Goal: Task Accomplishment & Management: Manage account settings

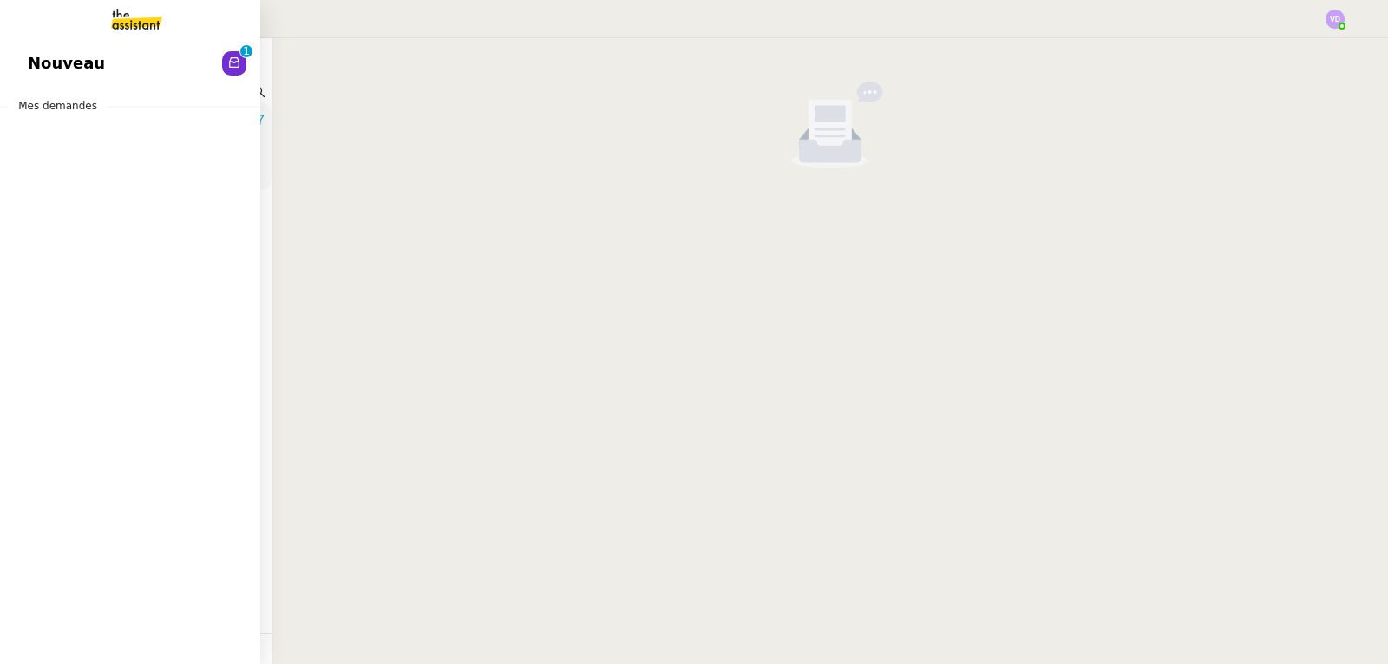
click at [43, 62] on span "Nouveau" at bounding box center [66, 63] width 77 height 26
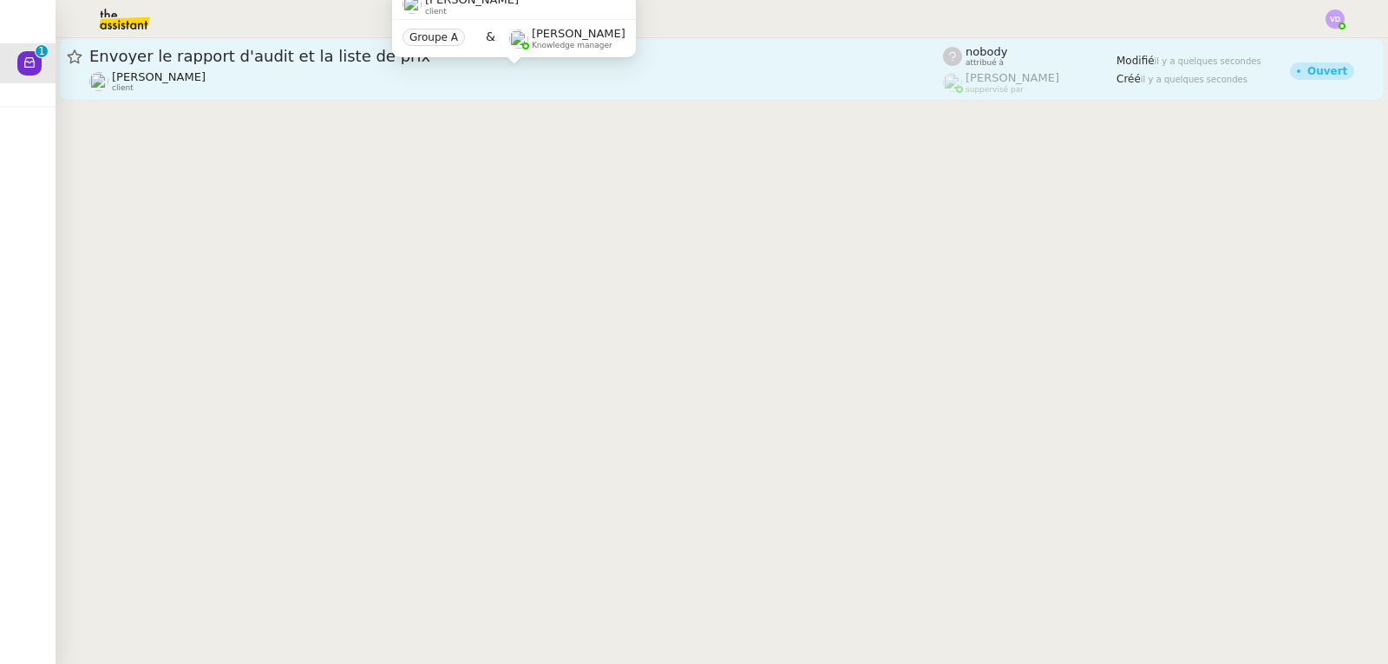
click at [352, 81] on div "[PERSON_NAME] client" at bounding box center [516, 81] width 854 height 23
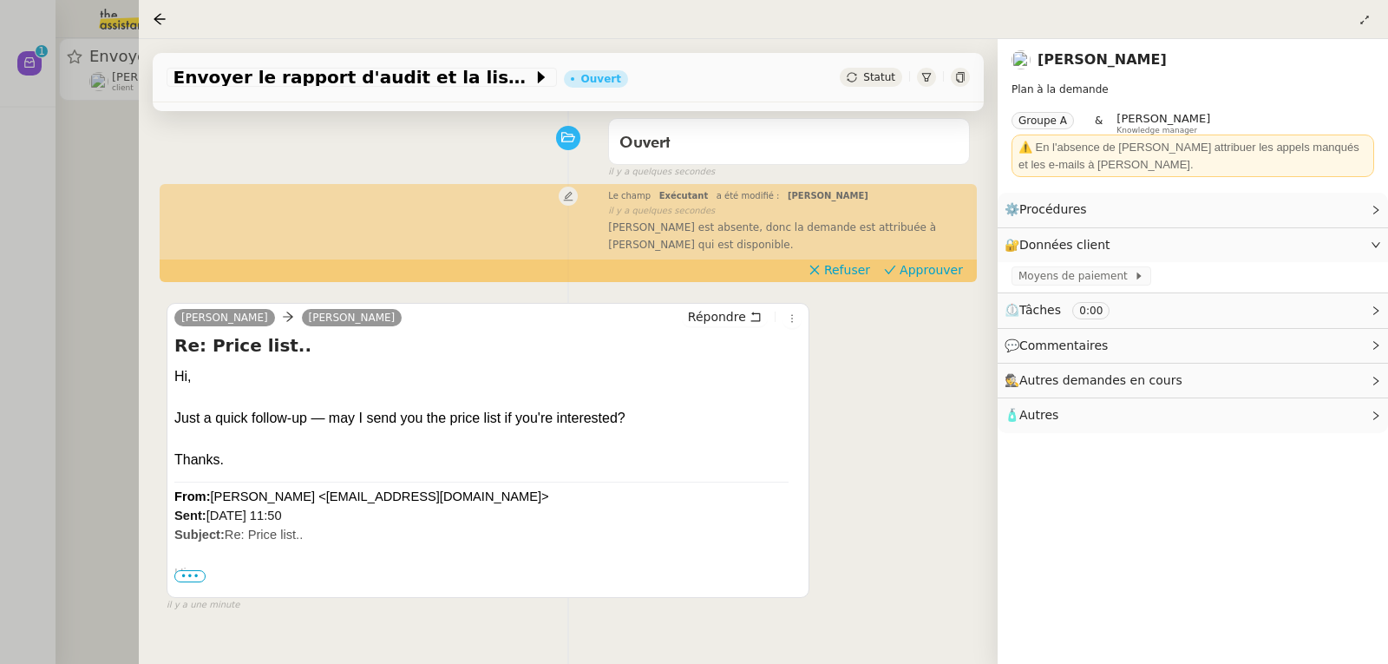
scroll to position [174, 0]
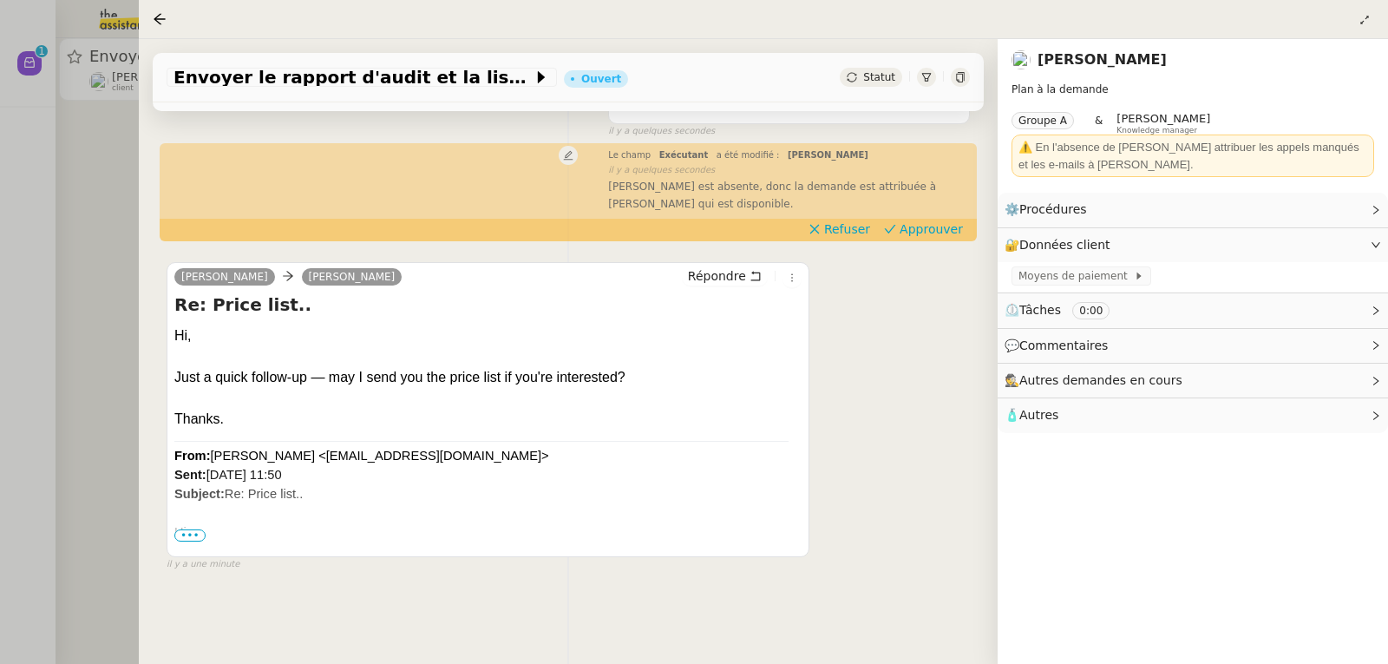
click at [193, 539] on span "•••" at bounding box center [189, 535] width 31 height 12
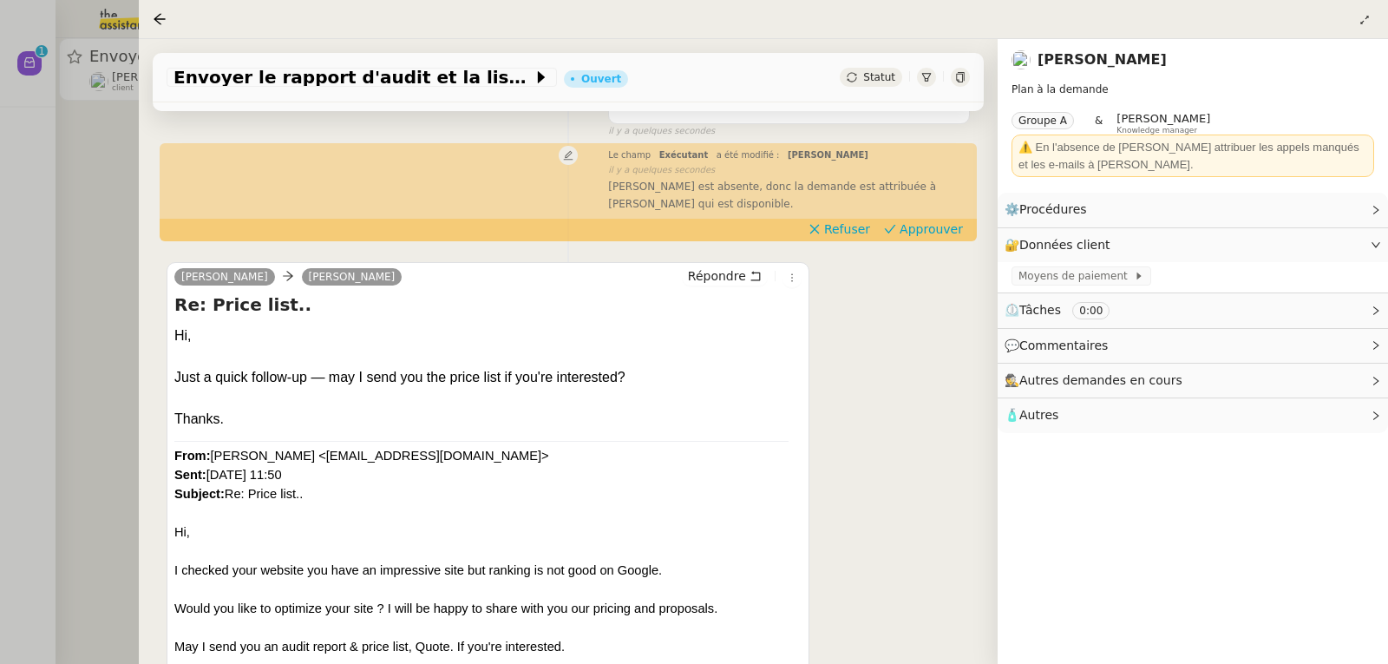
scroll to position [260, 0]
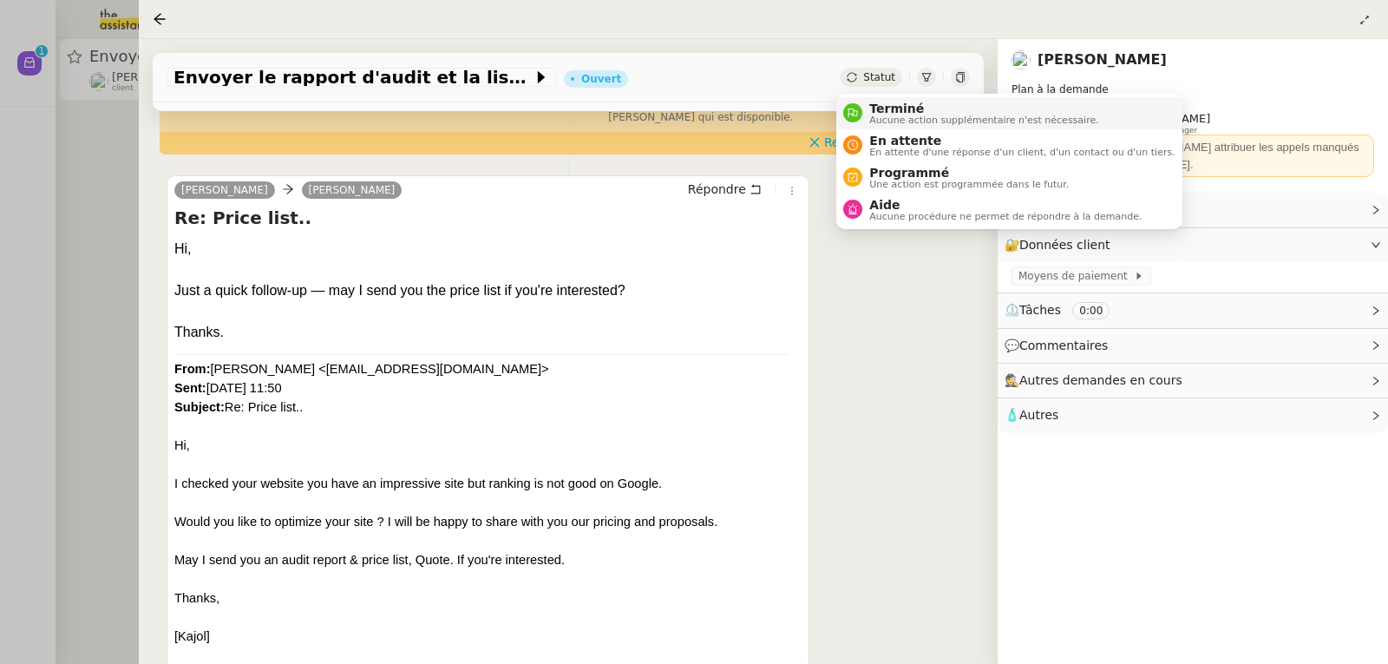
click at [888, 111] on span "Terminé" at bounding box center [984, 109] width 229 height 14
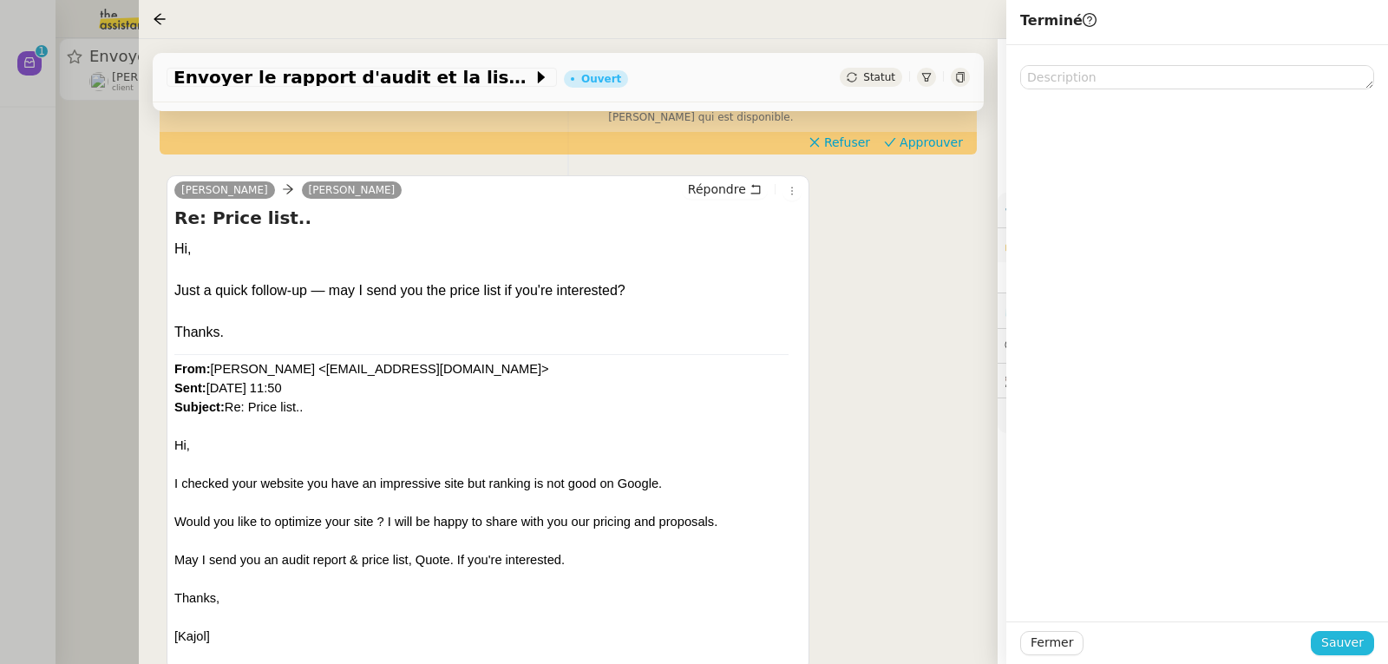
click at [1336, 641] on span "Sauver" at bounding box center [1343, 643] width 43 height 20
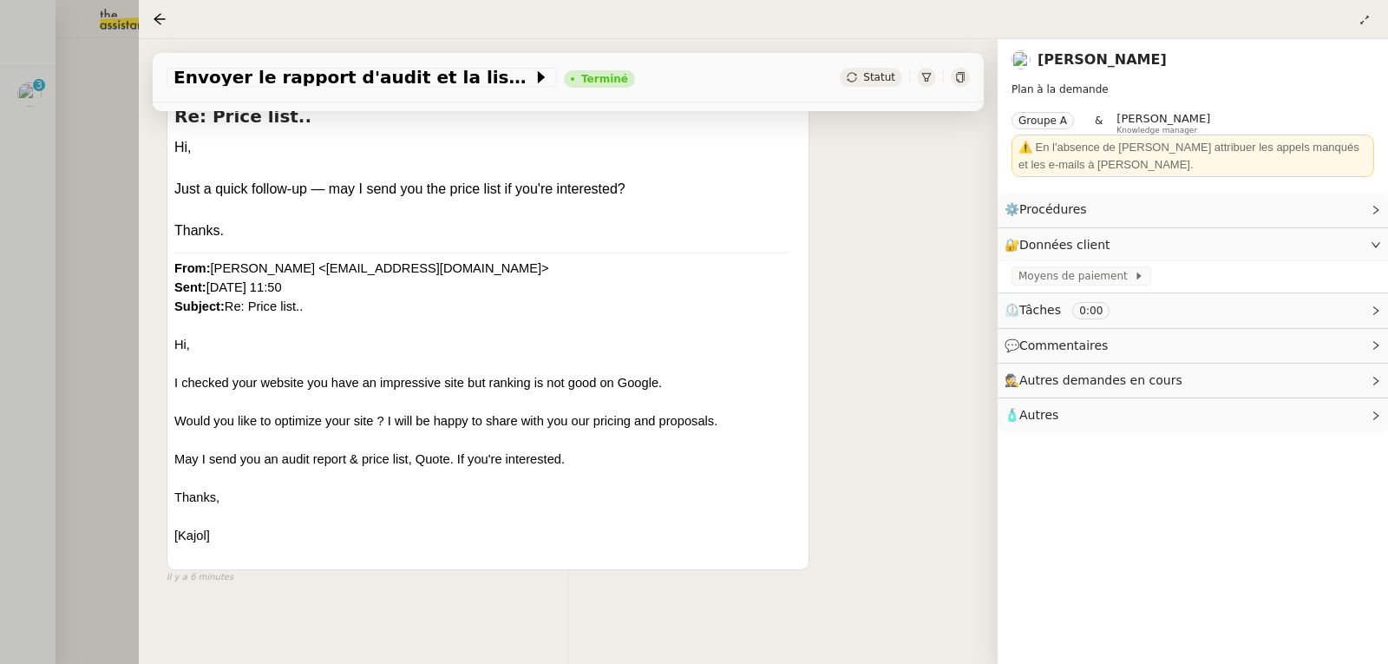
click at [14, 194] on div at bounding box center [694, 332] width 1388 height 664
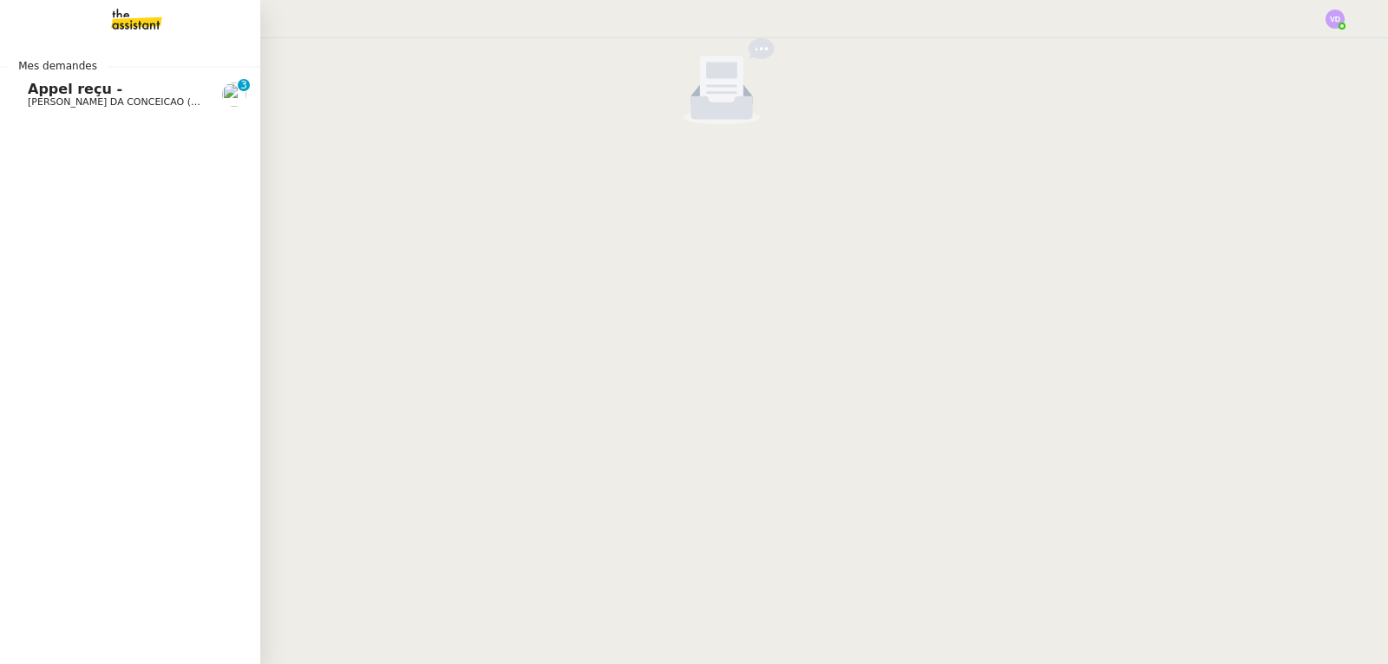
click at [64, 91] on span "Appel reçu -" at bounding box center [75, 89] width 95 height 16
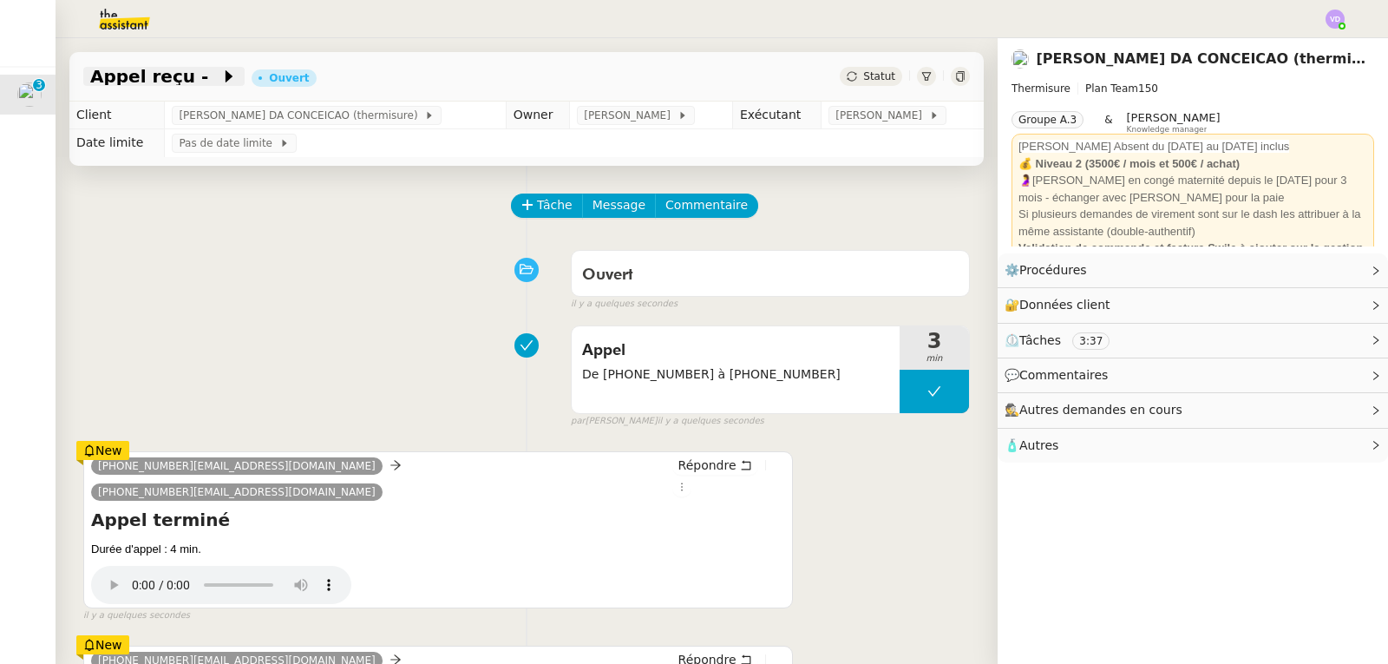
click at [148, 84] on span "Appel reçu -" at bounding box center [155, 76] width 130 height 17
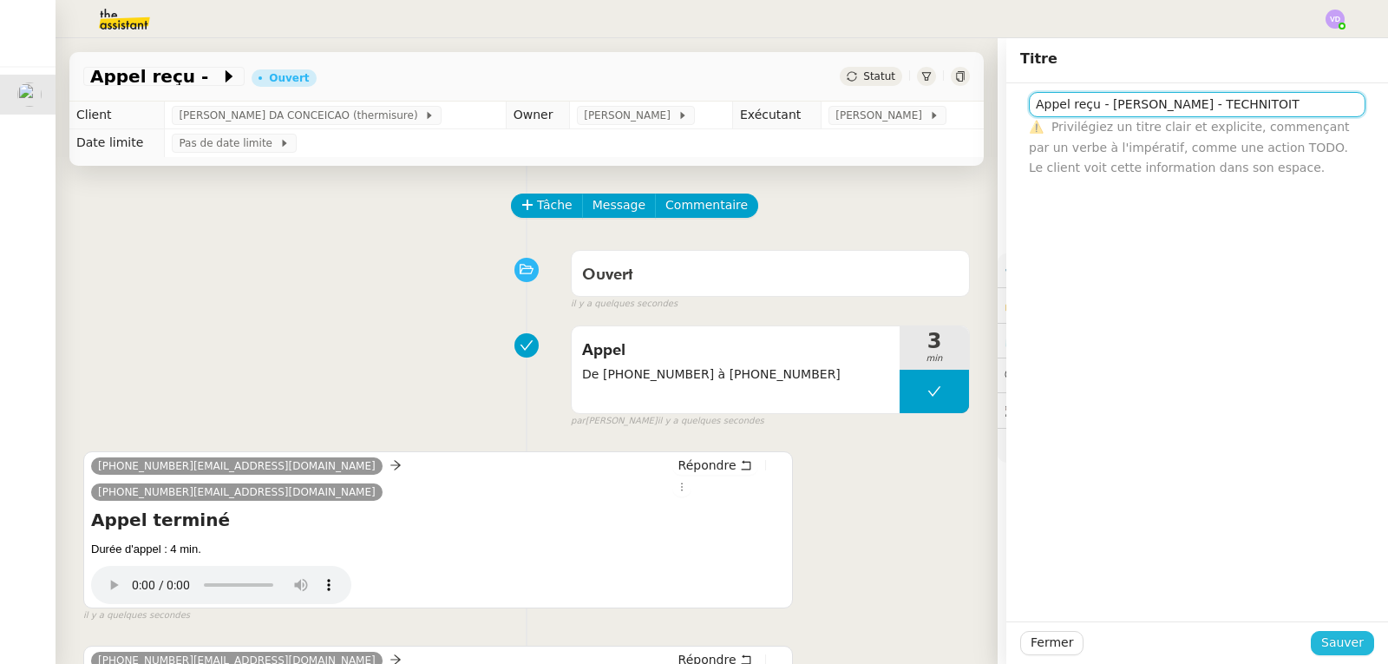
type input "Appel reçu - [PERSON_NAME] - TECHNITOIT"
click at [1322, 653] on span "Sauver" at bounding box center [1343, 643] width 43 height 20
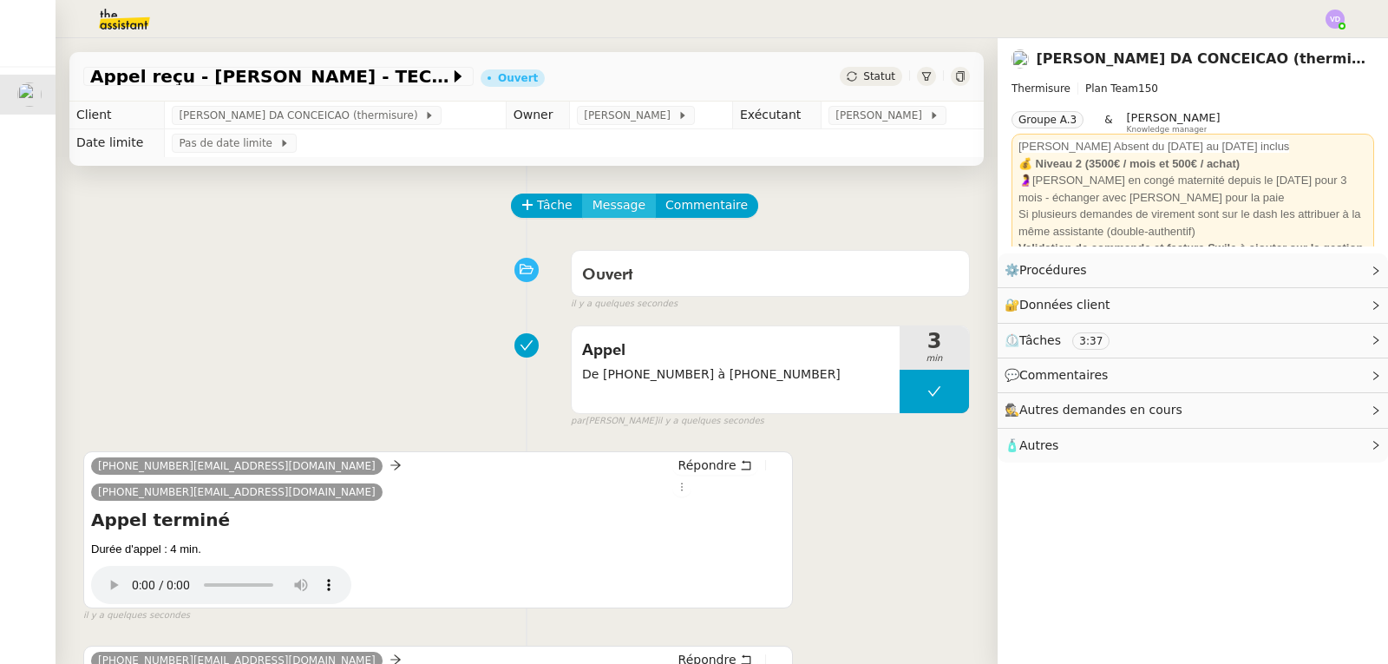
click at [593, 204] on span "Message" at bounding box center [619, 205] width 53 height 20
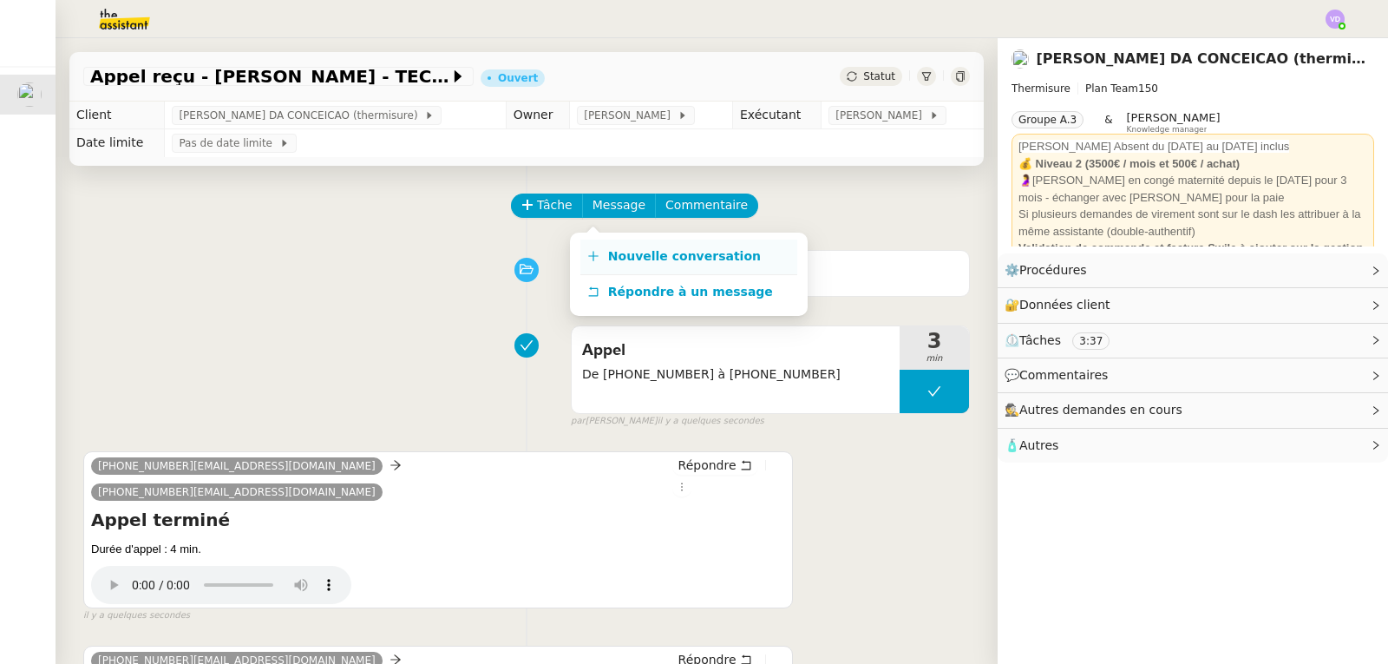
click at [640, 247] on link "Nouvelle conversation" at bounding box center [689, 257] width 217 height 35
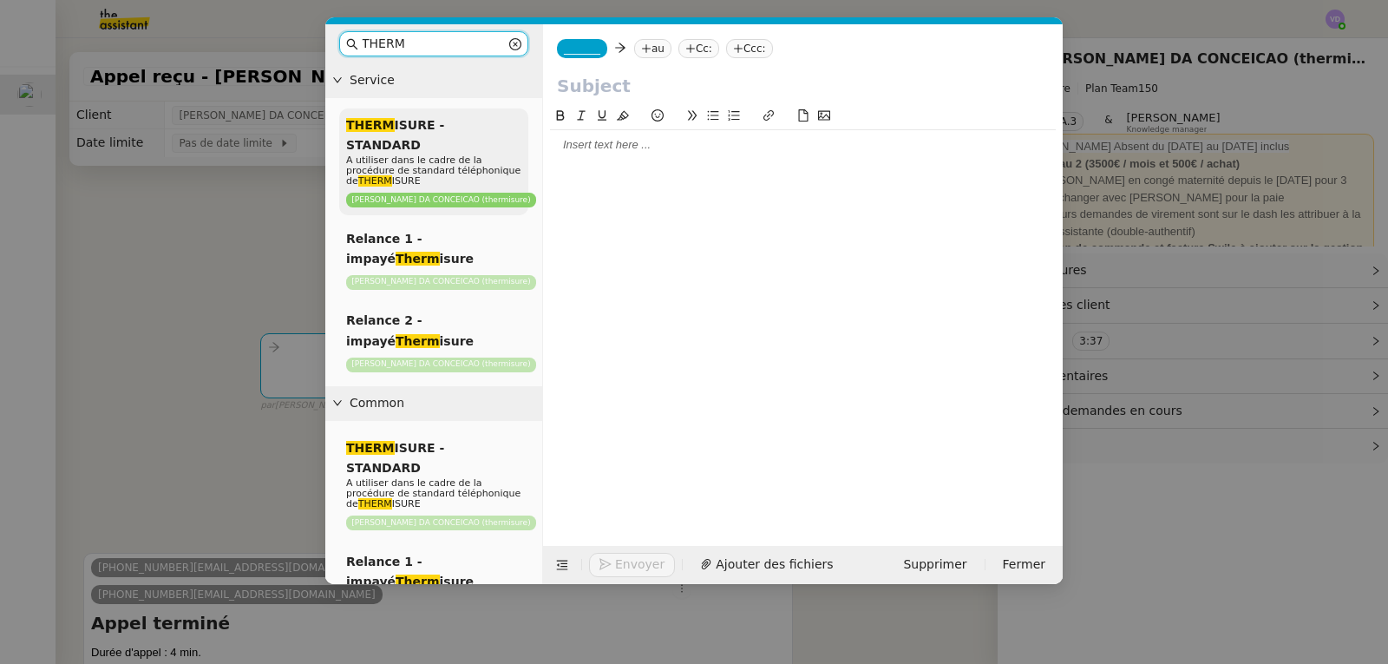
type input "THERM"
click at [372, 175] on em "THERM" at bounding box center [375, 180] width 34 height 11
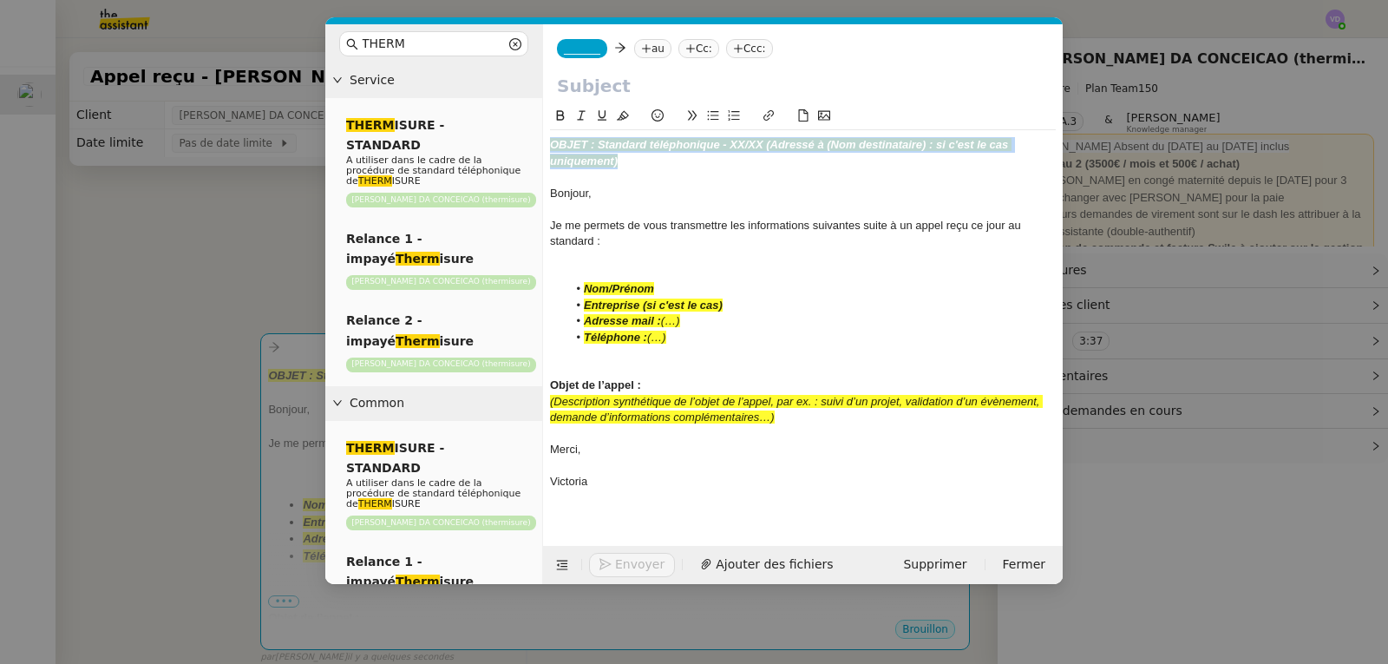
drag, startPoint x: 624, startPoint y: 162, endPoint x: 549, endPoint y: 149, distance: 75.8
click at [549, 149] on nz-spin "OBJET : Standard téléphonique - XX/XX (Adressé à (Nom destinataire) : si c'est …" at bounding box center [803, 316] width 520 height 420
click at [602, 158] on em "OBJET : Standard téléphonique - XX/XX (Adressé à (Nom destinataire) : si c'est …" at bounding box center [781, 152] width 462 height 29
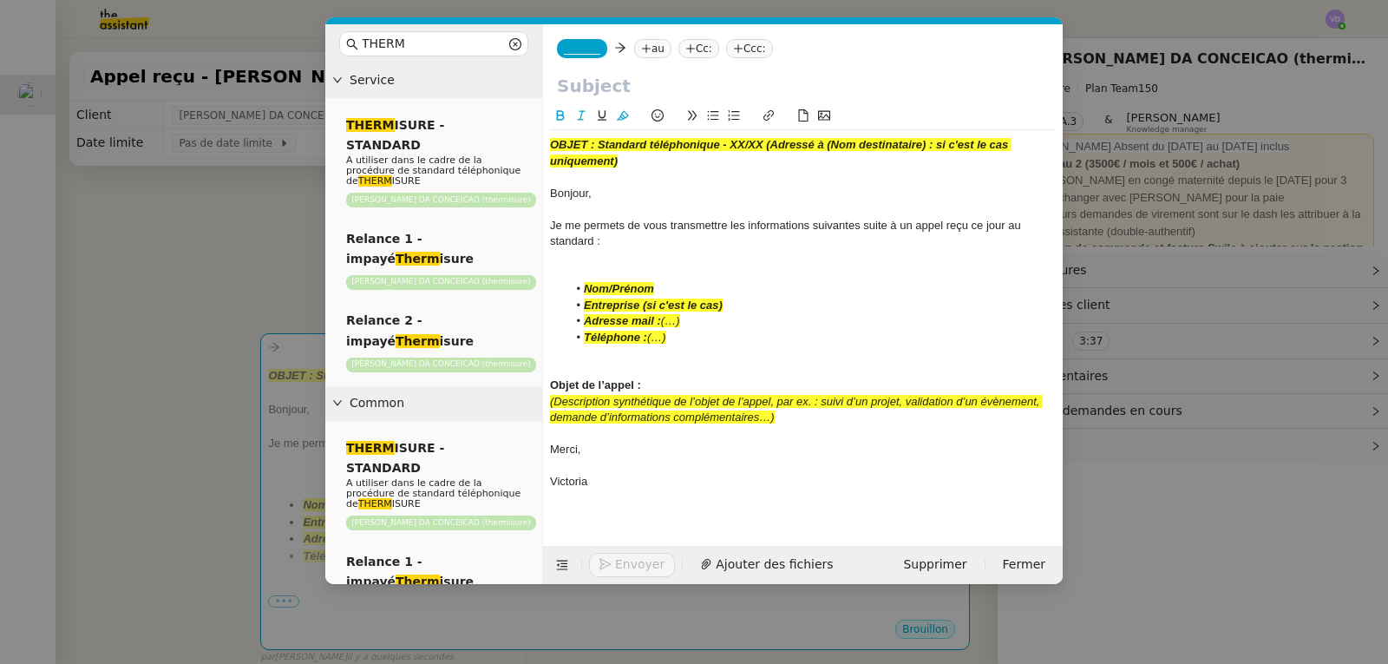
click at [581, 83] on input "text" at bounding box center [803, 86] width 492 height 26
click at [666, 289] on li "Nom/Prénom" at bounding box center [812, 289] width 489 height 16
drag, startPoint x: 666, startPoint y: 289, endPoint x: 588, endPoint y: 287, distance: 79.0
click at [588, 287] on li "Nom/Prénom" at bounding box center [812, 289] width 489 height 16
drag, startPoint x: 729, startPoint y: 308, endPoint x: 644, endPoint y: 310, distance: 85.1
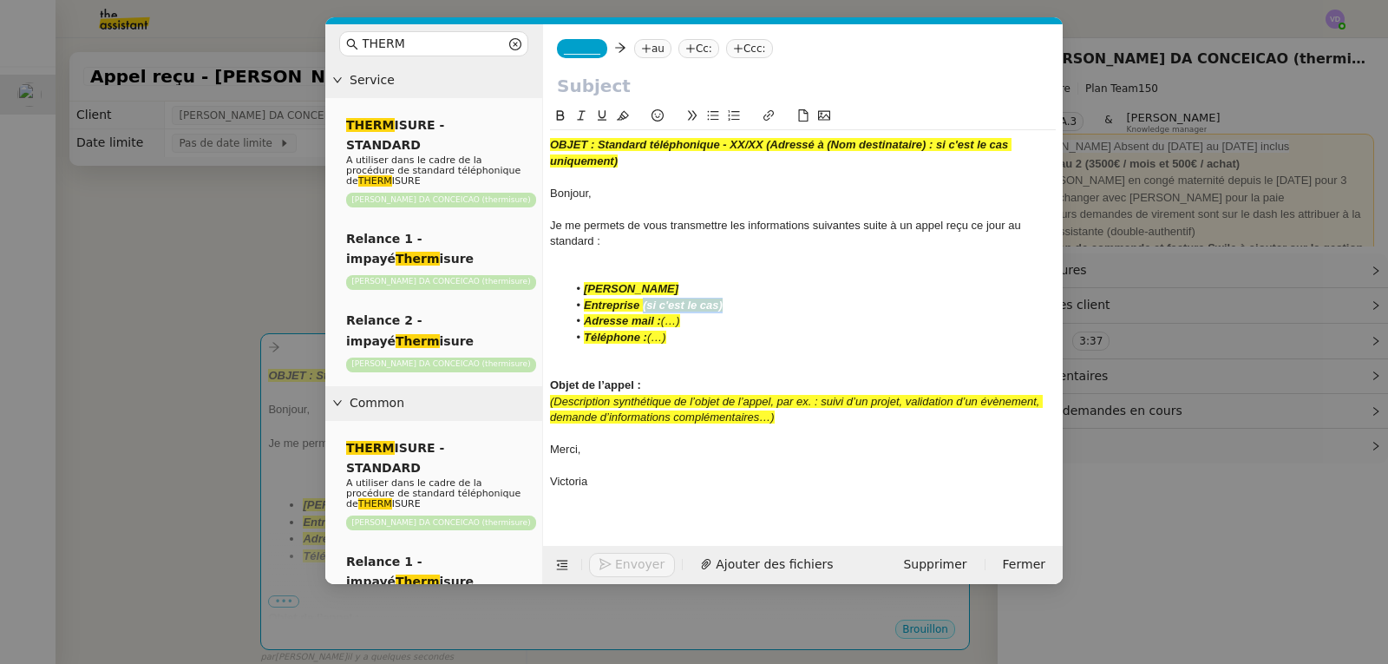
click at [644, 310] on li "Entreprise (si c'est le cas)" at bounding box center [812, 306] width 489 height 16
drag, startPoint x: 711, startPoint y: 323, endPoint x: 665, endPoint y: 324, distance: 46.0
click at [665, 324] on li "Adresse mail : (…)" at bounding box center [812, 321] width 489 height 16
drag, startPoint x: 673, startPoint y: 339, endPoint x: 649, endPoint y: 343, distance: 24.5
click at [649, 343] on li "Téléphone : (…)" at bounding box center [812, 338] width 489 height 16
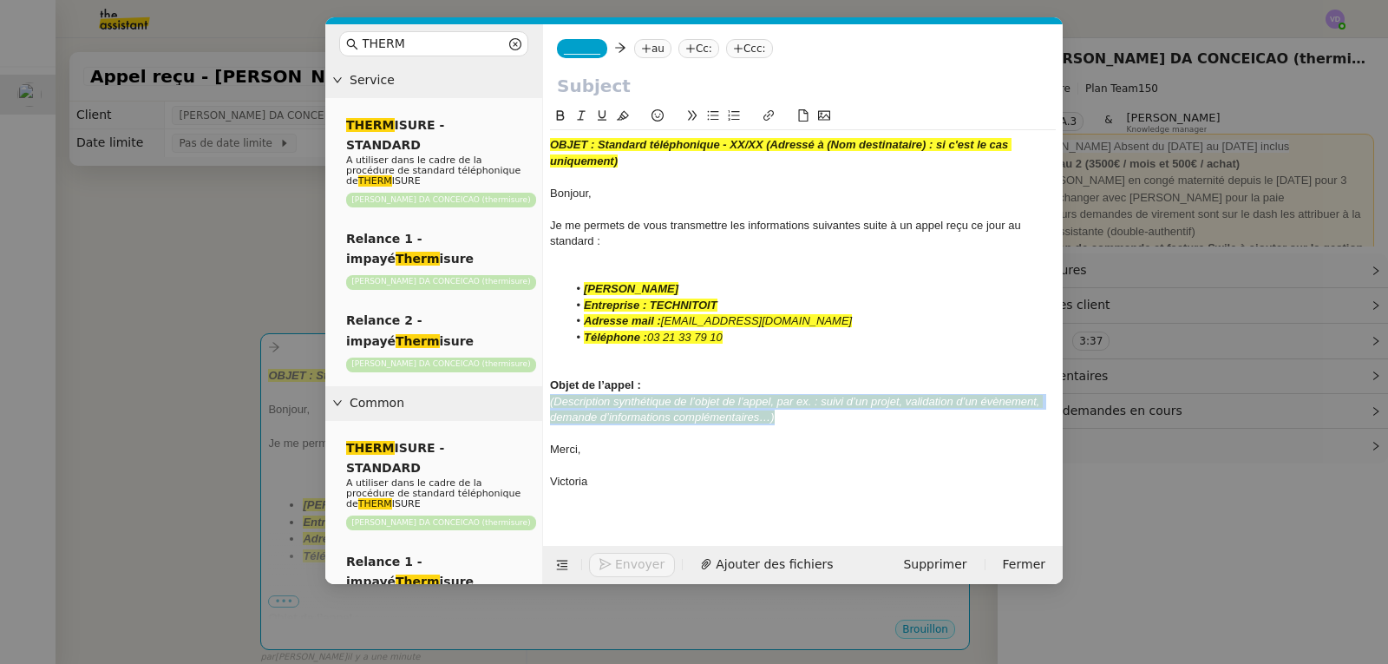
drag, startPoint x: 791, startPoint y: 418, endPoint x: 551, endPoint y: 404, distance: 239.9
click at [551, 404] on div "(Description synthétique de l’objet de l’appel, par ex. : suivi d’un projet, va…" at bounding box center [803, 410] width 506 height 32
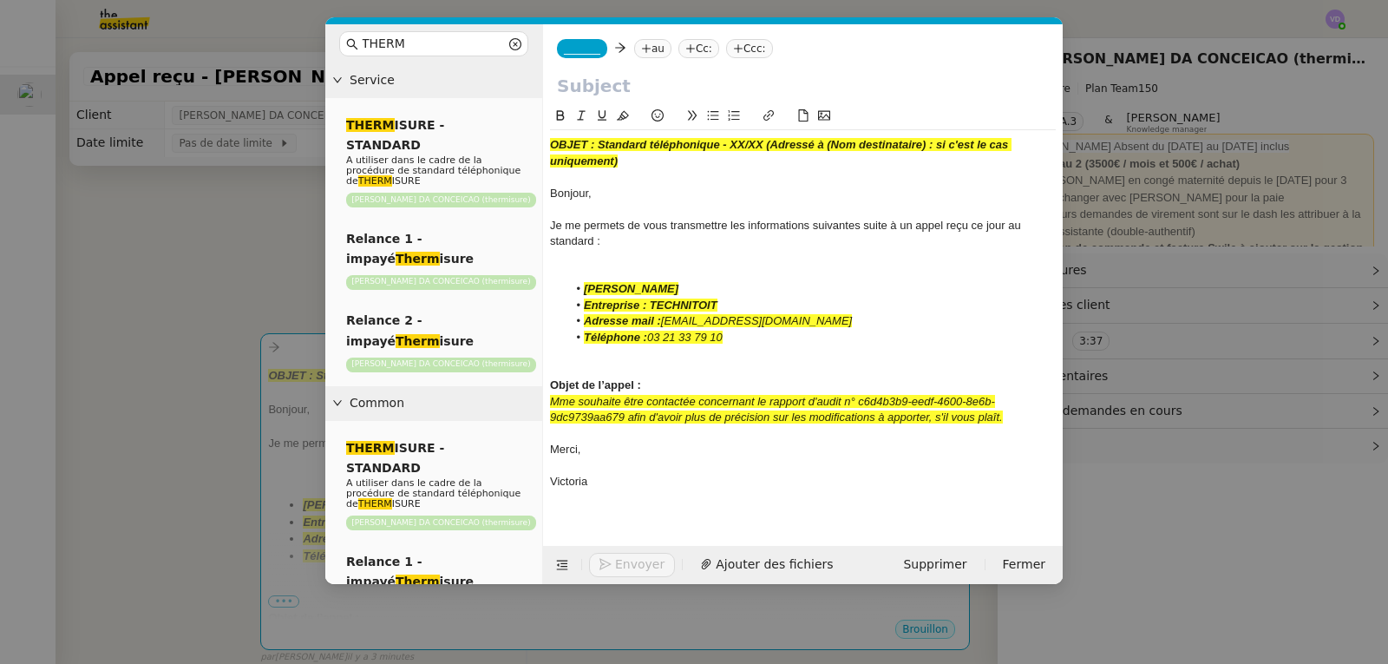
click at [599, 86] on input "text" at bounding box center [803, 86] width 492 height 26
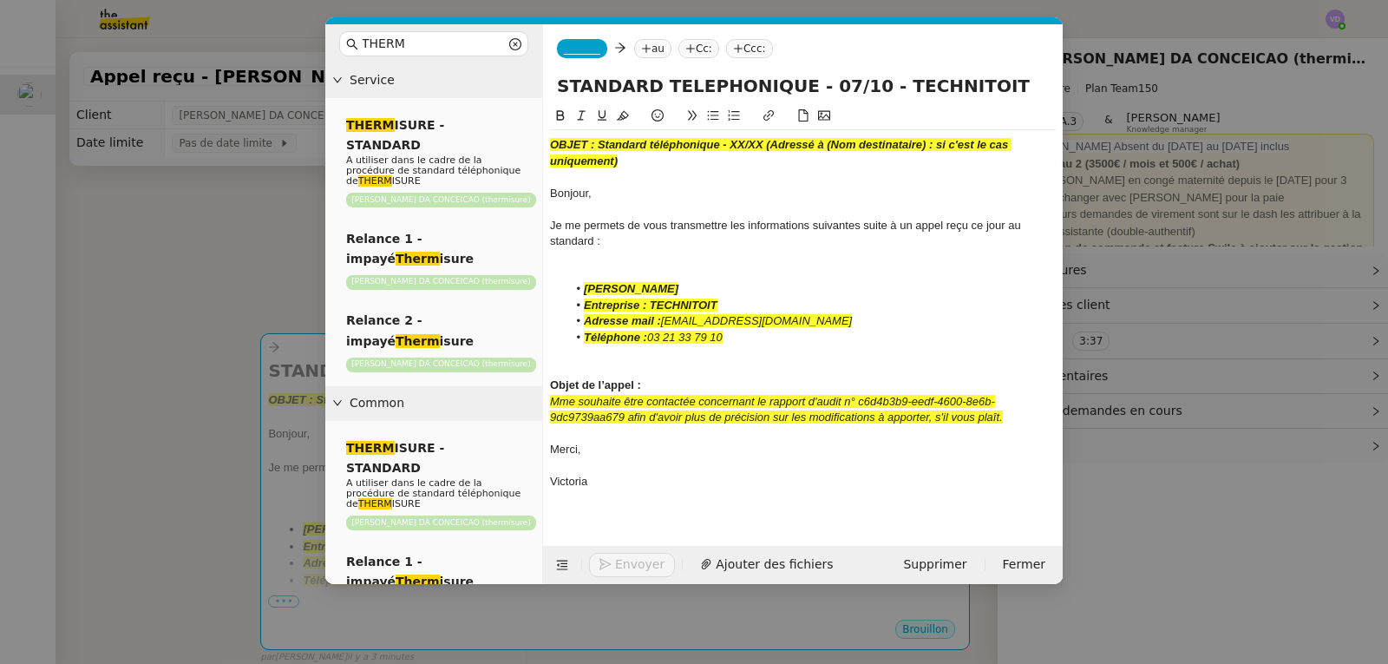
type input "STANDARD TELEPHONIQUE - 07/10 - TECHNITOIT"
click at [580, 49] on span "_______" at bounding box center [582, 49] width 36 height 12
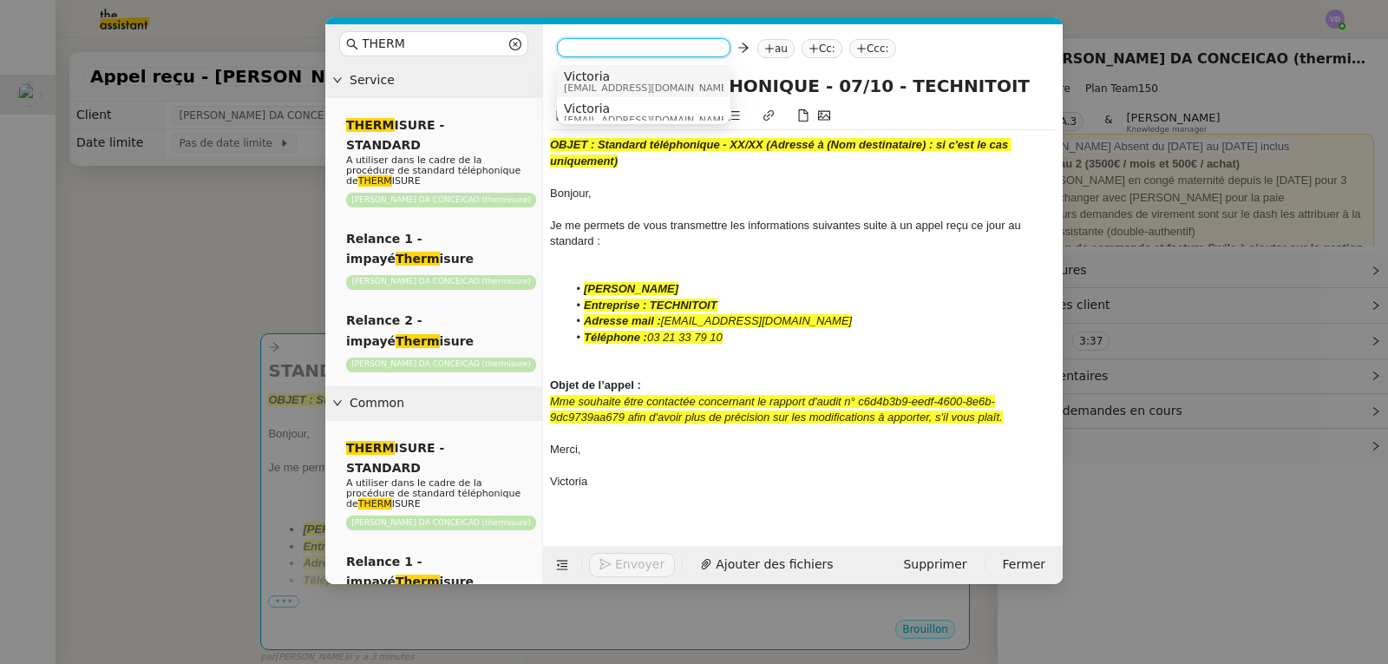
click at [610, 81] on span "Victoria" at bounding box center [647, 76] width 167 height 14
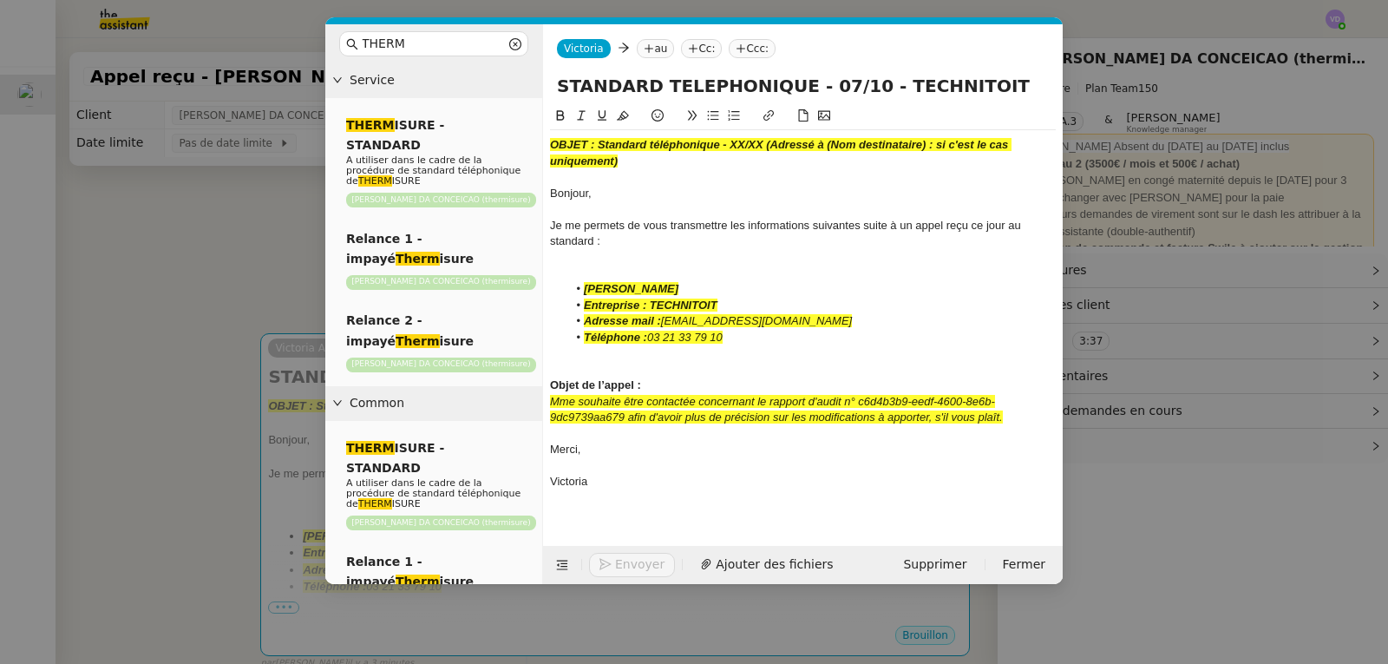
click at [660, 47] on nz-tag "au" at bounding box center [655, 48] width 37 height 19
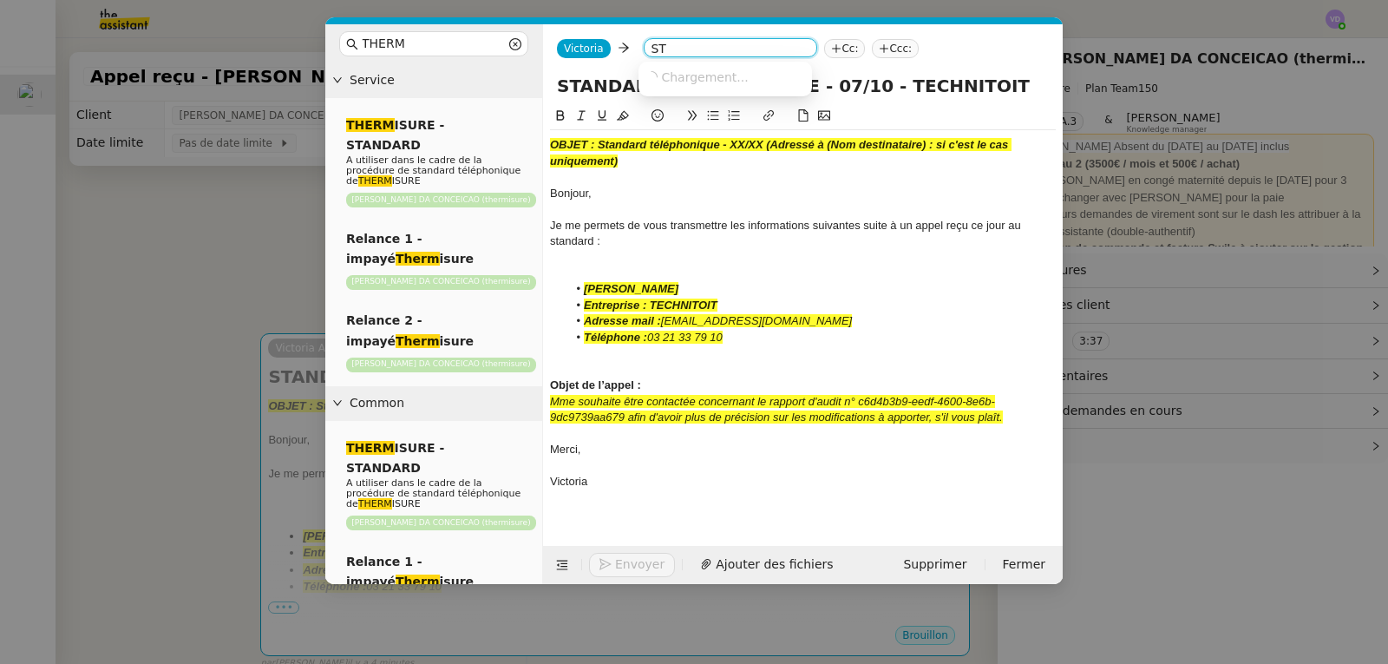
type input "S"
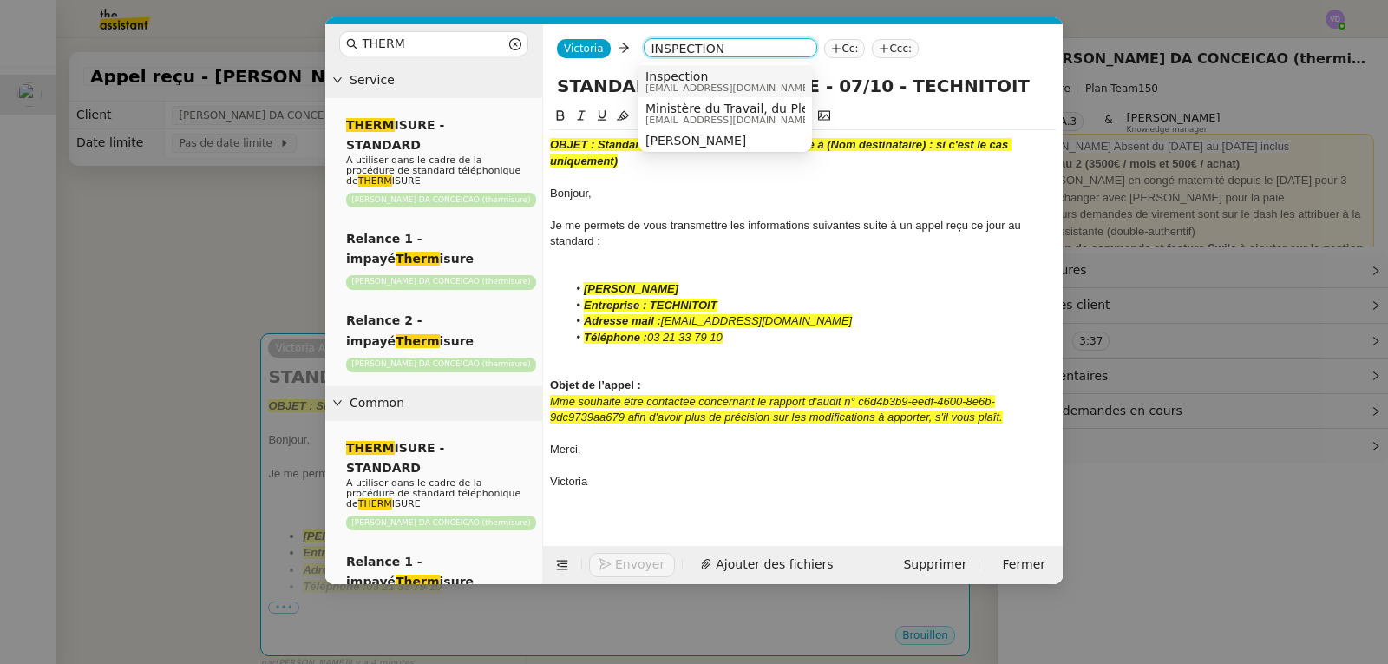
type input "INSPECTION"
click at [671, 75] on span "Inspection" at bounding box center [729, 76] width 167 height 14
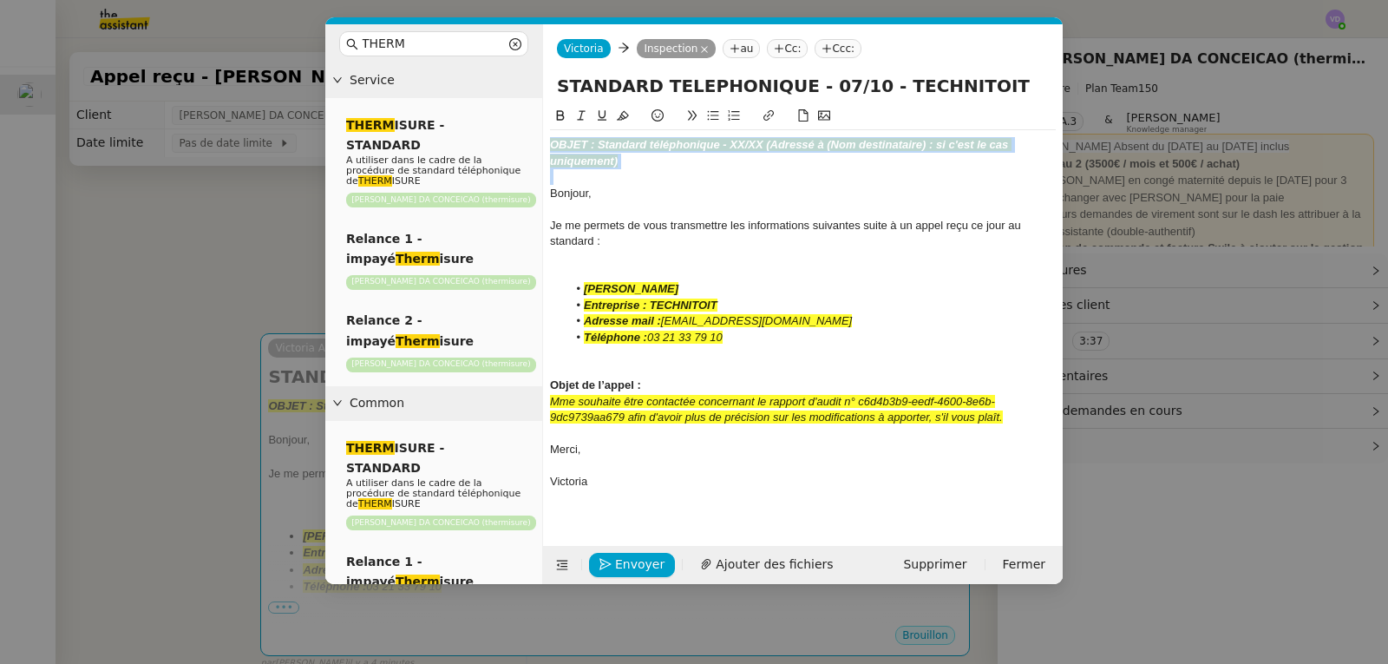
drag, startPoint x: 636, startPoint y: 170, endPoint x: 546, endPoint y: 148, distance: 93.0
click at [546, 148] on nz-spin "OBJET : Standard téléphonique - XX/XX (Adressé à (Nom destinataire) : si c'est …" at bounding box center [803, 316] width 520 height 420
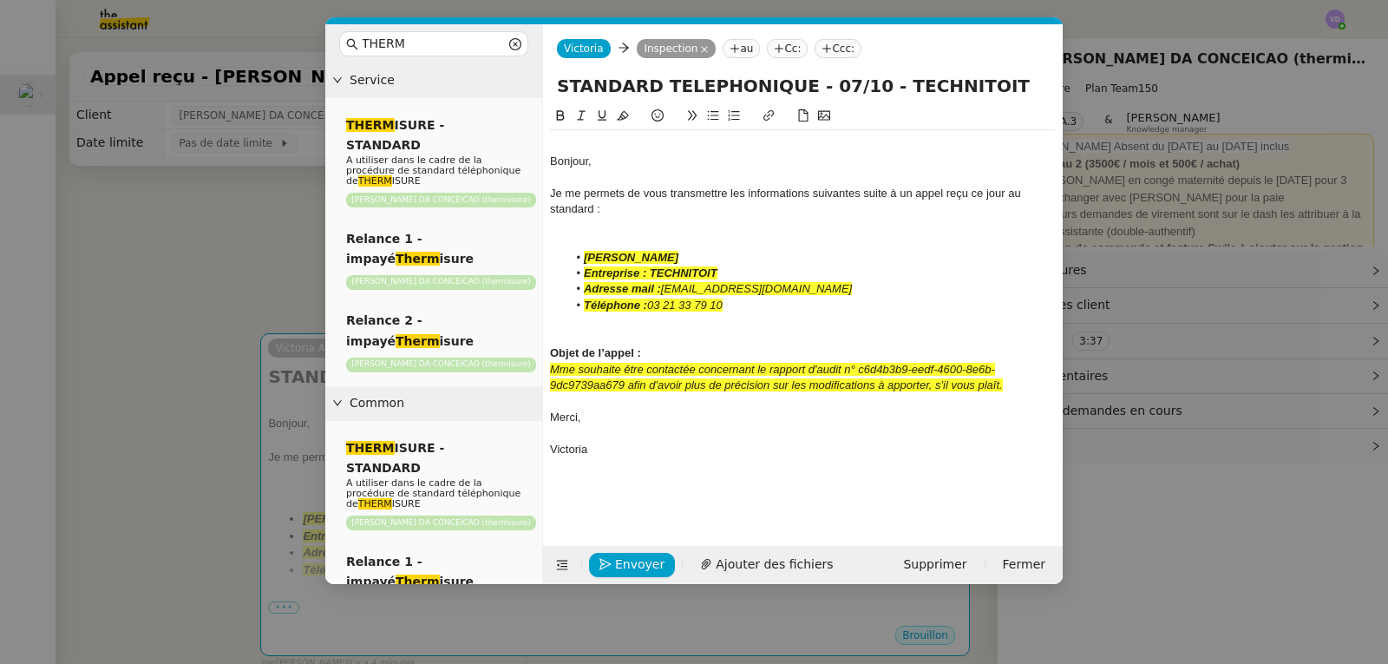
click at [551, 161] on div "Bonjour," at bounding box center [803, 162] width 506 height 16
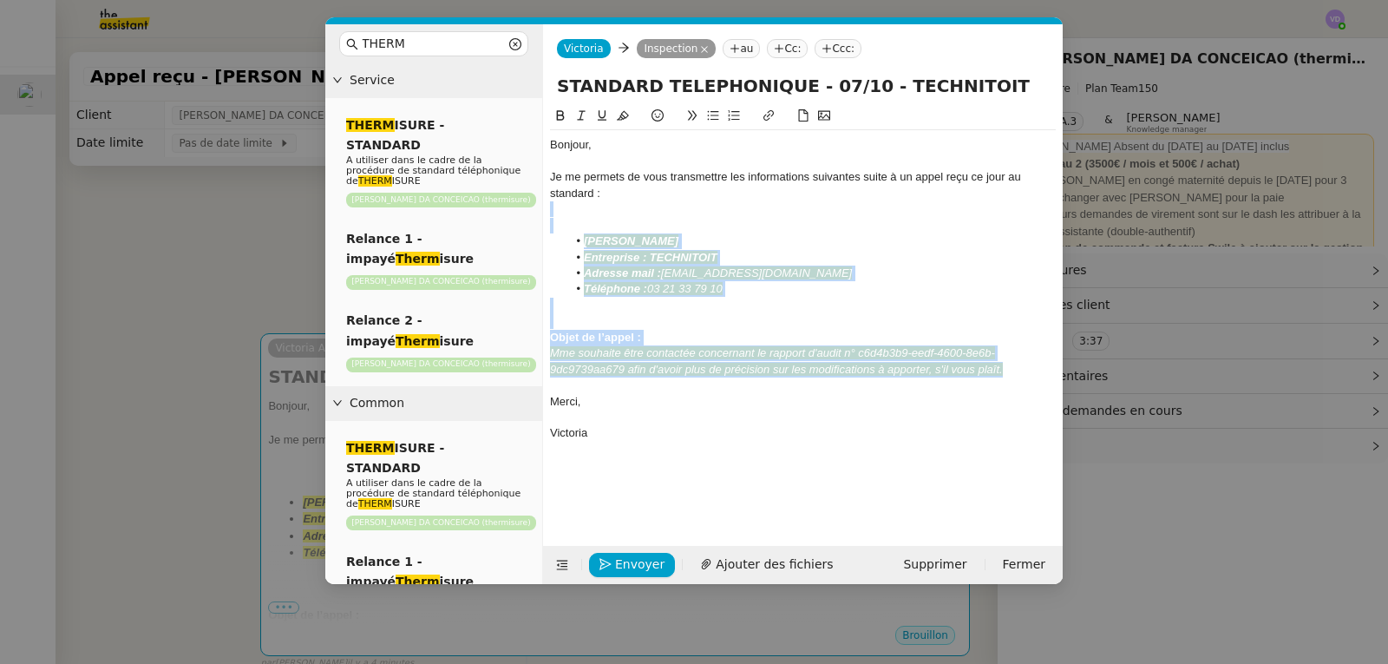
drag, startPoint x: 1023, startPoint y: 371, endPoint x: 540, endPoint y: 211, distance: 509.3
click at [540, 211] on nz-layout "THERM Service THERM ISURE - STANDARD A utiliser dans le cadre de la procédure d…" at bounding box center [694, 304] width 738 height 560
drag, startPoint x: 679, startPoint y: 286, endPoint x: 637, endPoint y: 308, distance: 47.7
click at [637, 308] on div at bounding box center [803, 306] width 506 height 16
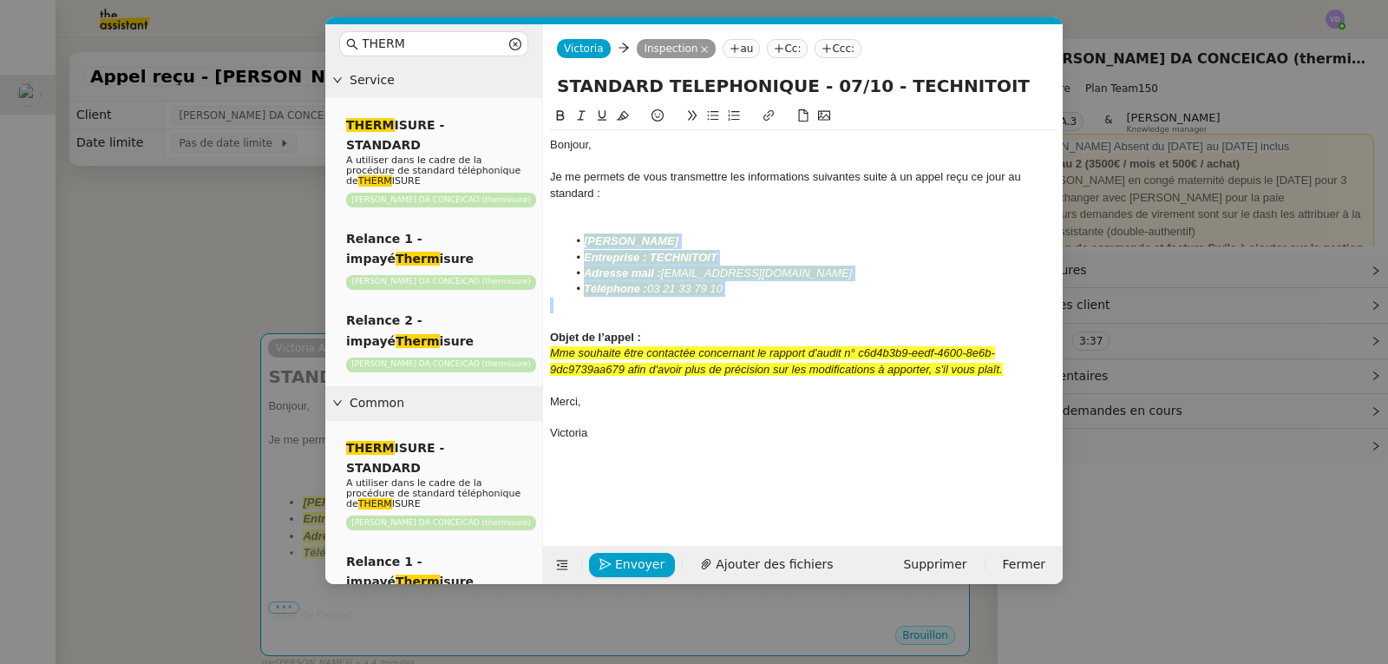
drag, startPoint x: 588, startPoint y: 239, endPoint x: 728, endPoint y: 300, distance: 152.7
click at [728, 300] on div "Bonjour, Je me permets de vous transmettre les informations suivantes suite à u…" at bounding box center [803, 289] width 506 height 318
drag, startPoint x: 725, startPoint y: 293, endPoint x: 576, endPoint y: 234, distance: 159.7
click at [576, 234] on li "[PERSON_NAME]" at bounding box center [812, 241] width 489 height 16
click at [581, 241] on li "[PERSON_NAME]" at bounding box center [812, 241] width 489 height 16
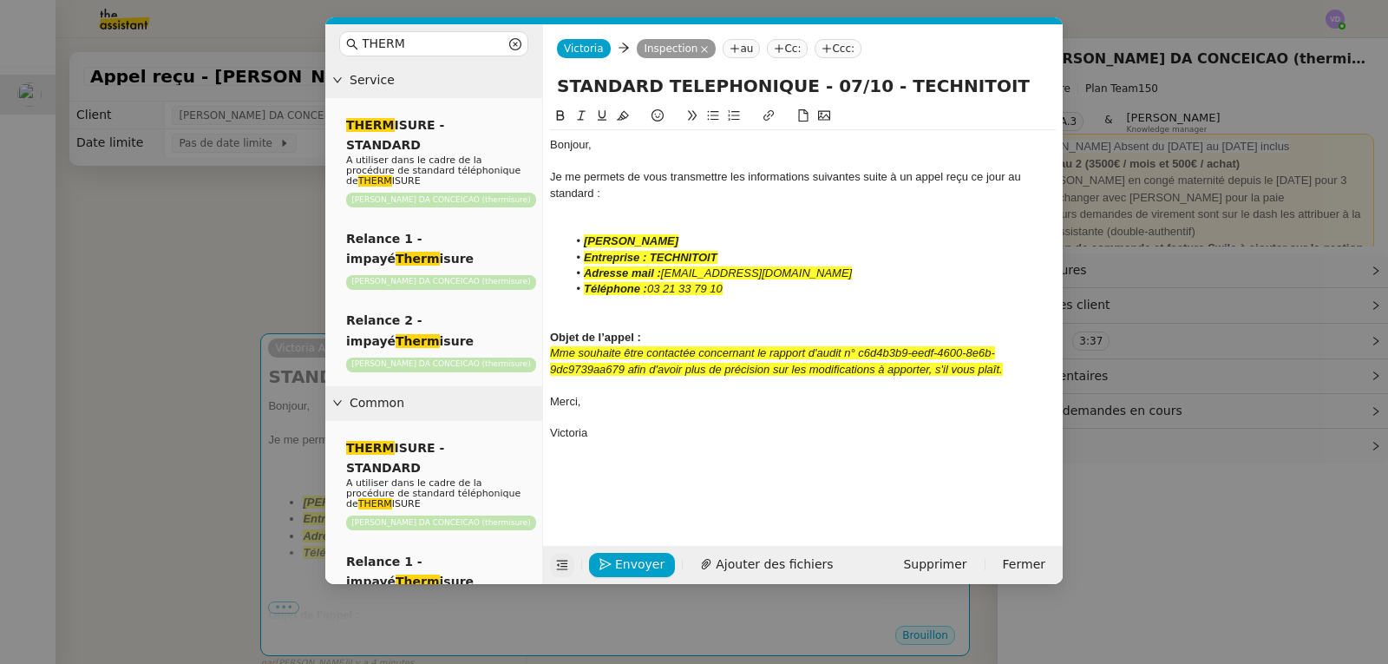
click at [565, 566] on icon at bounding box center [562, 565] width 12 height 12
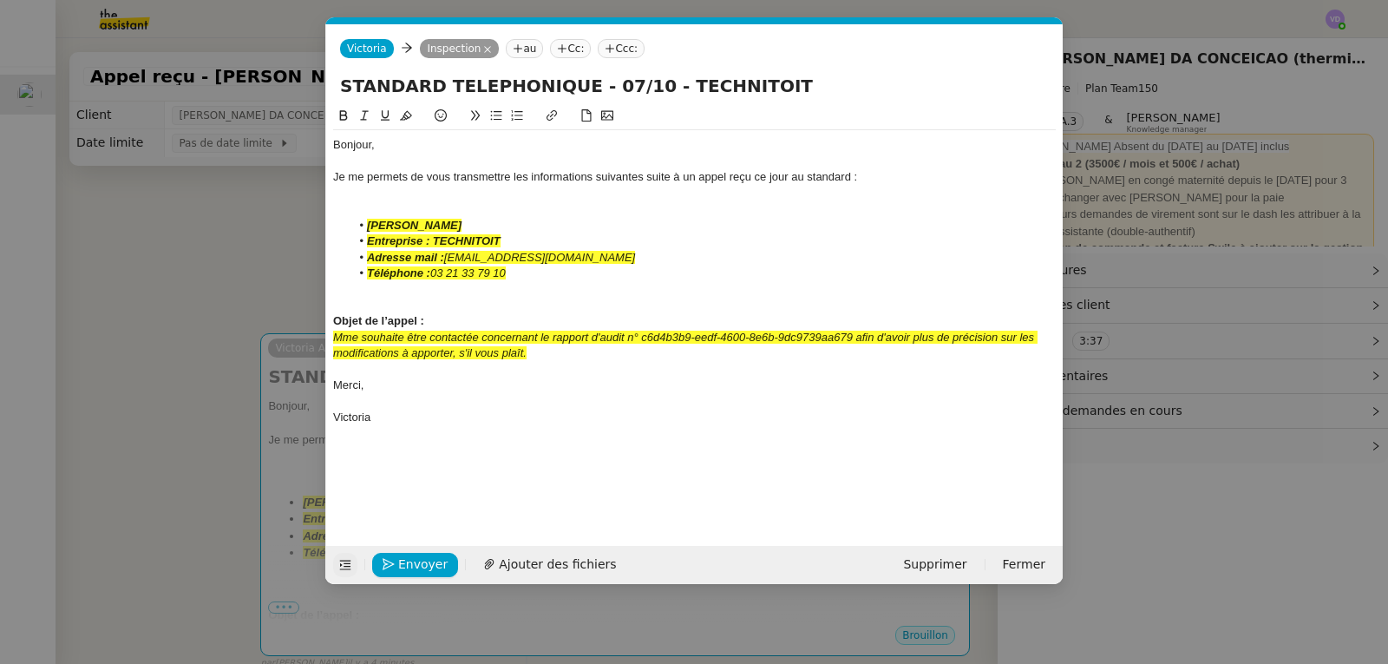
click at [546, 414] on div "Victoria" at bounding box center [694, 418] width 723 height 16
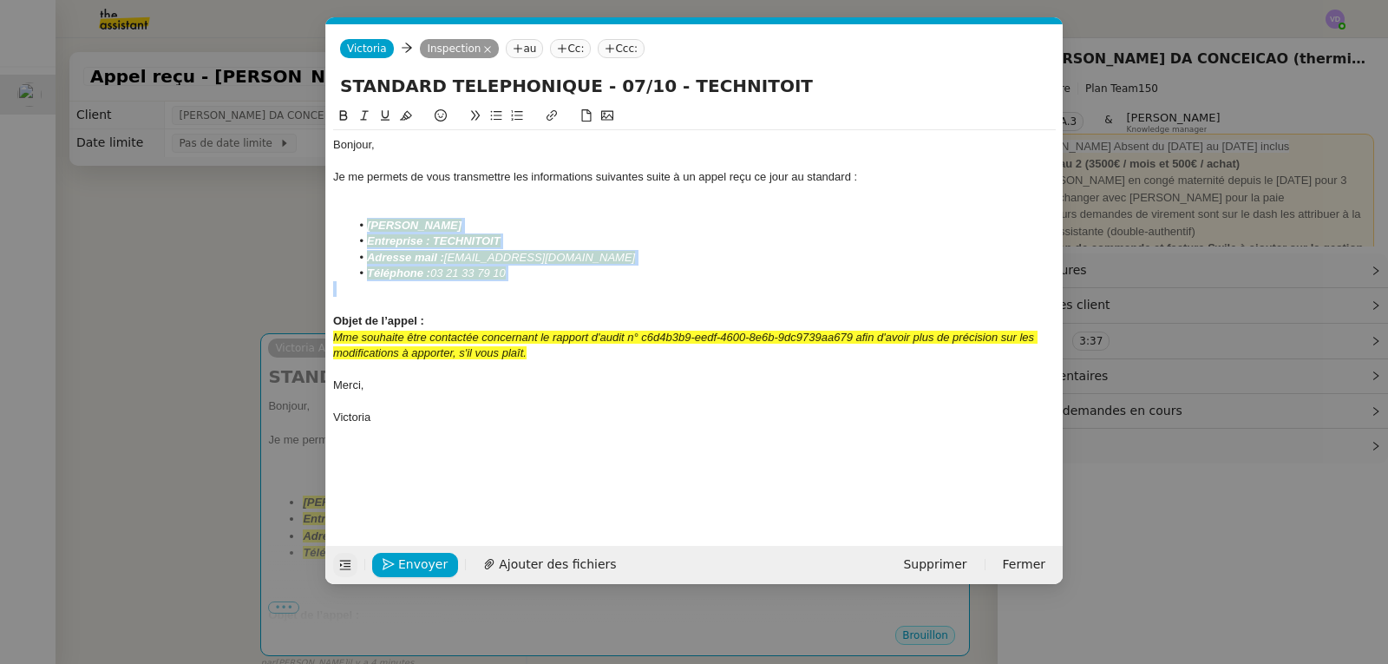
drag, startPoint x: 373, startPoint y: 226, endPoint x: 526, endPoint y: 286, distance: 164.4
click at [526, 286] on div "Bonjour, Je me permets de vous transmettre les informations suivantes suite à u…" at bounding box center [694, 281] width 723 height 302
click at [406, 115] on icon at bounding box center [406, 115] width 12 height 12
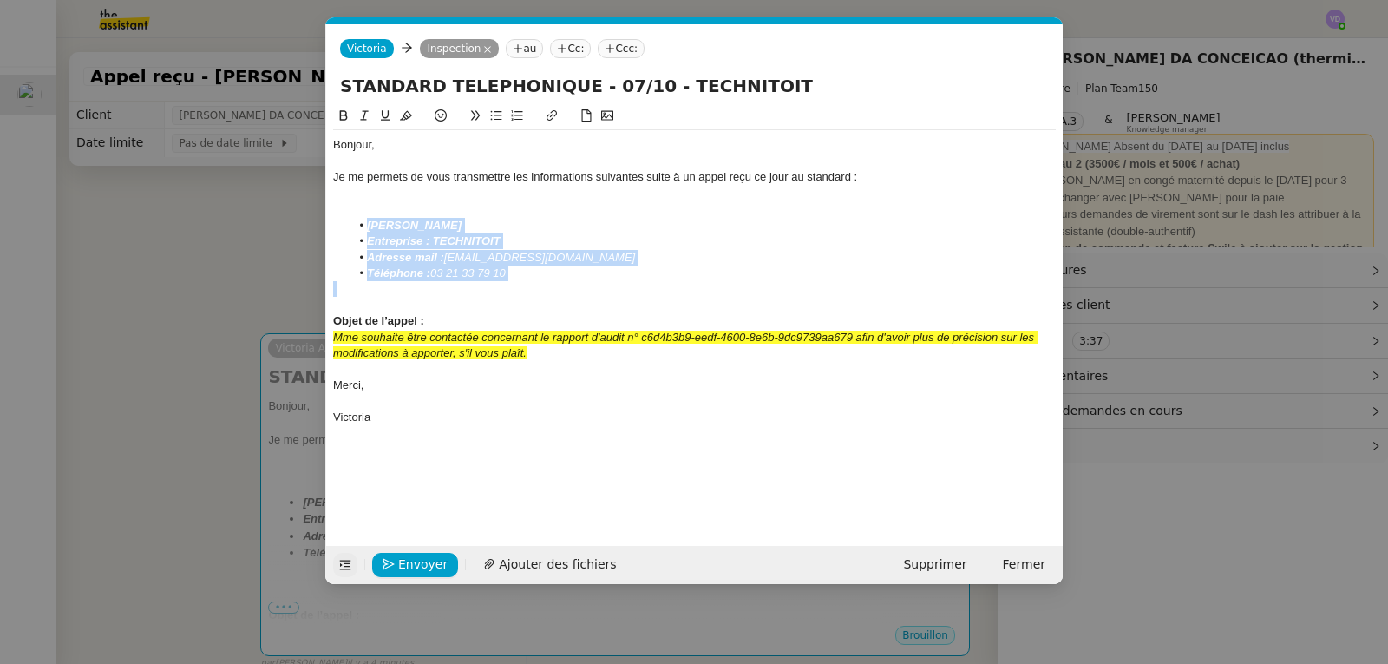
click at [540, 291] on div at bounding box center [694, 289] width 723 height 16
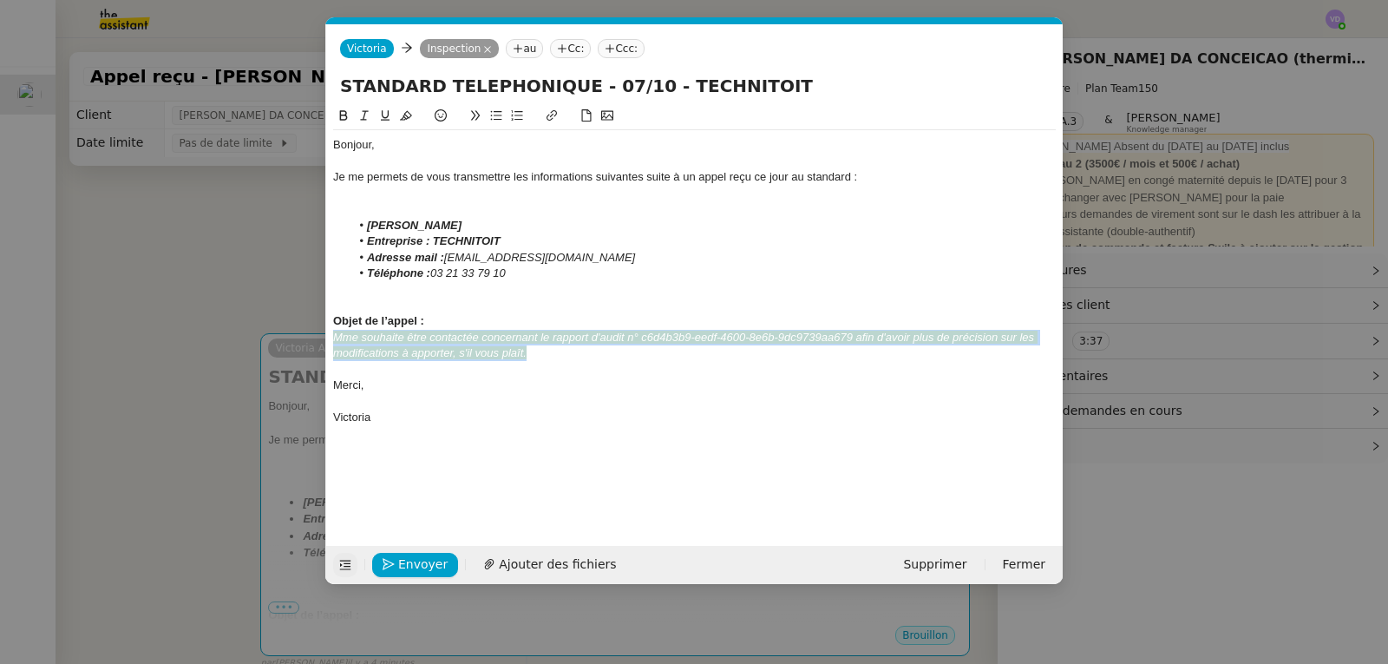
drag, startPoint x: 546, startPoint y: 351, endPoint x: 333, endPoint y: 341, distance: 212.8
click at [333, 341] on div "Mme souhaite être contactée concernant le rapport d'audit n° c6d4b3b9-eedf-4600…" at bounding box center [694, 346] width 723 height 32
click at [402, 117] on icon at bounding box center [406, 115] width 12 height 12
click at [365, 117] on icon at bounding box center [364, 115] width 12 height 12
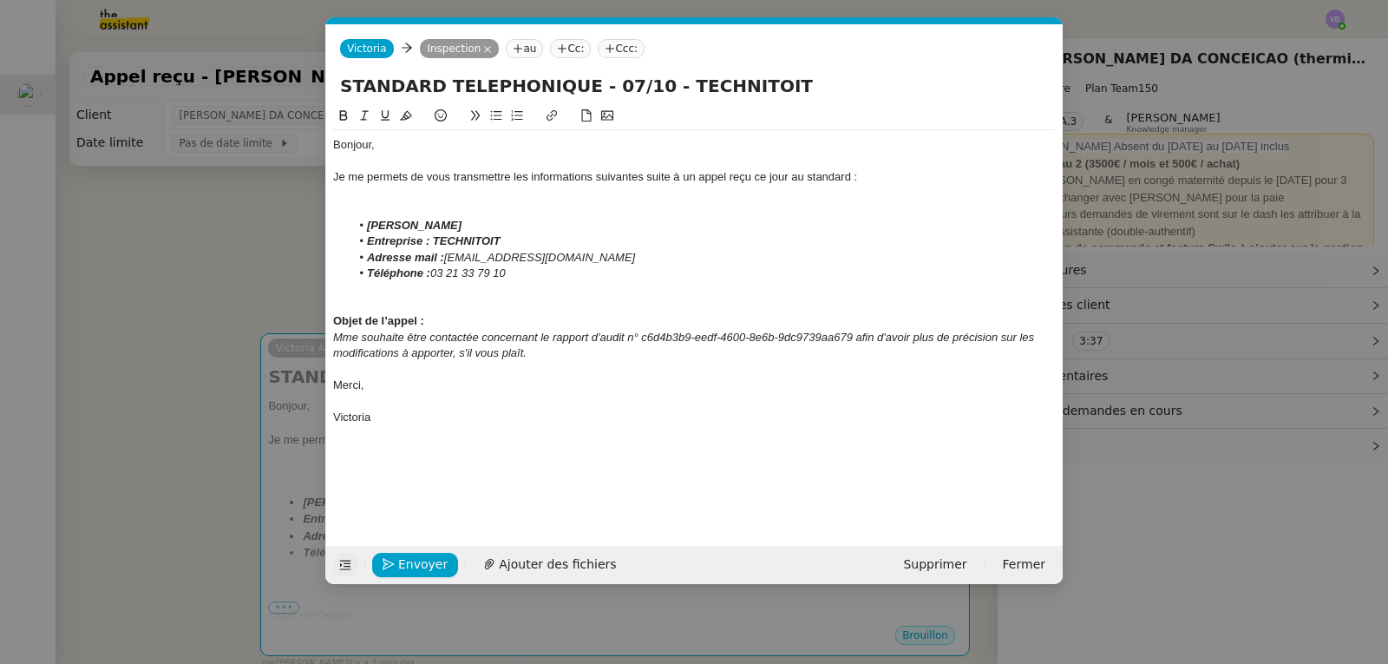
click at [607, 423] on div "Victoria" at bounding box center [694, 418] width 723 height 16
drag, startPoint x: 519, startPoint y: 270, endPoint x: 419, endPoint y: 246, distance: 102.5
click at [419, 246] on ul "[PERSON_NAME] Entreprise : TECHNITOIT Adresse mail : [EMAIL_ADDRESS][DOMAIN_NAM…" at bounding box center [694, 250] width 723 height 64
click at [437, 247] on em "Entreprise : TECHNITOIT" at bounding box center [434, 240] width 134 height 13
drag, startPoint x: 431, startPoint y: 241, endPoint x: 504, endPoint y: 241, distance: 72.9
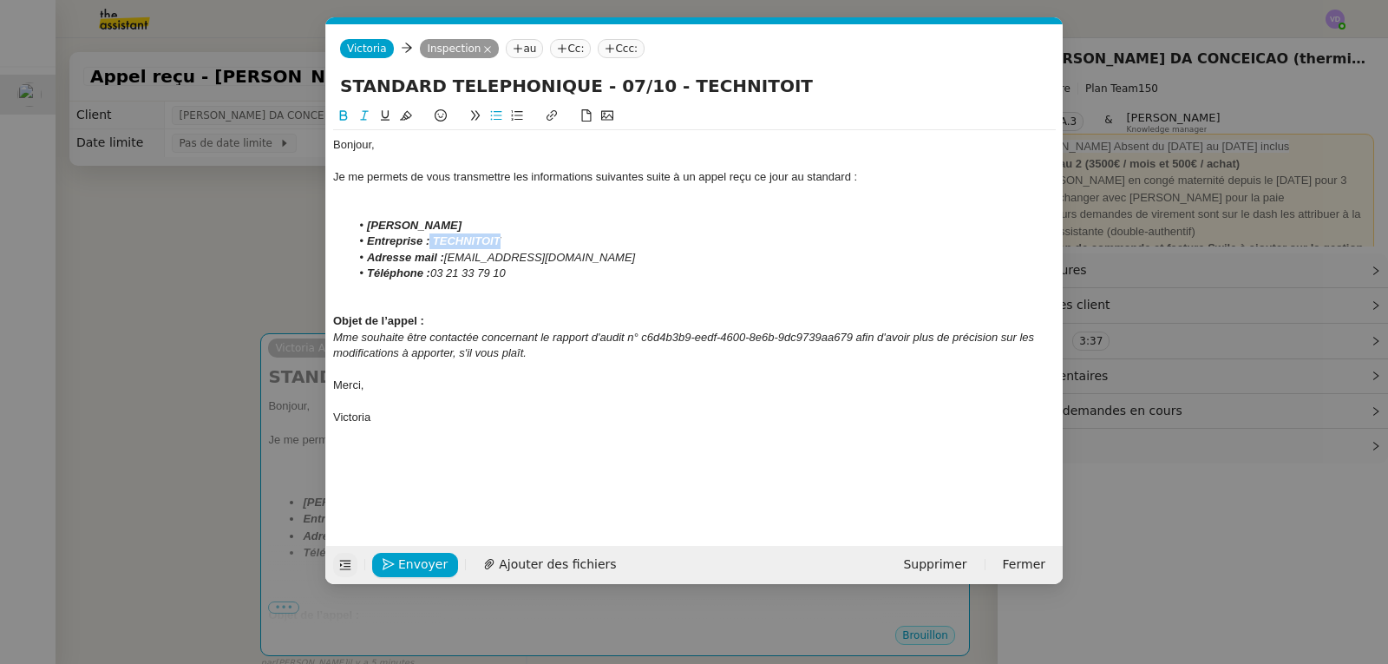
click at [504, 241] on li "Entreprise : TECHNITOIT" at bounding box center [704, 241] width 706 height 16
click at [345, 121] on icon at bounding box center [344, 115] width 12 height 12
click at [368, 120] on icon at bounding box center [364, 115] width 12 height 12
click at [462, 232] on li "[PERSON_NAME]" at bounding box center [704, 226] width 706 height 16
drag, startPoint x: 505, startPoint y: 226, endPoint x: 371, endPoint y: 224, distance: 133.7
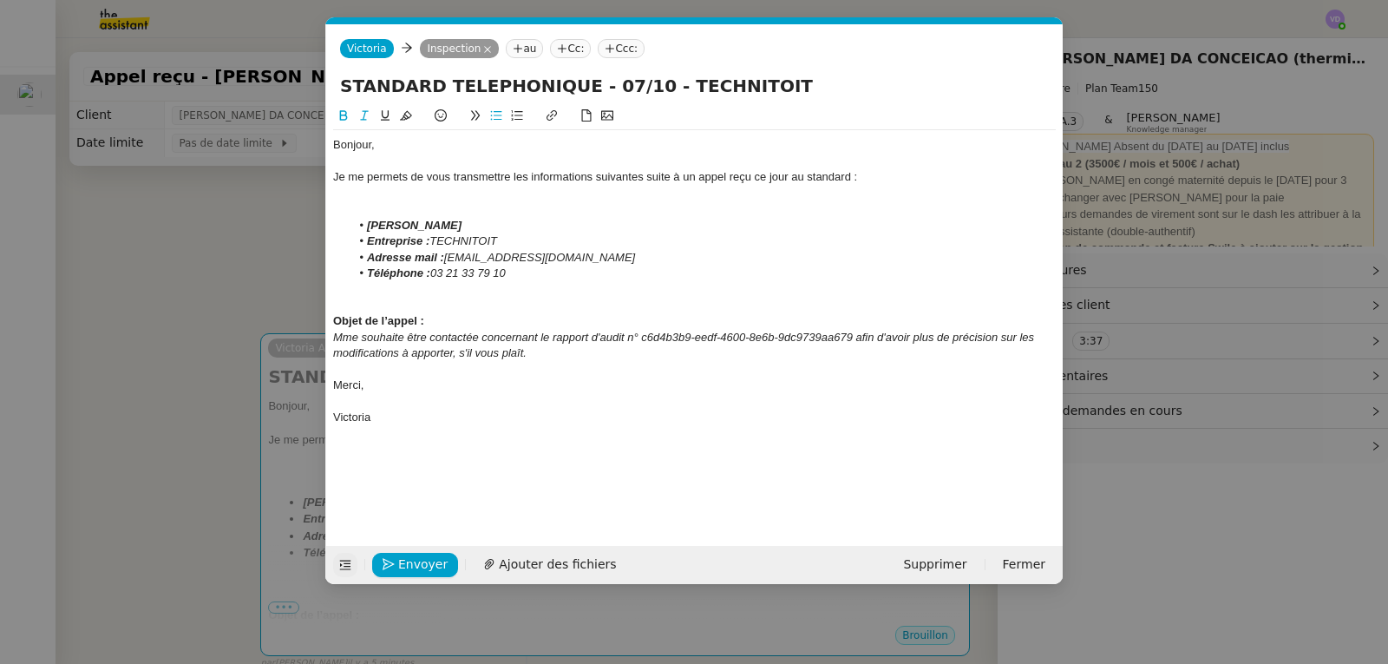
click at [371, 224] on li "[PERSON_NAME]" at bounding box center [704, 226] width 706 height 16
click at [342, 115] on icon at bounding box center [344, 115] width 12 height 12
click at [364, 115] on icon at bounding box center [364, 116] width 8 height 10
click at [573, 238] on li "Entreprise : TECHNITOIT" at bounding box center [704, 241] width 706 height 16
drag, startPoint x: 538, startPoint y: 269, endPoint x: 436, endPoint y: 271, distance: 102.4
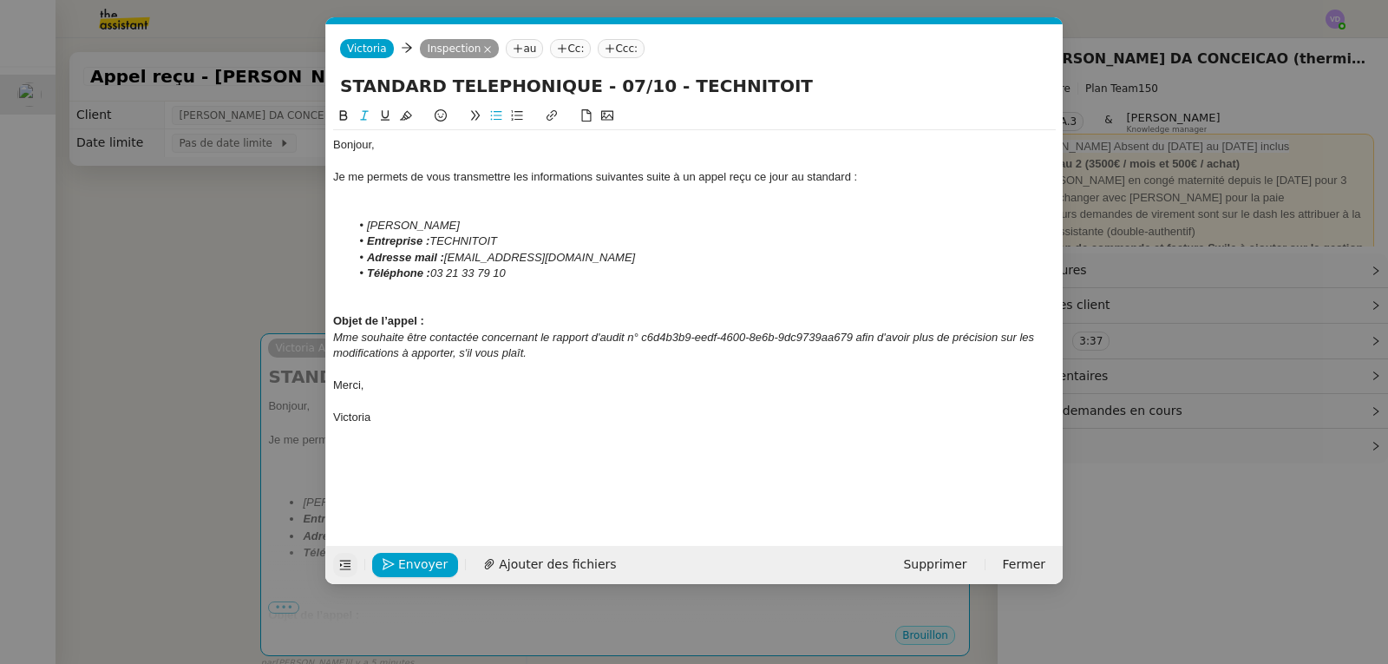
click at [436, 271] on li "Téléphone : [PHONE_NUMBER]" at bounding box center [704, 274] width 706 height 16
click at [435, 561] on span "Envoyer" at bounding box center [422, 565] width 49 height 20
click at [478, 561] on span "Confirmer l'envoi" at bounding box center [450, 565] width 104 height 20
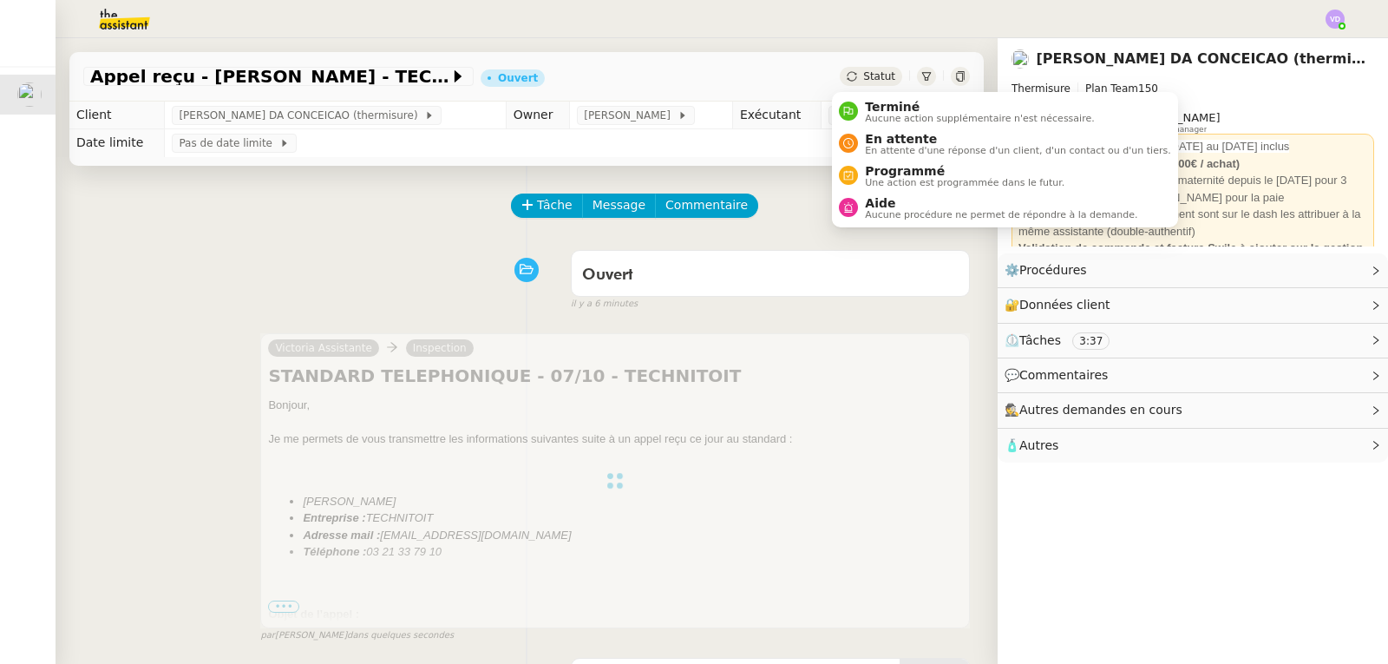
click at [863, 77] on span "Statut" at bounding box center [879, 76] width 32 height 12
click at [868, 207] on span "Aide" at bounding box center [1001, 203] width 272 height 14
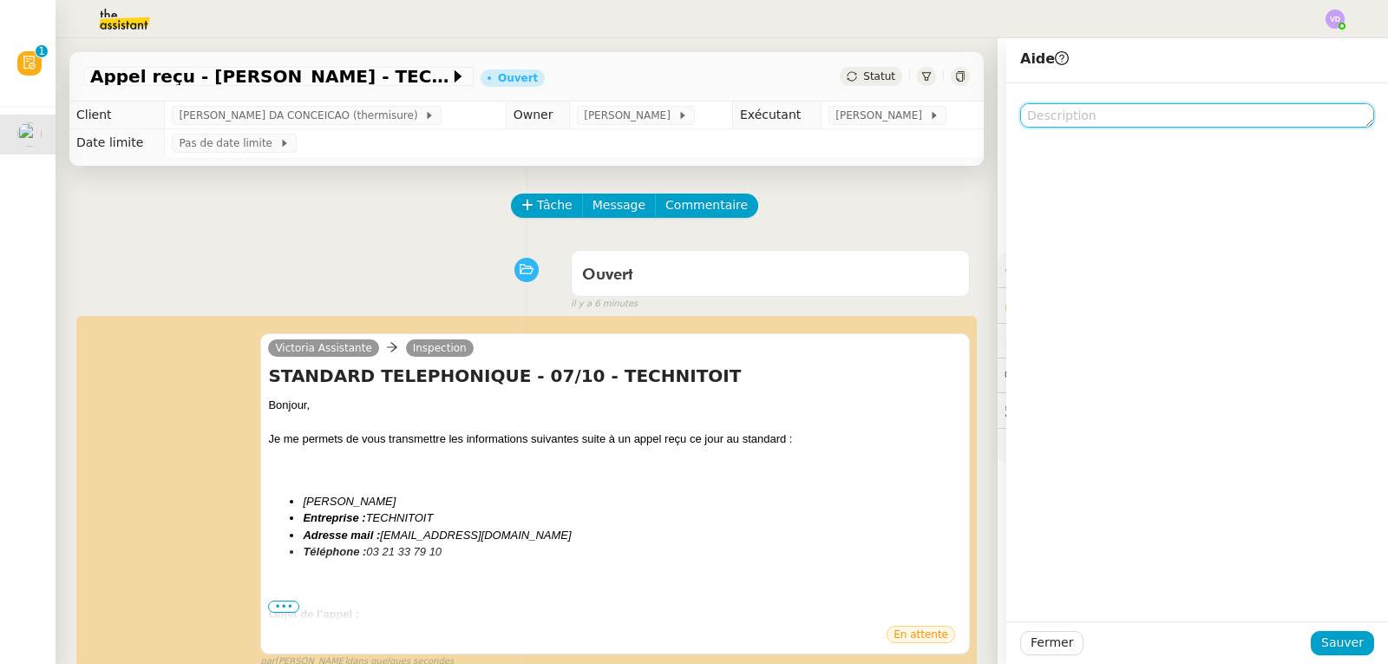
click at [1021, 117] on textarea at bounding box center [1198, 115] width 354 height 24
type textarea "j"
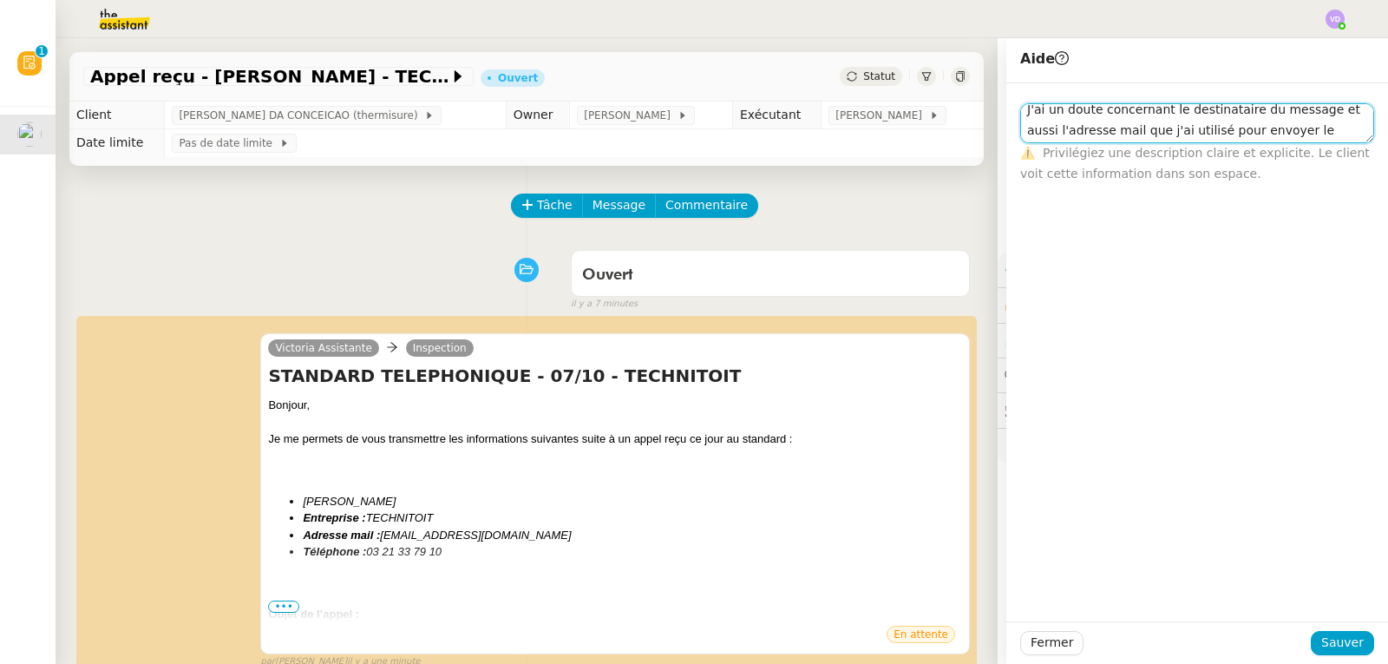
scroll to position [23, 0]
type textarea "J'ai un doute concernant le destinataire du message et aussi l'adresse mail que…"
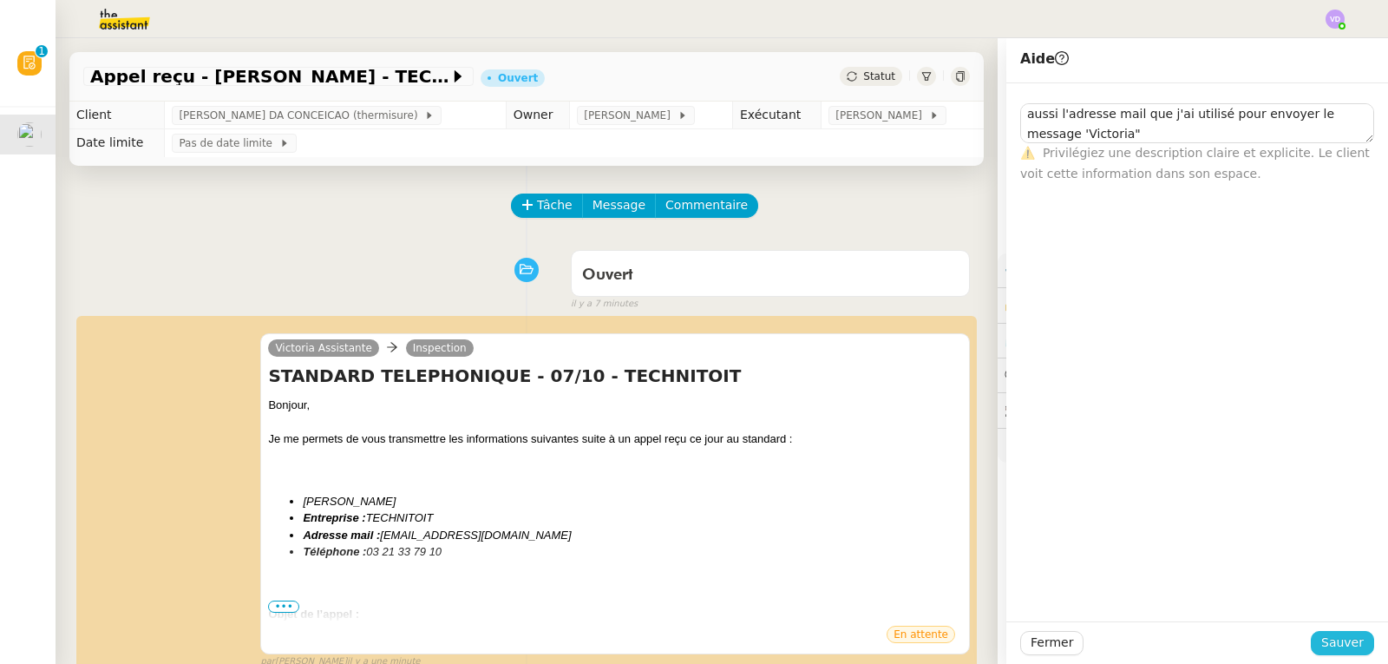
click at [1323, 631] on button "Sauver" at bounding box center [1342, 643] width 63 height 24
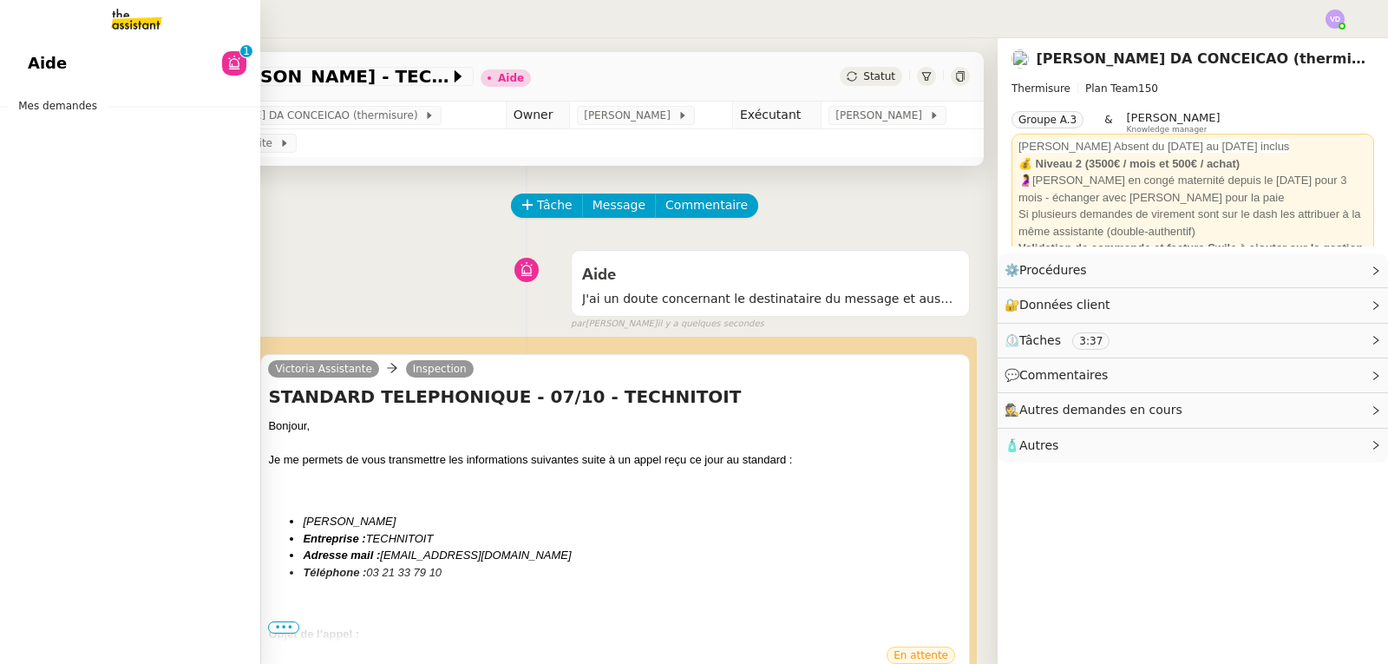
click at [62, 56] on link "Aide 0 1 2 3 4 5 6 7 8 9" at bounding box center [130, 63] width 260 height 40
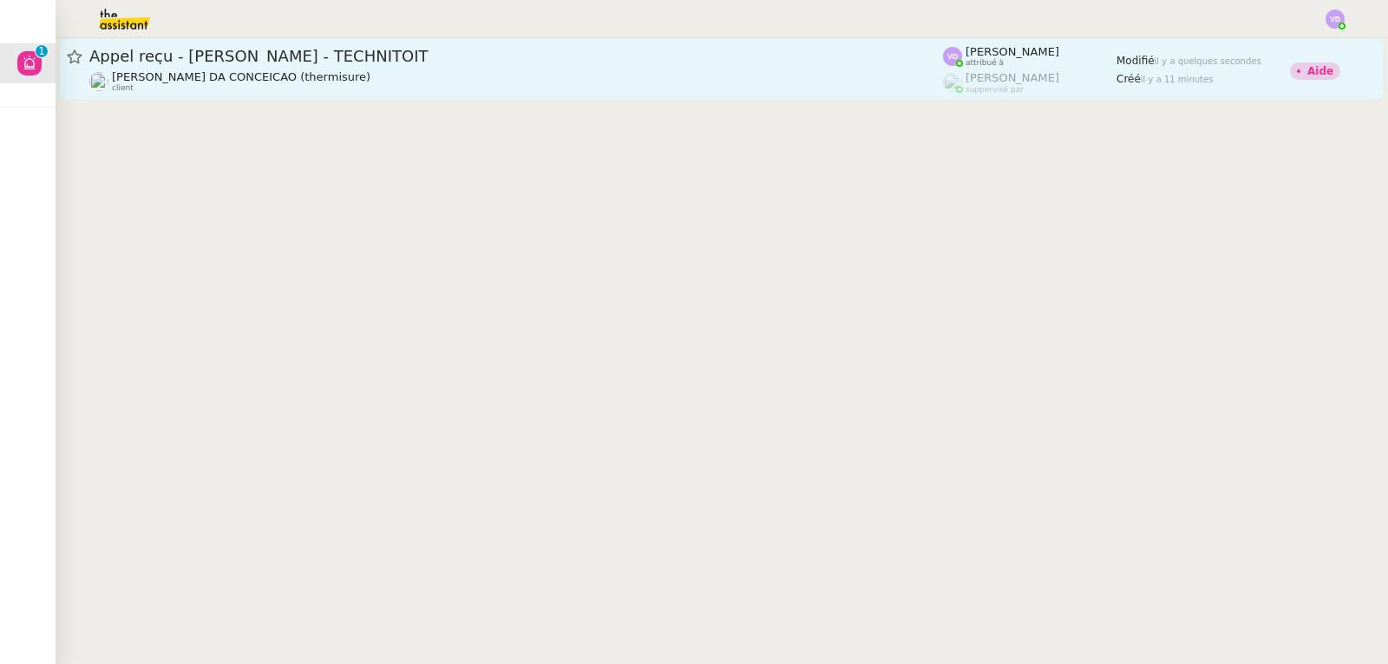
click at [423, 55] on span "Appel reçu - [PERSON_NAME] - TECHNITOIT" at bounding box center [516, 57] width 854 height 16
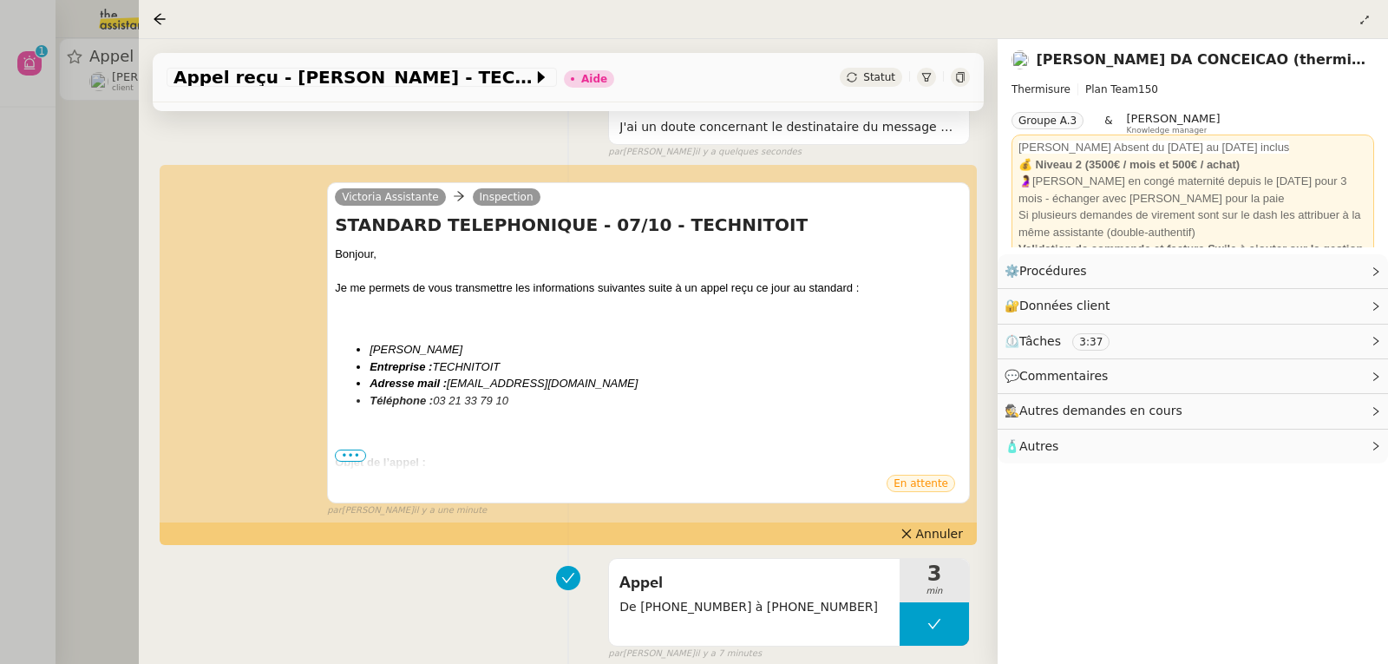
scroll to position [174, 0]
click at [344, 454] on span "•••" at bounding box center [350, 455] width 31 height 12
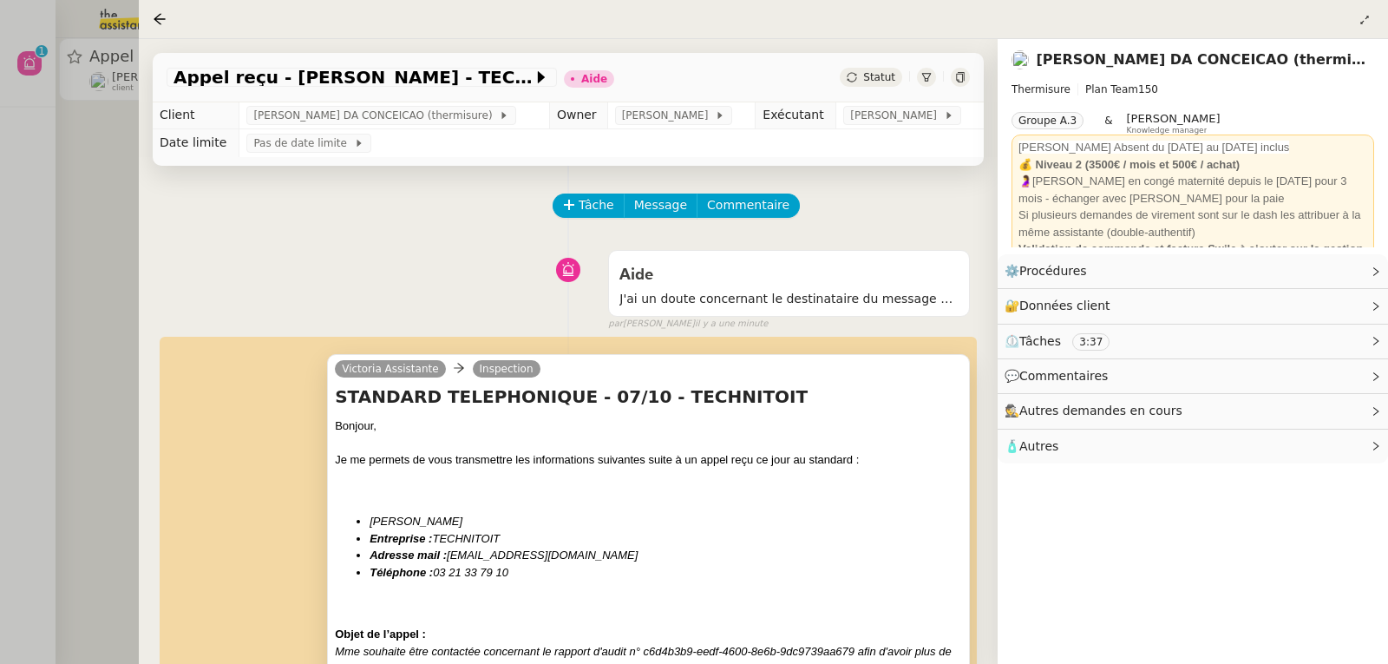
scroll to position [0, 0]
click at [656, 211] on span "Message" at bounding box center [660, 206] width 53 height 20
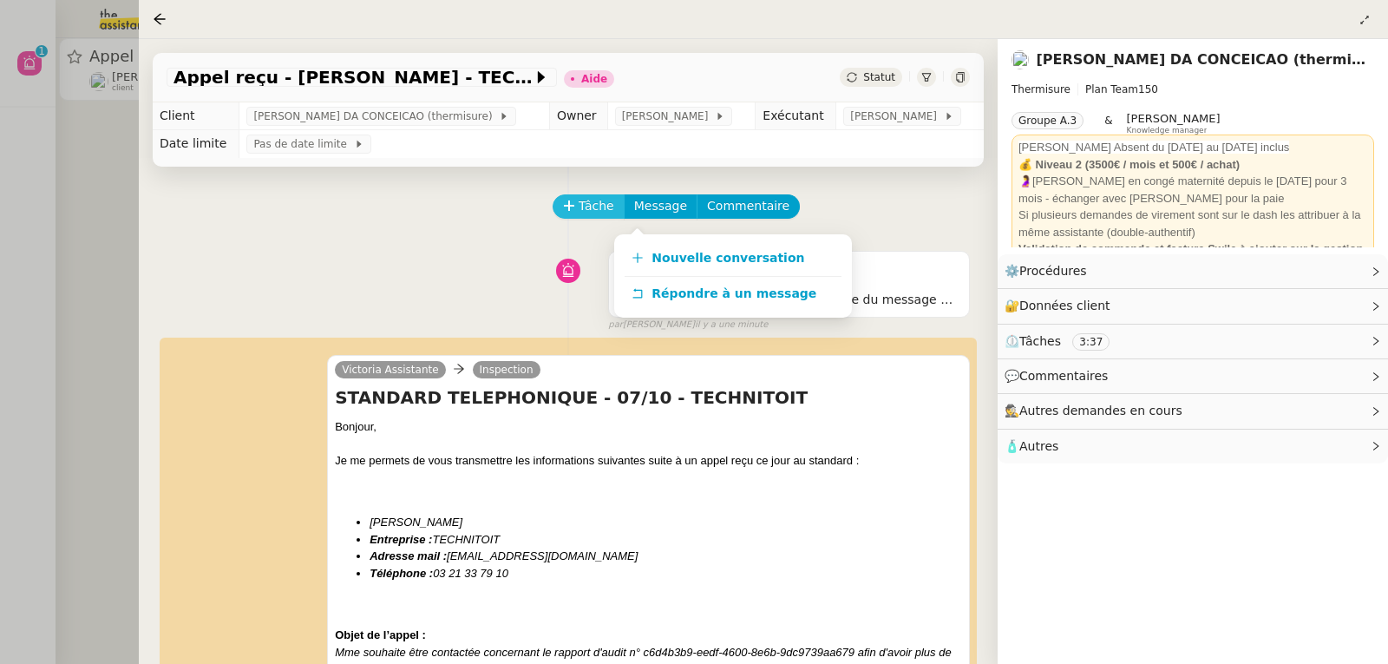
click at [586, 209] on span "Tâche" at bounding box center [597, 206] width 36 height 20
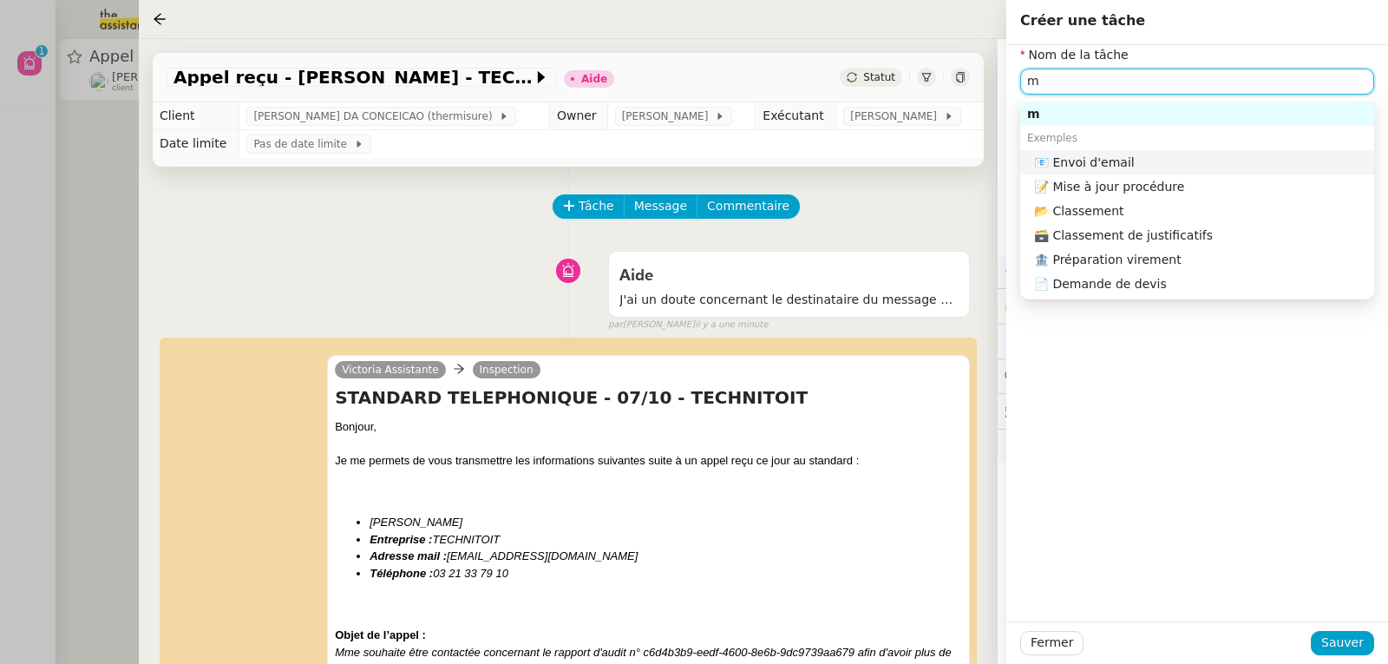
click at [1089, 168] on div "📧 Envoi d'email" at bounding box center [1200, 162] width 333 height 16
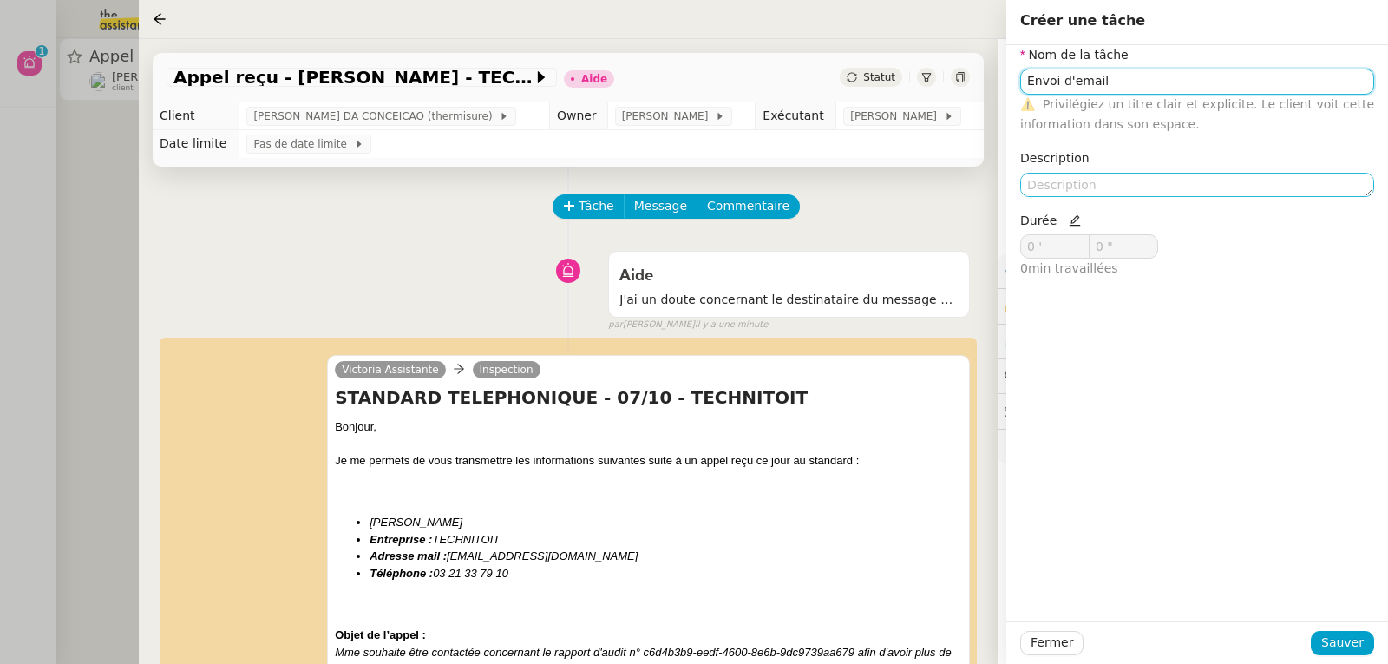
type input "Envoi d'email"
click at [1075, 187] on textarea at bounding box center [1198, 185] width 354 height 24
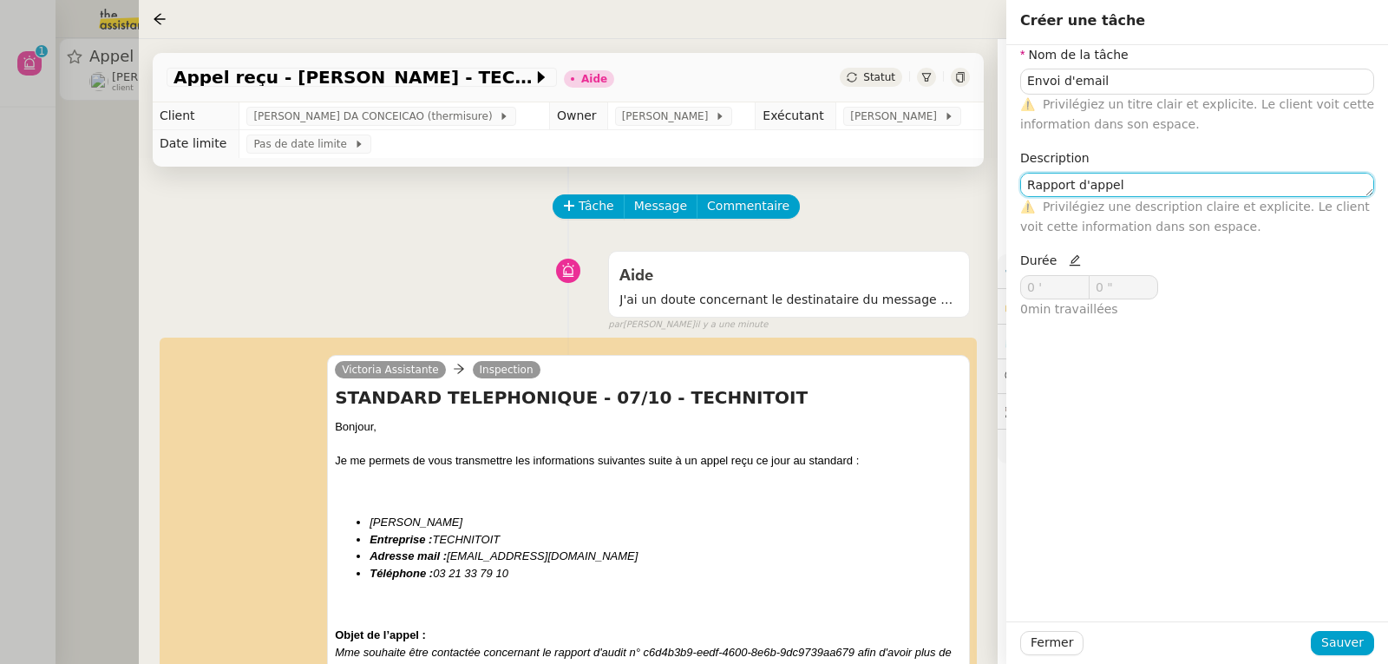
type textarea "Rapport d'appel"
click at [1071, 265] on icon at bounding box center [1075, 260] width 12 height 12
drag, startPoint x: 1058, startPoint y: 285, endPoint x: 1001, endPoint y: 285, distance: 57.3
click at [1001, 285] on app-ticket "Appel reçu - [PERSON_NAME] - TECHNITOIT Aide Statut Client [PERSON_NAME] DA CON…" at bounding box center [764, 351] width 1250 height 625
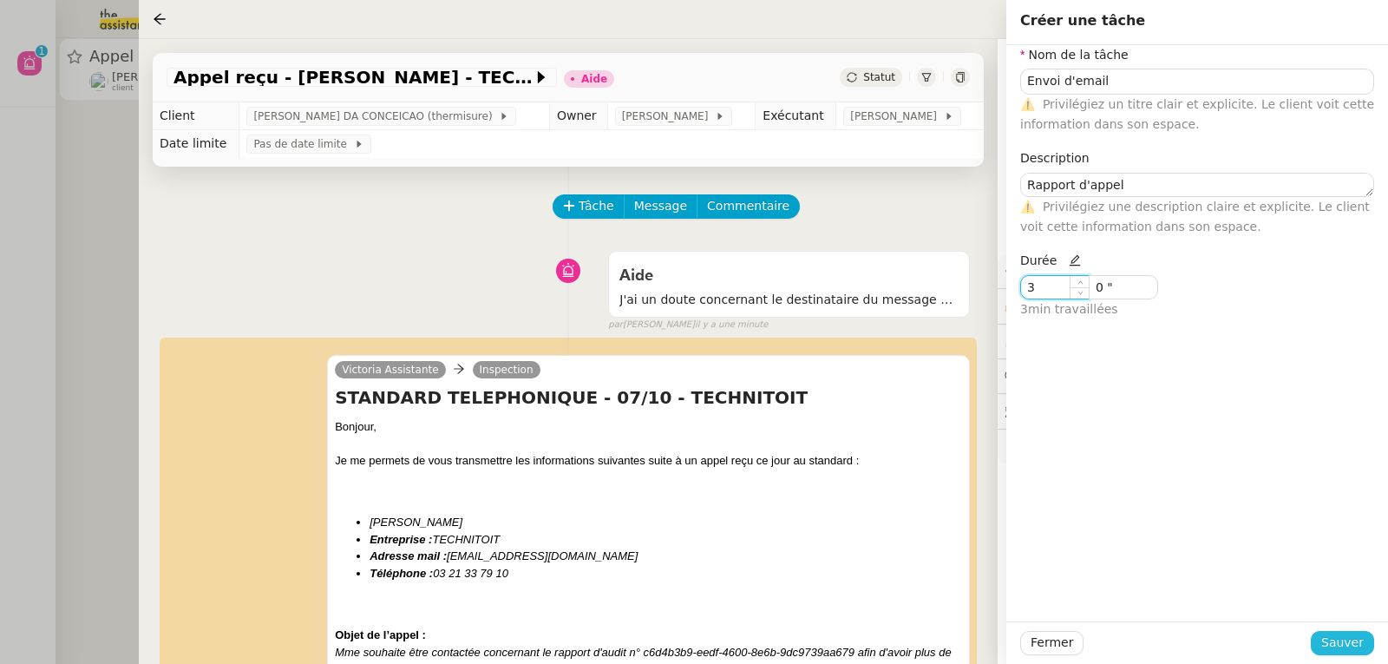
type input "3 '"
click at [1337, 638] on span "Sauver" at bounding box center [1343, 643] width 43 height 20
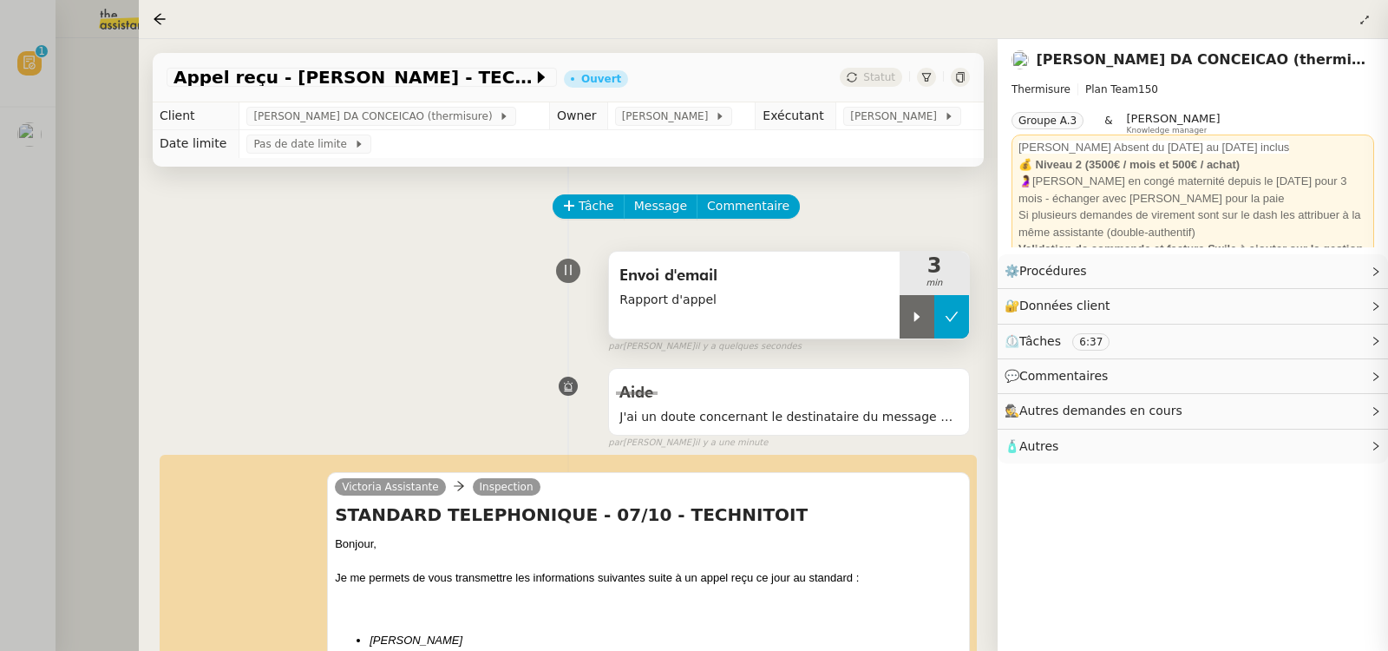
click at [945, 321] on icon at bounding box center [952, 317] width 14 height 14
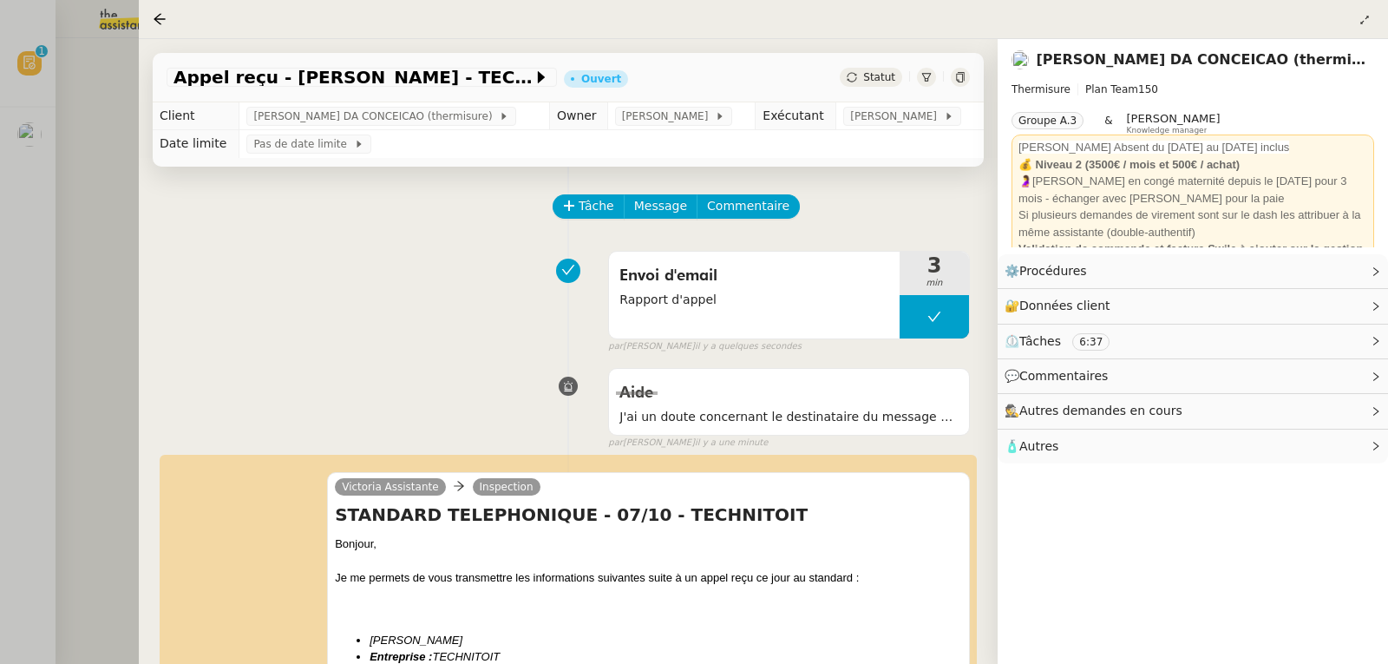
click at [42, 167] on div at bounding box center [694, 332] width 1388 height 664
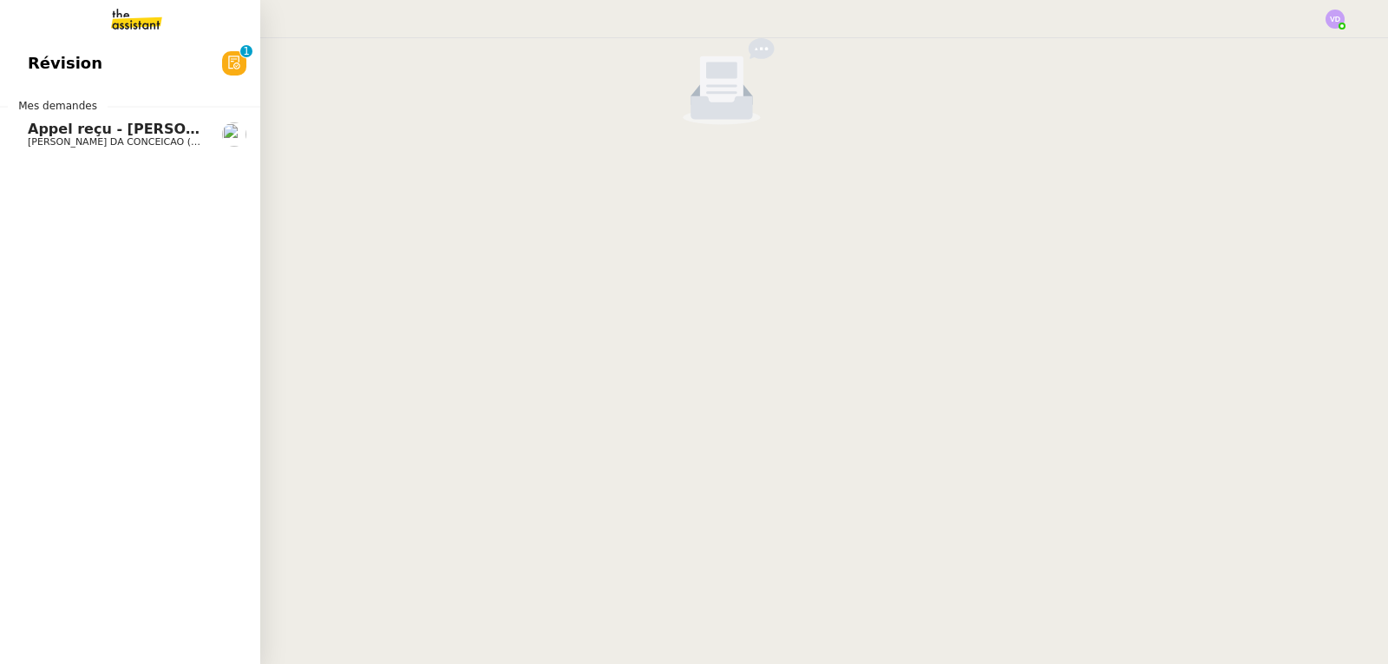
click at [53, 141] on span "[PERSON_NAME] DA CONCEICAO (thermisure)" at bounding box center [137, 141] width 219 height 11
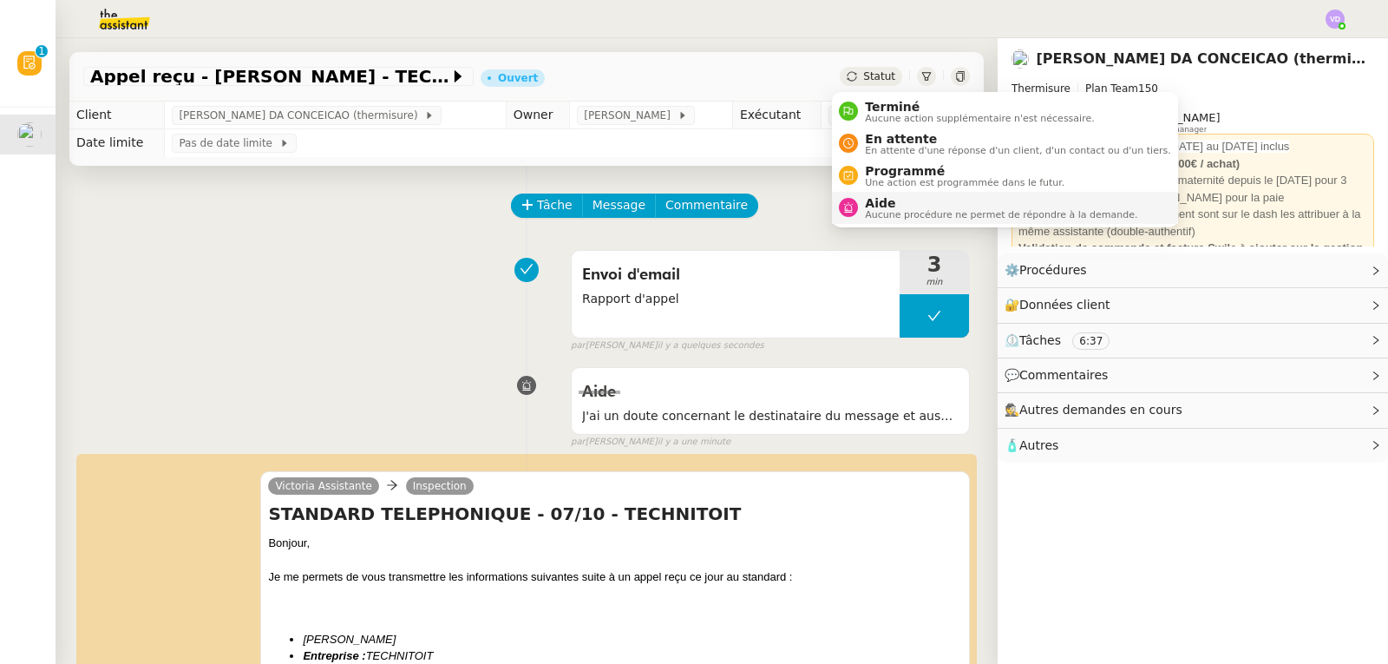
click at [892, 200] on span "Aide" at bounding box center [1001, 203] width 272 height 14
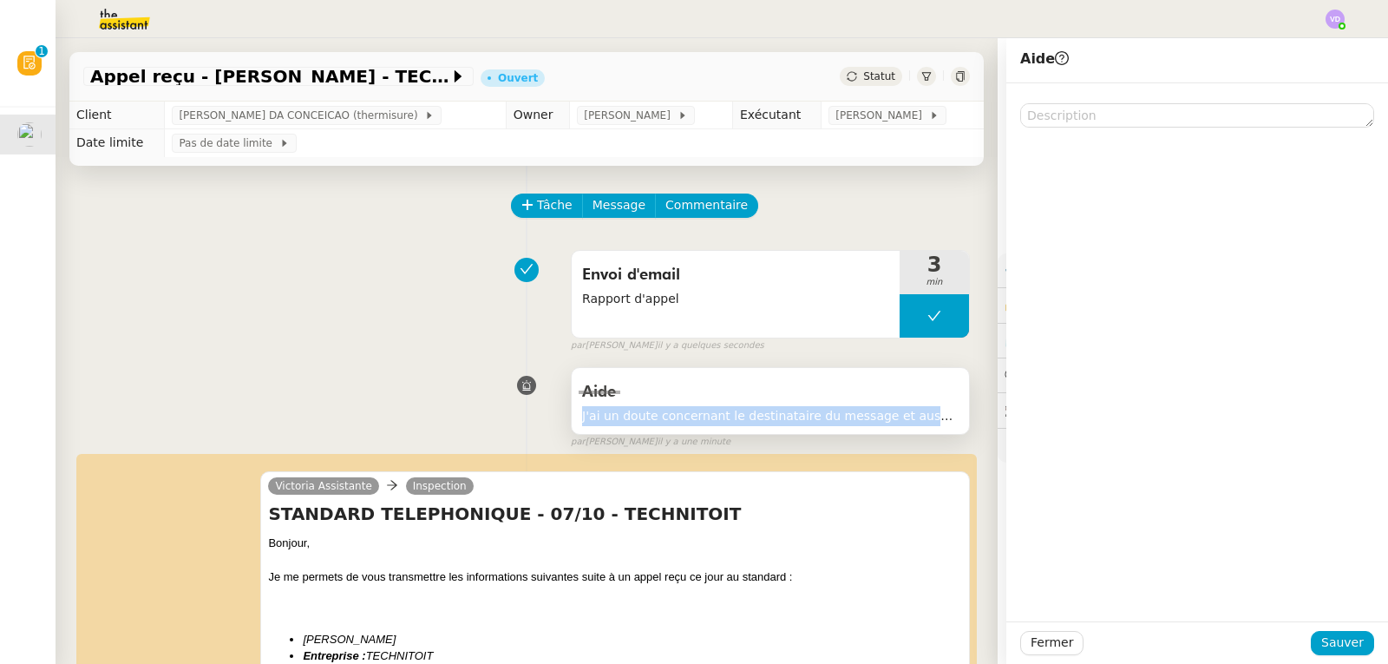
drag, startPoint x: 575, startPoint y: 423, endPoint x: 951, endPoint y: 432, distance: 375.9
click at [951, 432] on div "[PERSON_NAME]ai un doute concernant le destinataire du message et aussi l'adres…" at bounding box center [770, 400] width 397 height 65
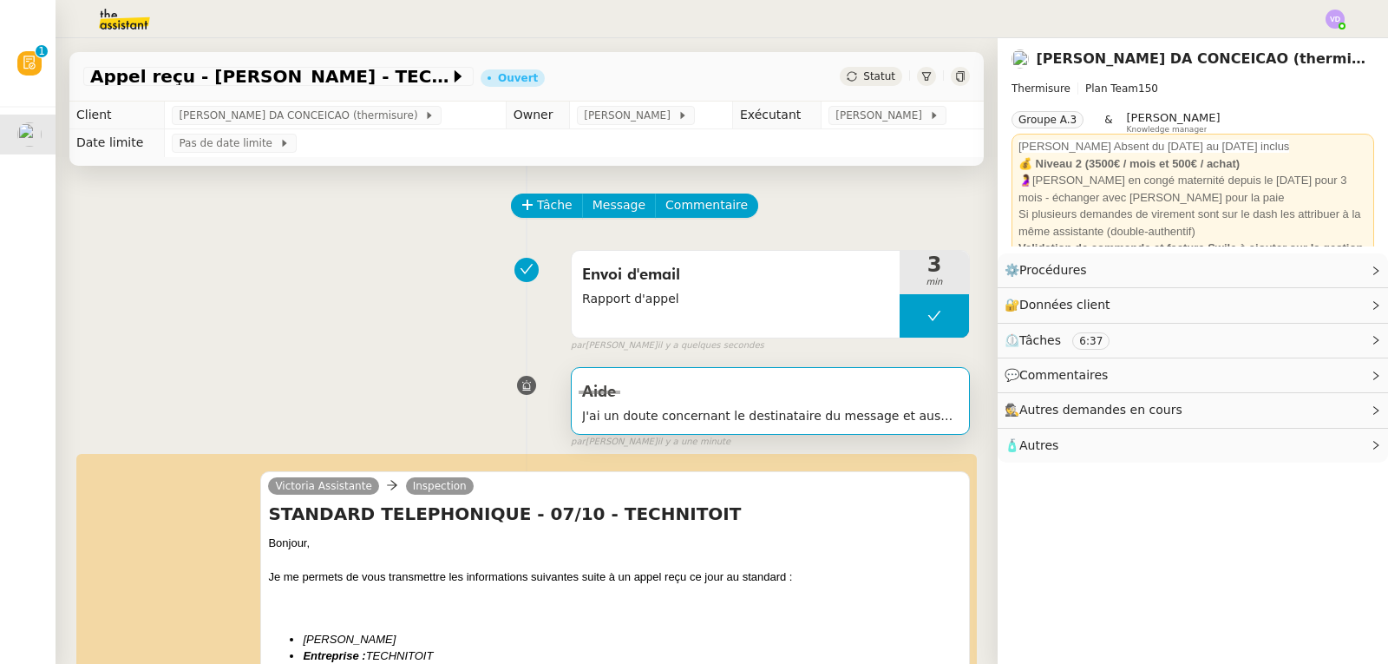
click at [857, 406] on div "Aide" at bounding box center [770, 392] width 377 height 28
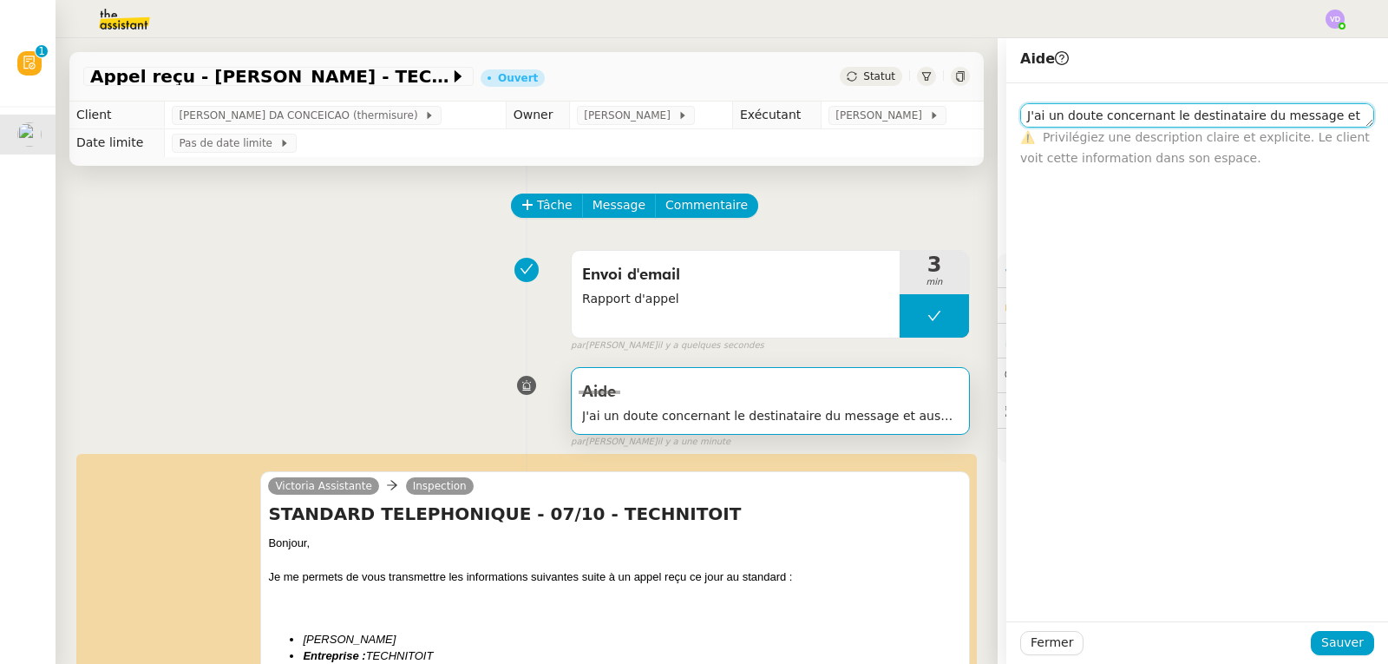
drag, startPoint x: 1014, startPoint y: 115, endPoint x: 1388, endPoint y: 112, distance: 373.2
click at [1388, 112] on nz-layout "Appel reçu - [PERSON_NAME] - TECHNITOIT Ouvert Statut Client [PERSON_NAME] DA C…" at bounding box center [722, 351] width 1333 height 626
click at [863, 75] on span "Statut" at bounding box center [879, 76] width 32 height 12
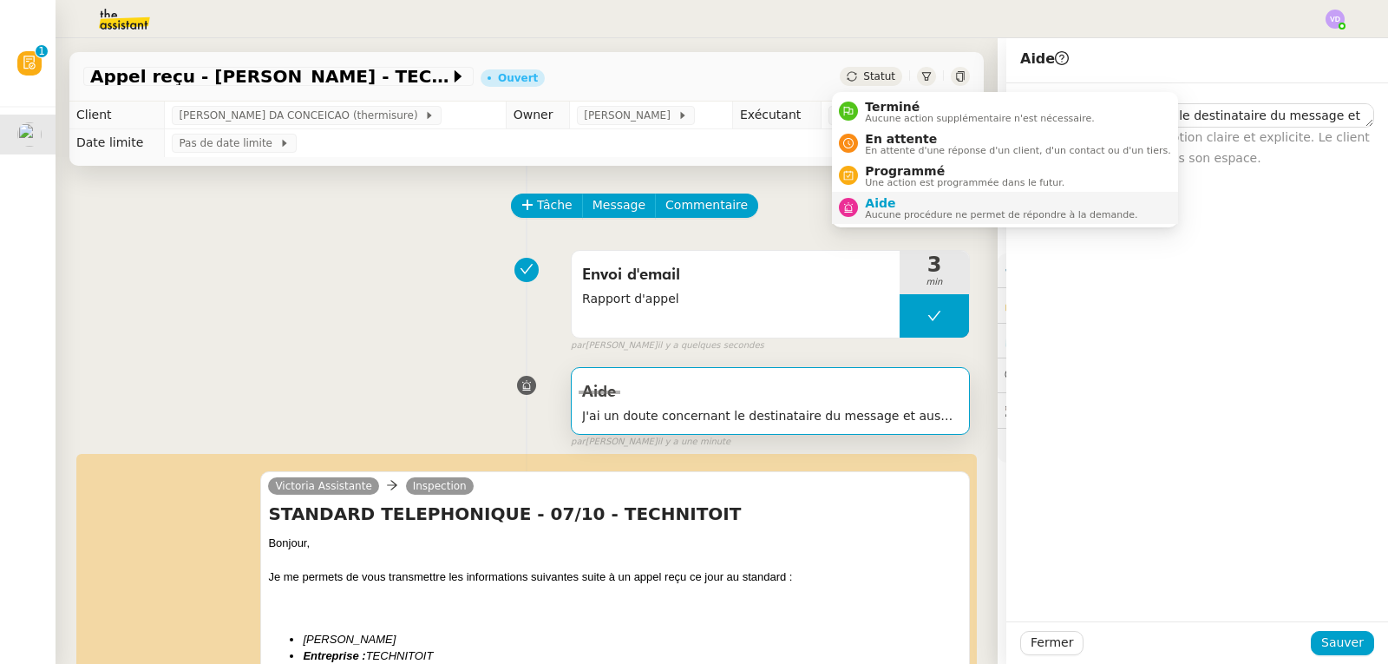
click at [900, 207] on span "Aide" at bounding box center [1001, 203] width 272 height 14
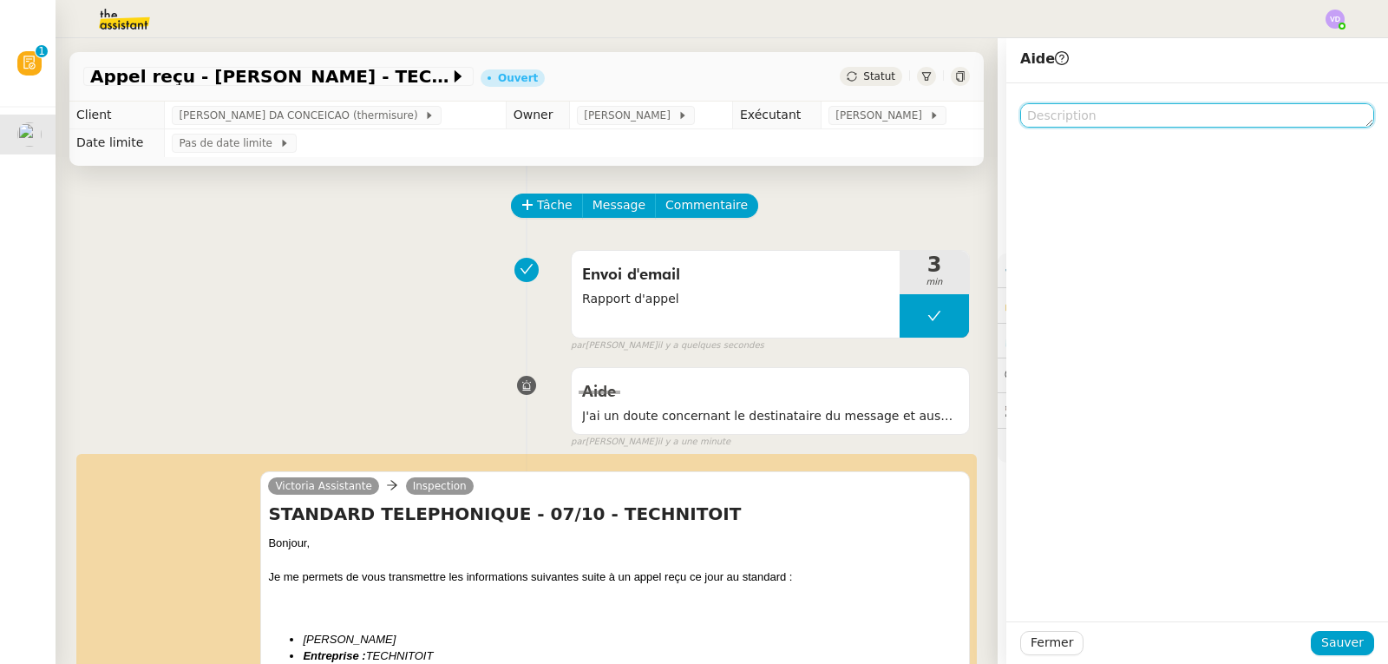
click at [1030, 115] on textarea at bounding box center [1198, 115] width 354 height 24
paste textarea "J'ai un doute concernant le destinataire du message et aussi"
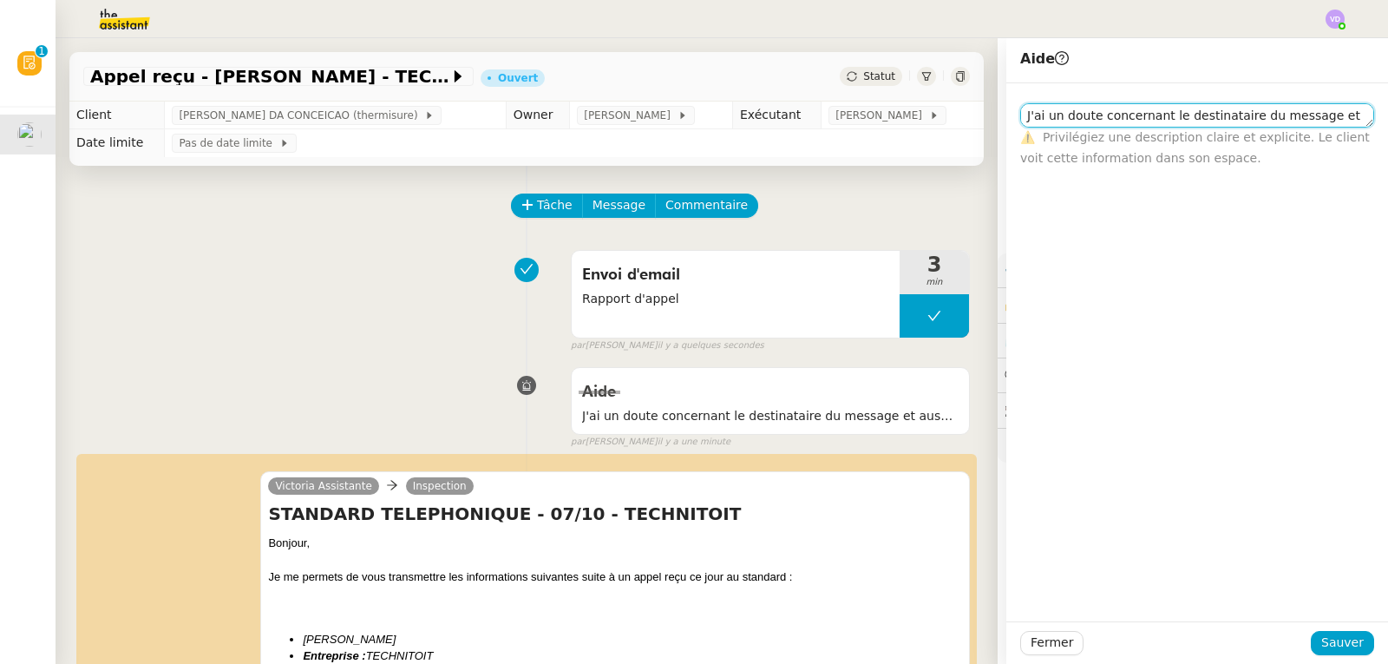
scroll to position [1, 0]
type textarea "J'ai un doute concernant le destinataire du message et aussi"
click at [1040, 647] on span "Fermer" at bounding box center [1052, 643] width 43 height 20
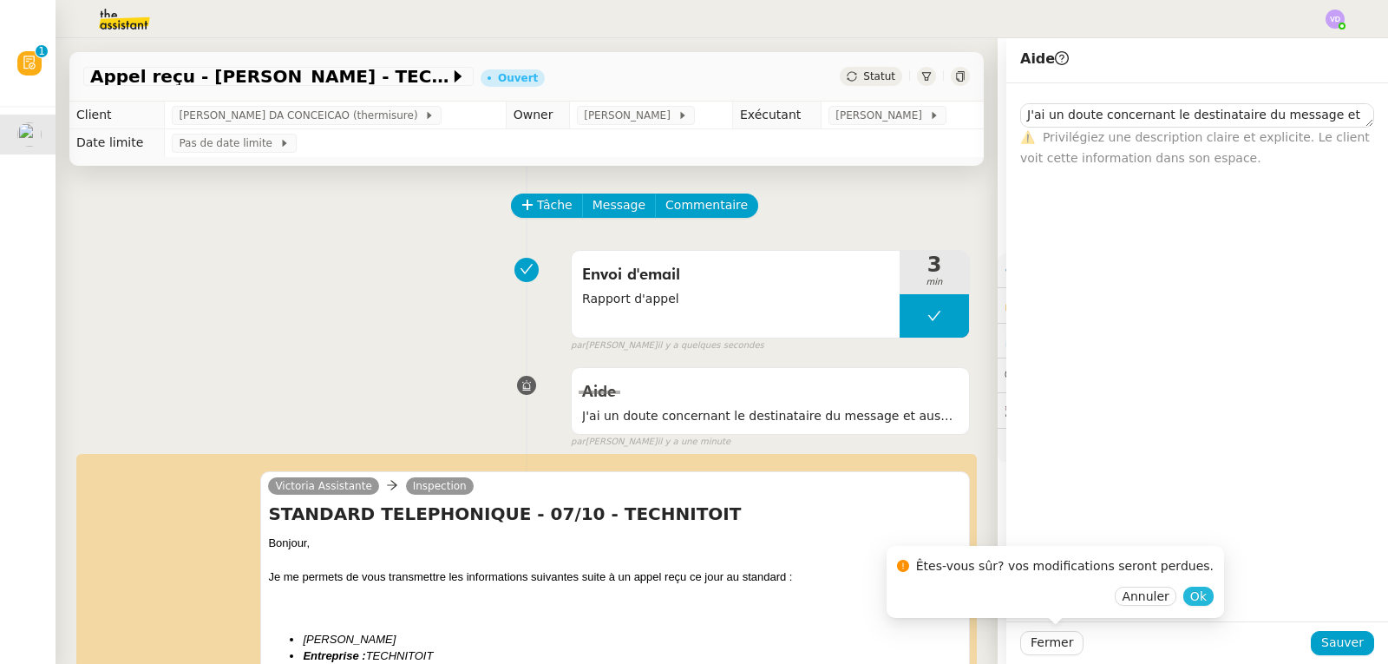
click at [1191, 596] on span "Ok" at bounding box center [1199, 596] width 16 height 17
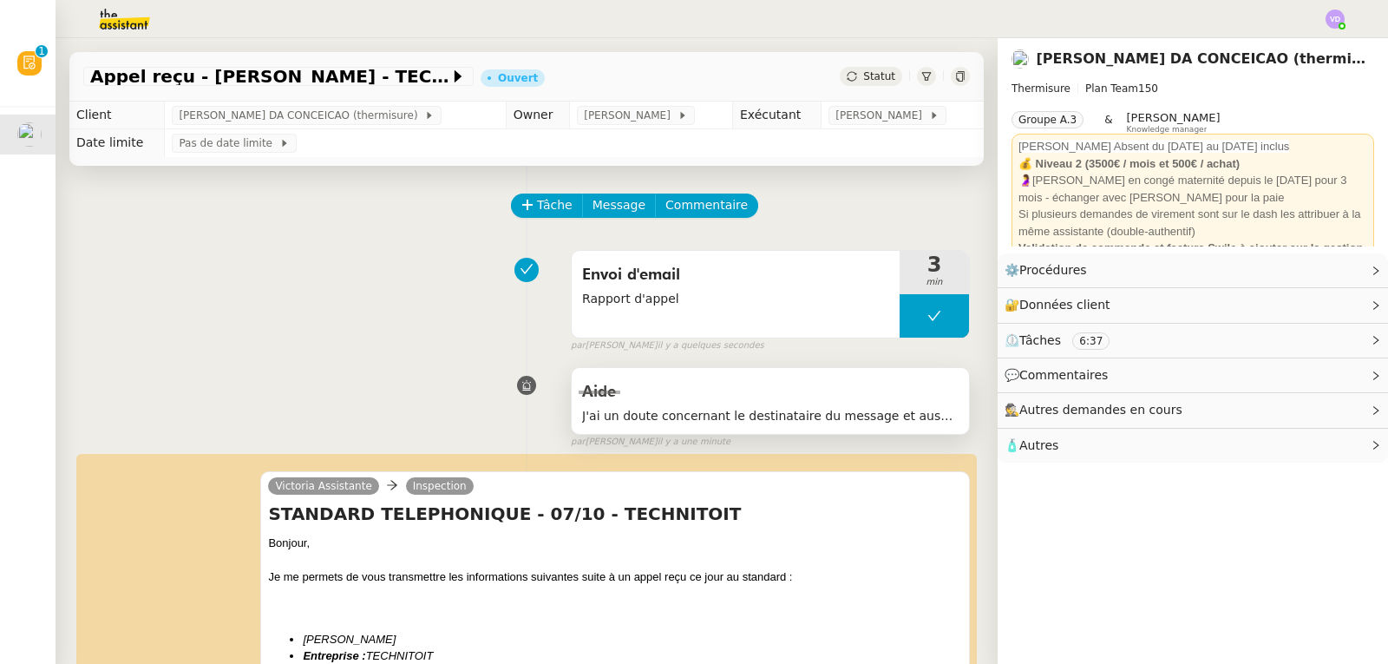
click at [778, 406] on div "Aide" at bounding box center [770, 392] width 377 height 28
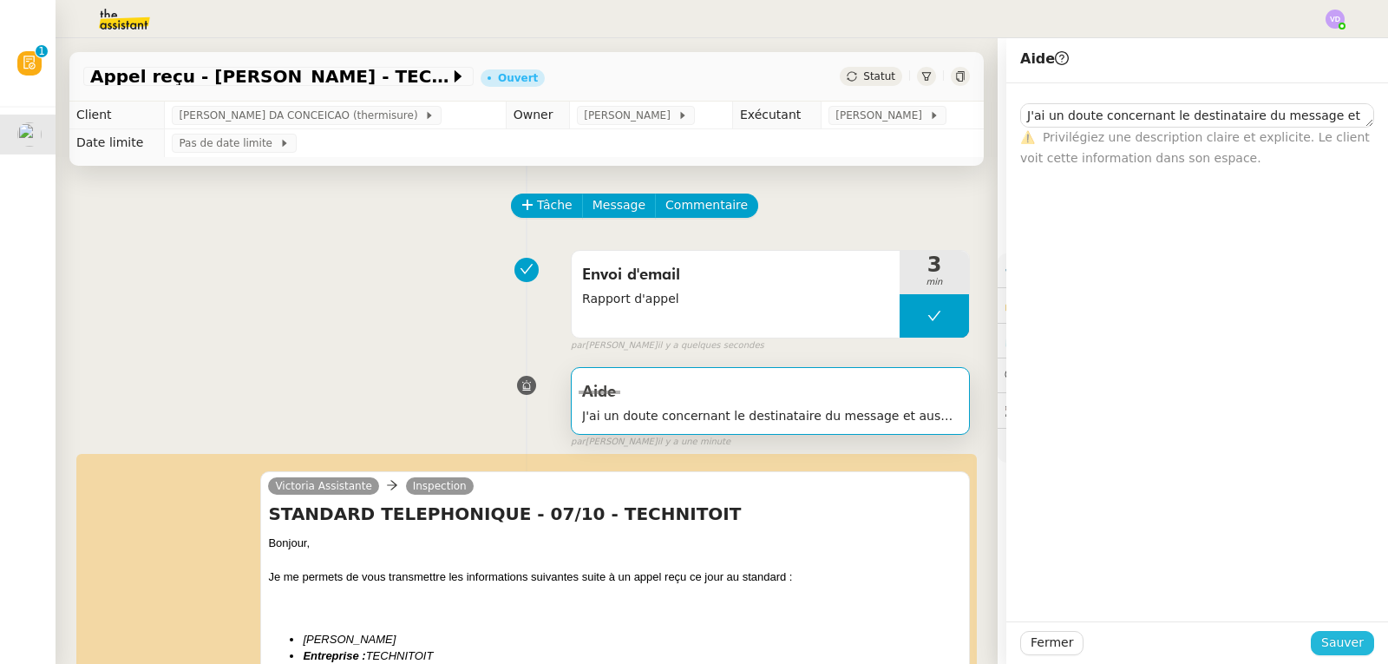
click at [1337, 640] on span "Sauver" at bounding box center [1343, 643] width 43 height 20
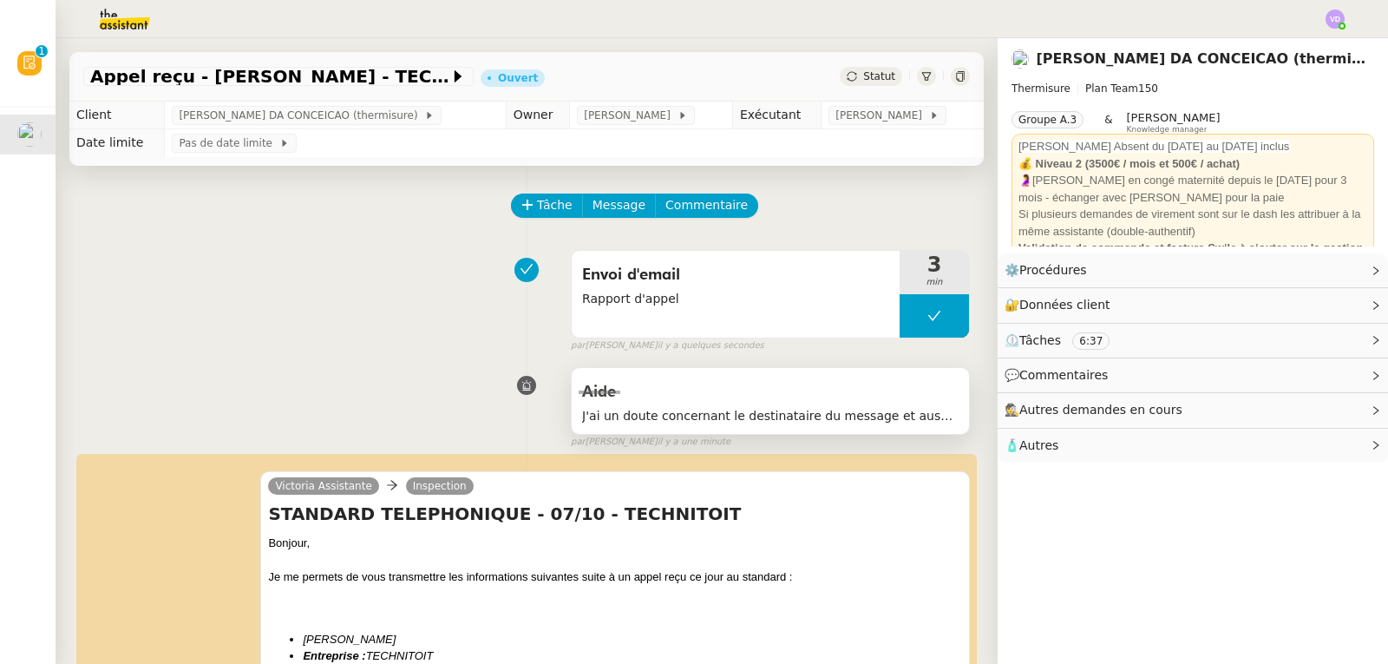
click at [734, 401] on div "Aide" at bounding box center [770, 392] width 377 height 28
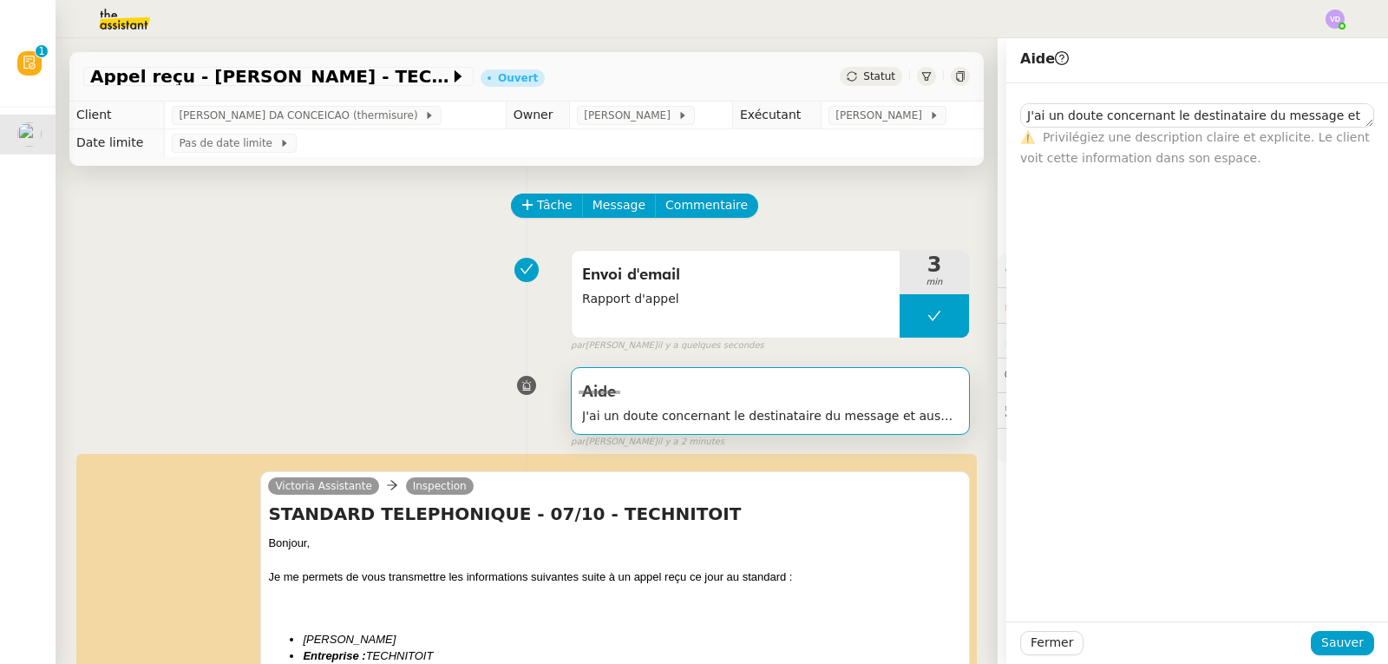
click at [847, 80] on icon at bounding box center [852, 76] width 10 height 10
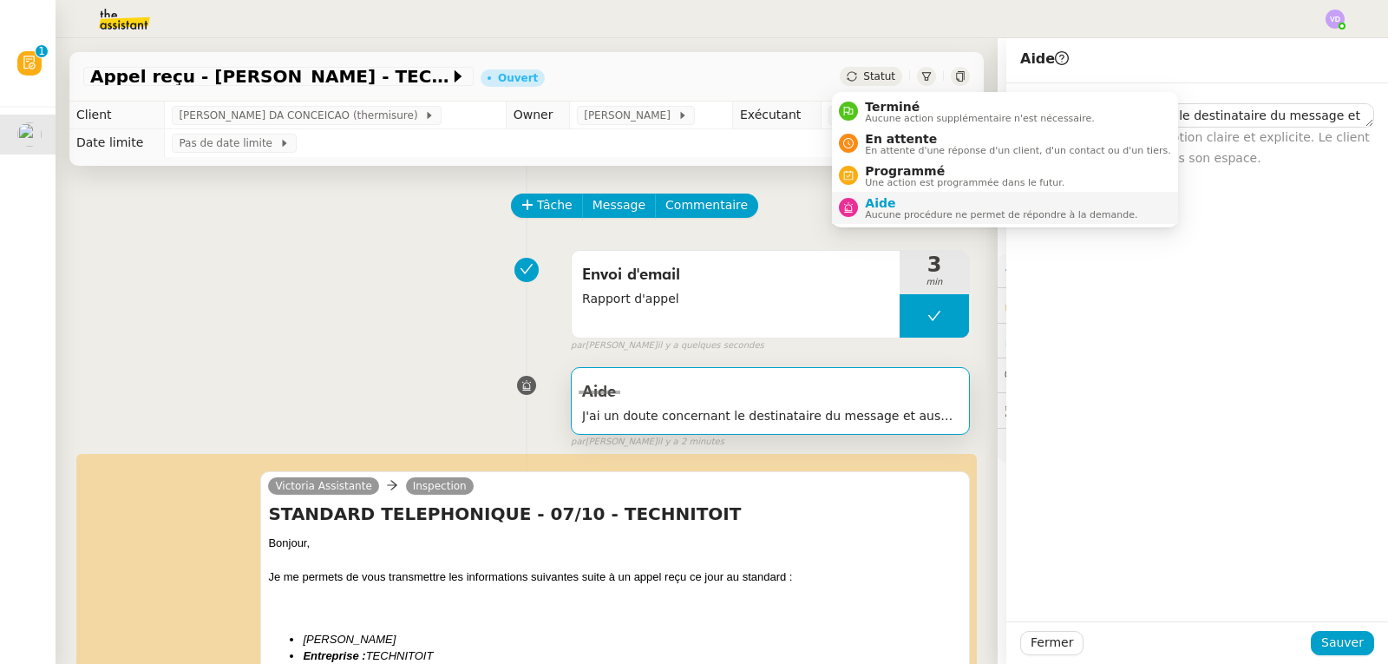
click at [874, 204] on span "Aide" at bounding box center [1001, 203] width 272 height 14
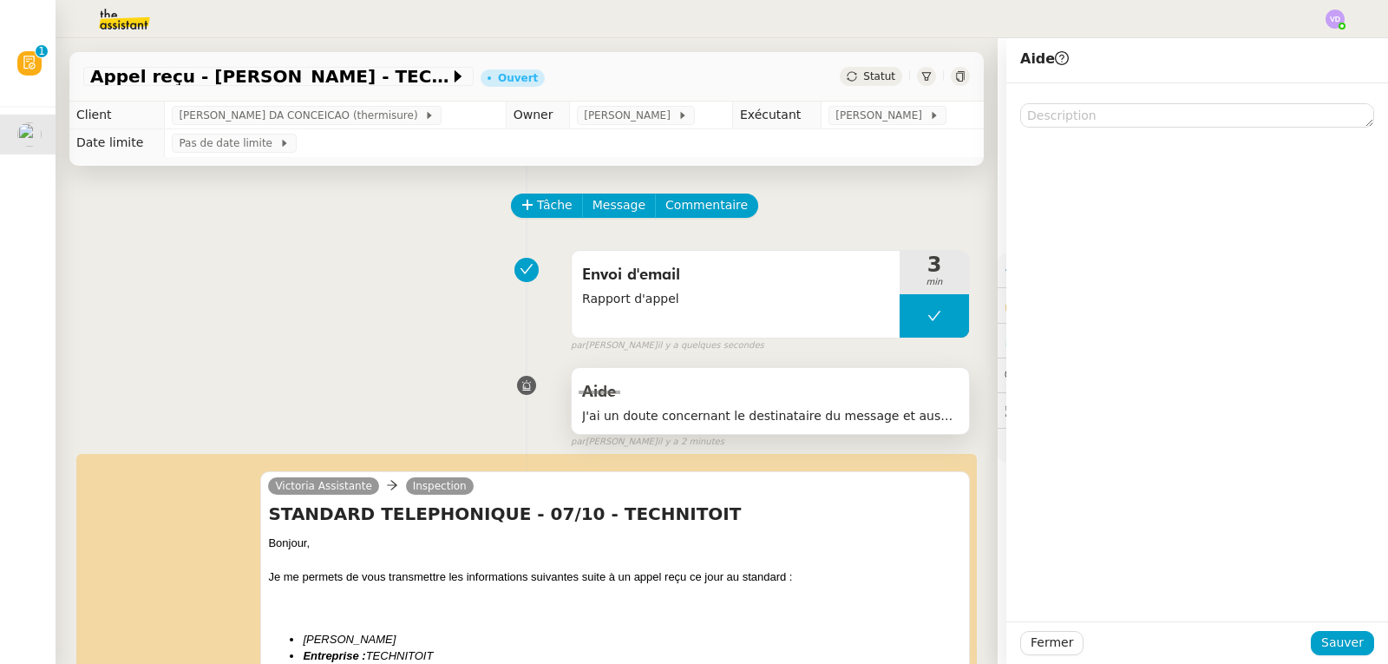
click at [718, 406] on div "Aide" at bounding box center [770, 392] width 377 height 28
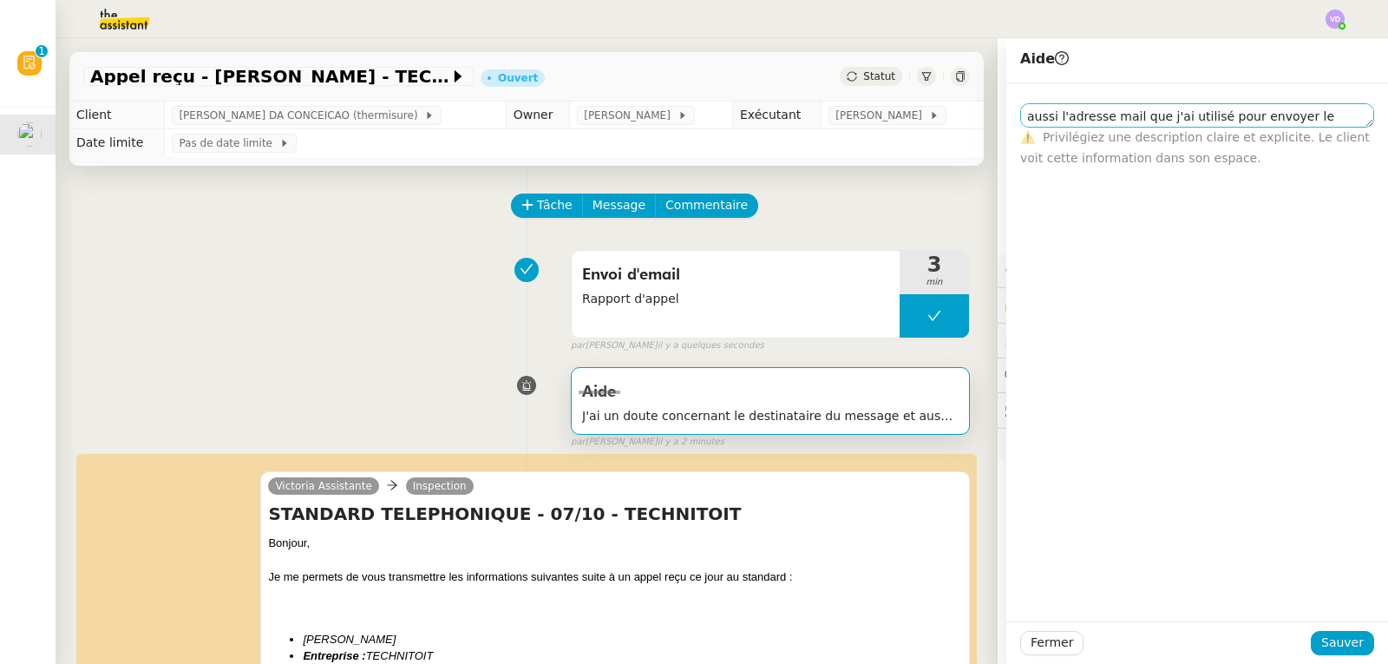
scroll to position [42, 0]
click at [1332, 643] on span "Sauver" at bounding box center [1343, 643] width 43 height 20
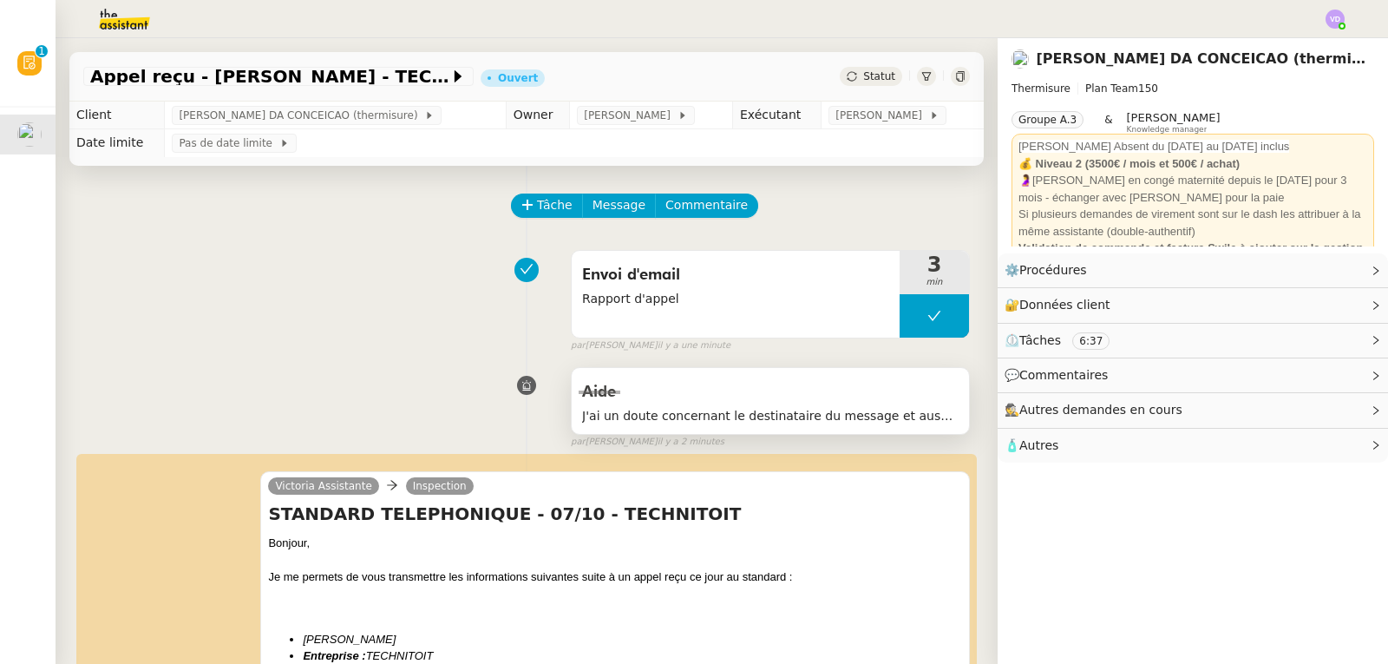
click at [682, 403] on div "Aide" at bounding box center [770, 392] width 377 height 28
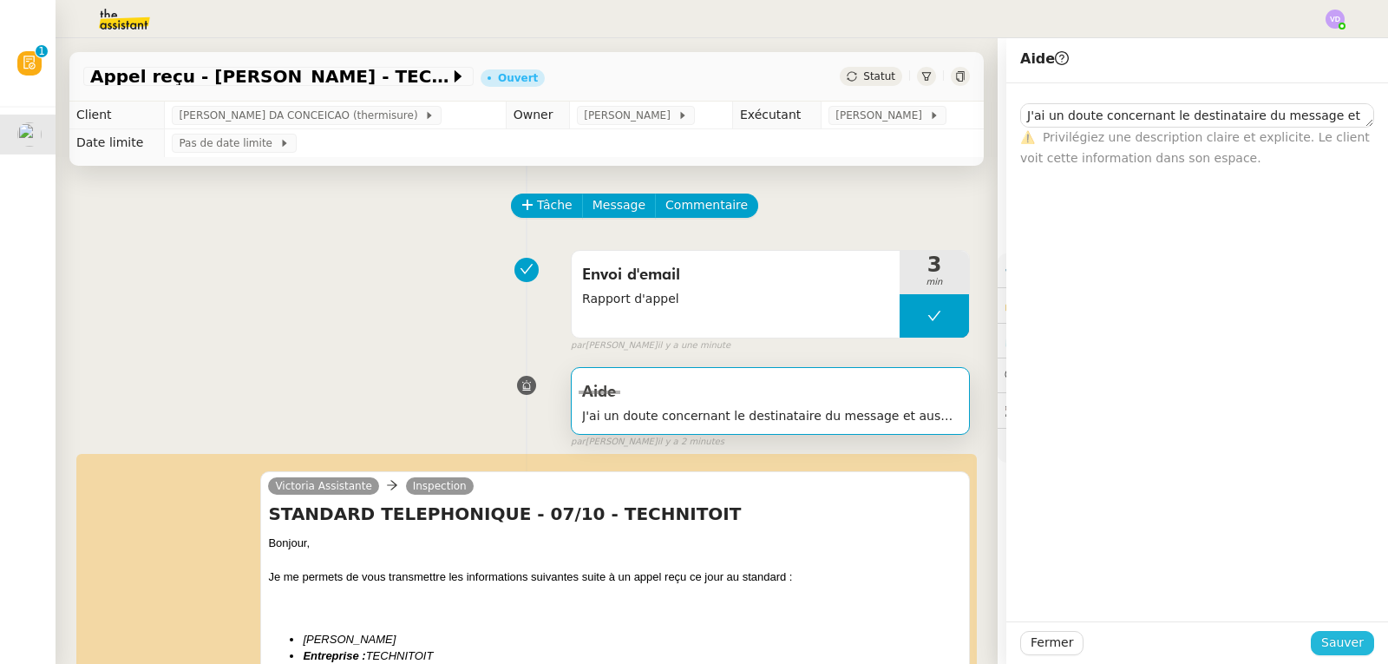
click at [1331, 640] on span "Sauver" at bounding box center [1343, 643] width 43 height 20
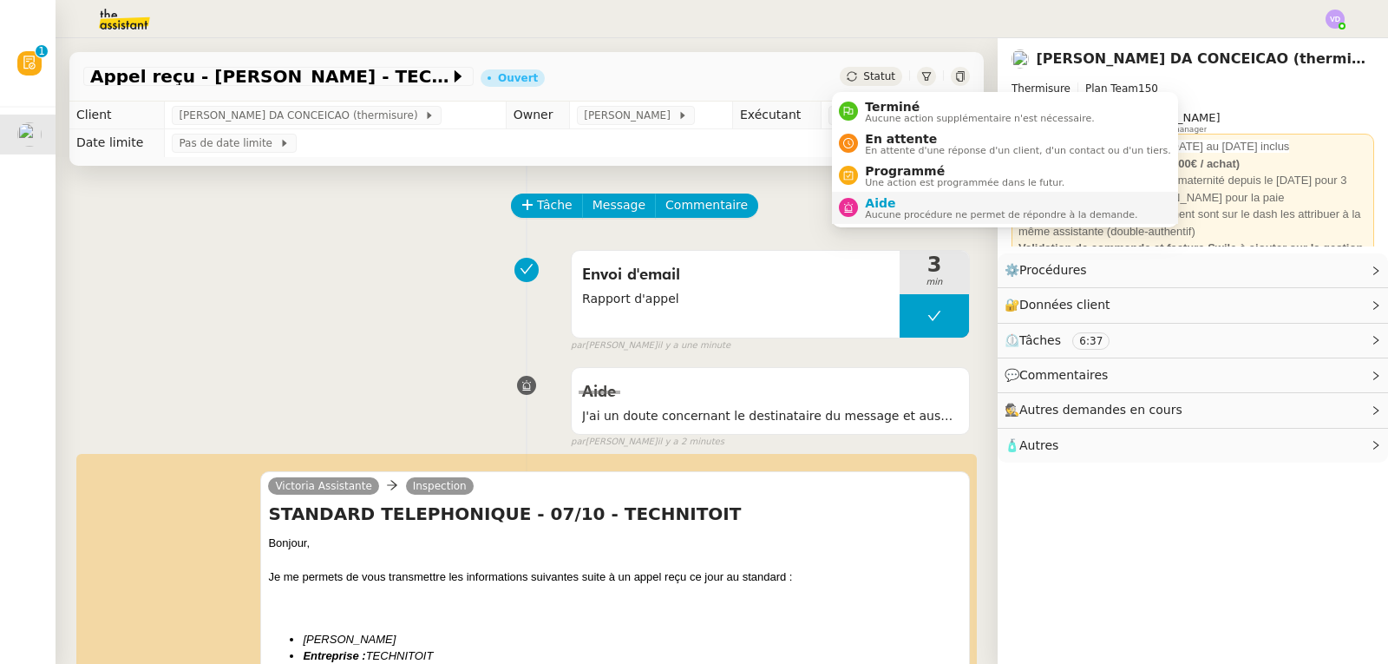
click at [889, 210] on span "Aucune procédure ne permet de répondre à la demande." at bounding box center [1001, 215] width 272 height 10
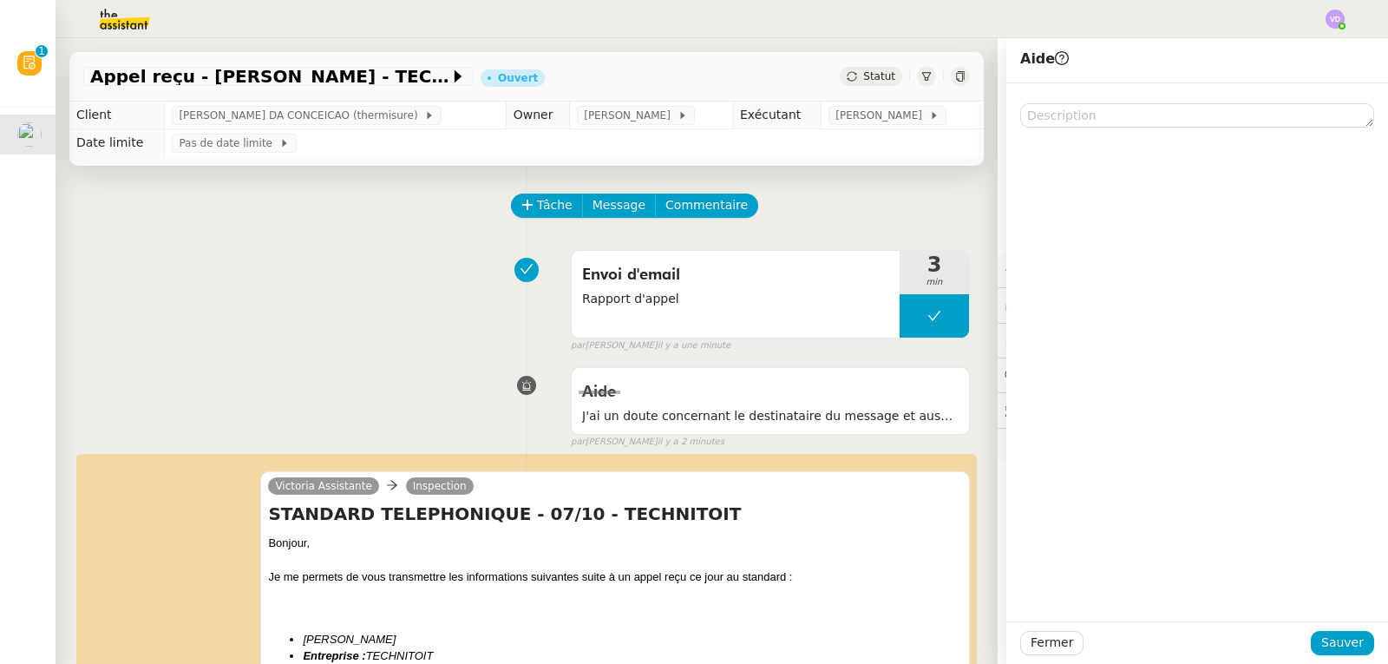
click at [287, 244] on div "Envoi d'email Rapport d'appel 3 min false par [PERSON_NAME] il y a une minute" at bounding box center [526, 297] width 887 height 111
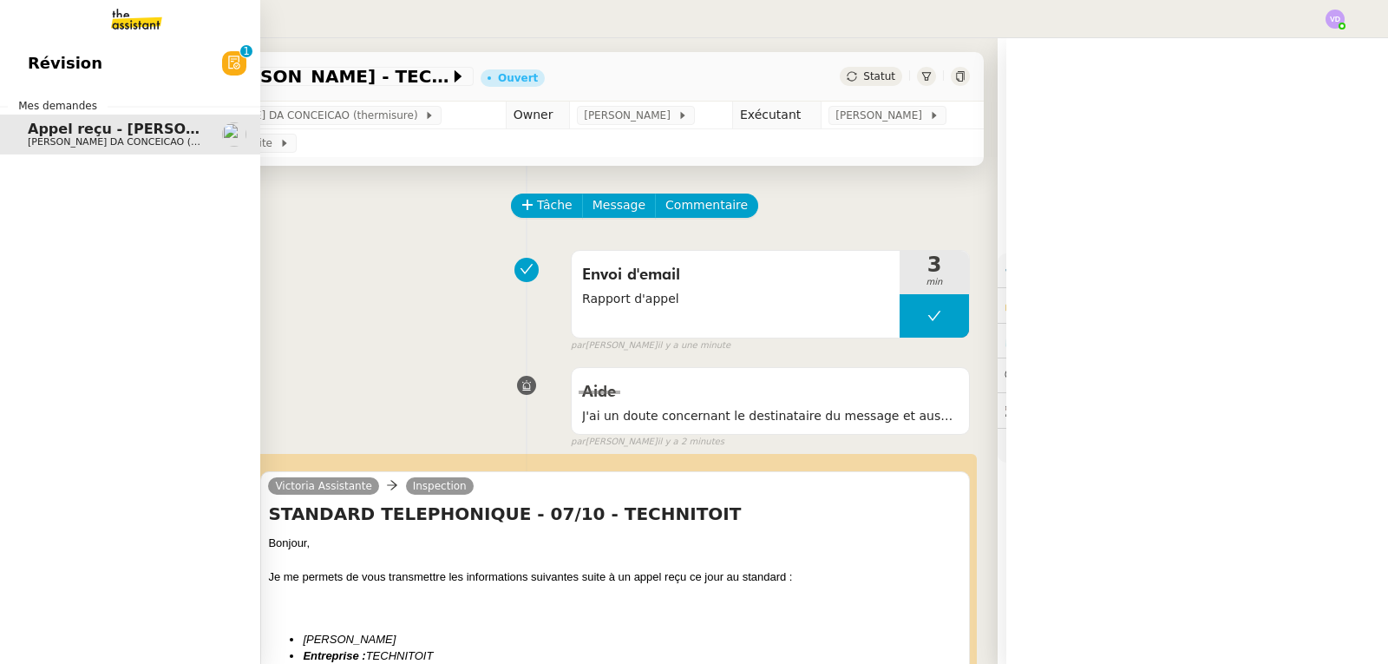
click at [49, 70] on span "Révision" at bounding box center [65, 63] width 75 height 26
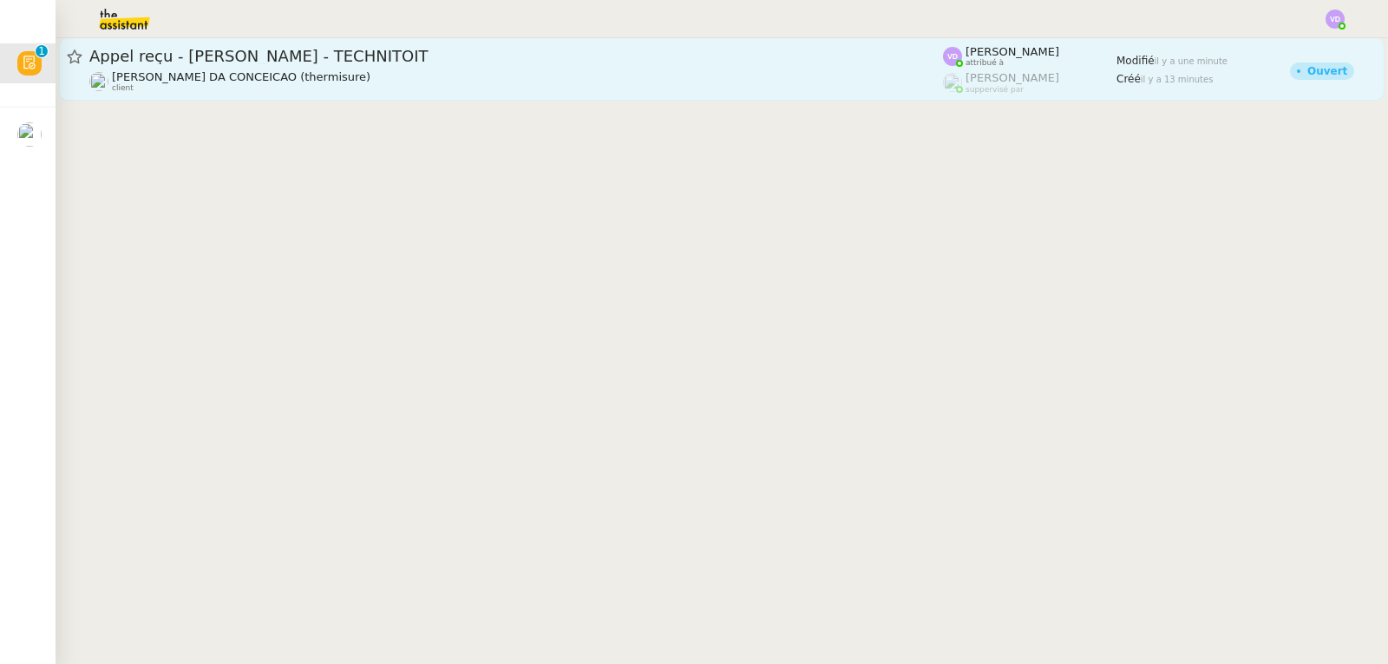
click at [437, 62] on span "Appel reçu - [PERSON_NAME] - TECHNITOIT" at bounding box center [516, 57] width 854 height 16
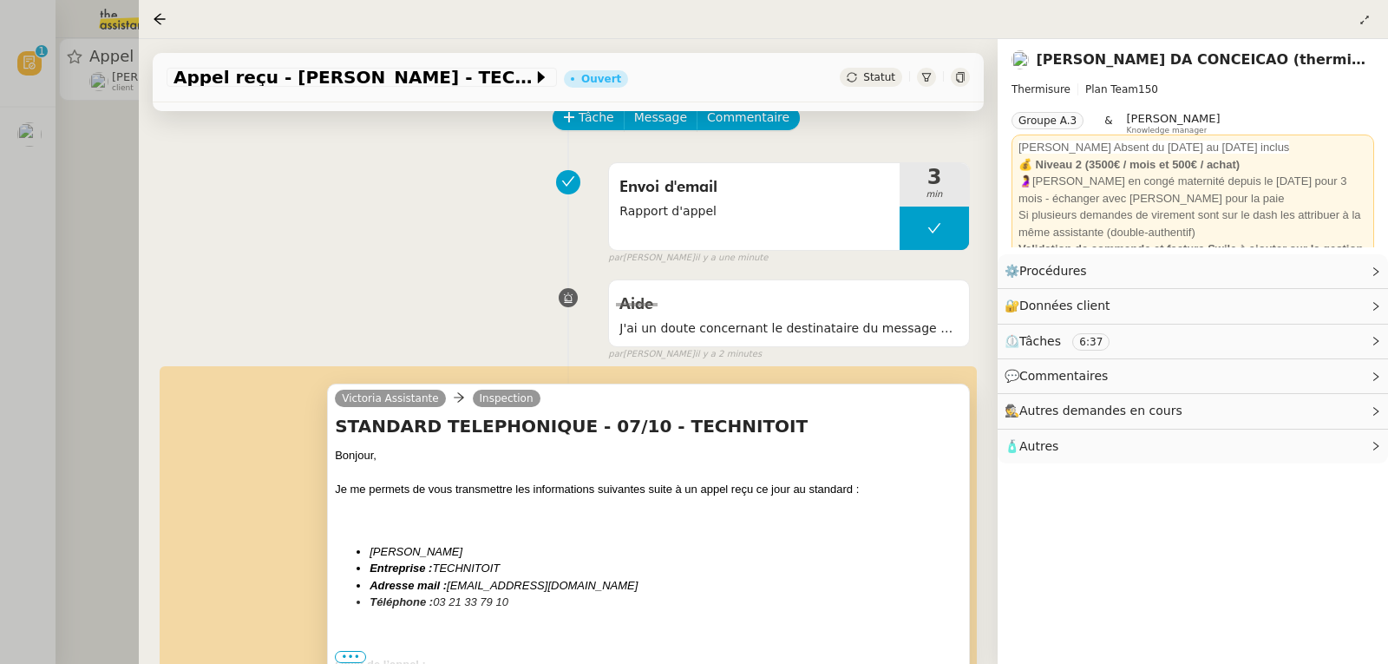
scroll to position [87, 0]
click at [77, 173] on div at bounding box center [694, 332] width 1388 height 664
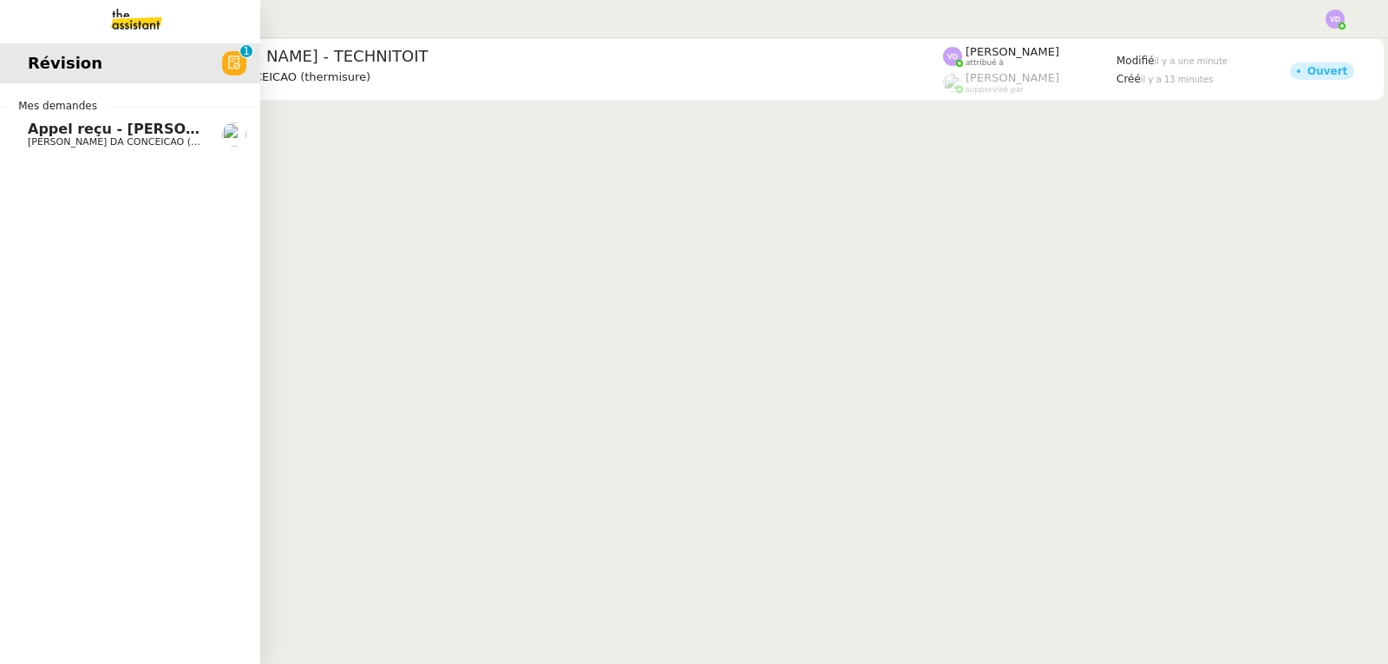
click at [81, 144] on span "[PERSON_NAME] DA CONCEICAO (thermisure)" at bounding box center [137, 141] width 219 height 11
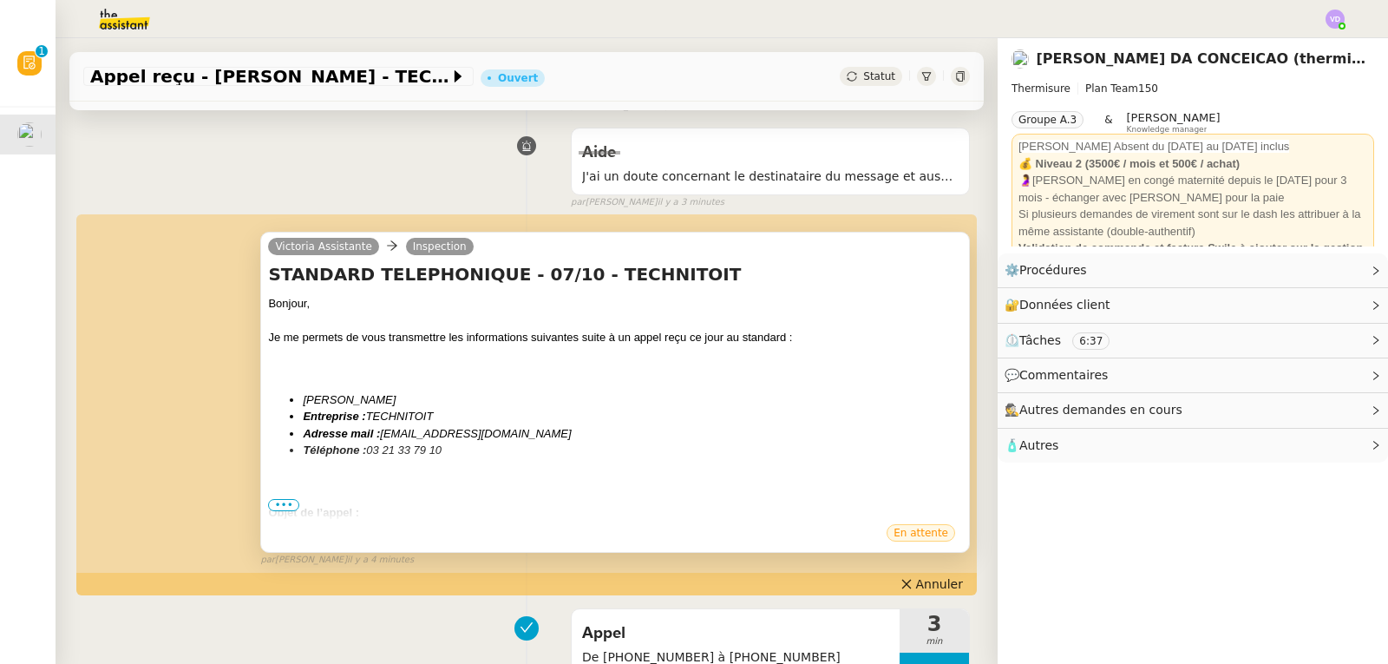
scroll to position [260, 0]
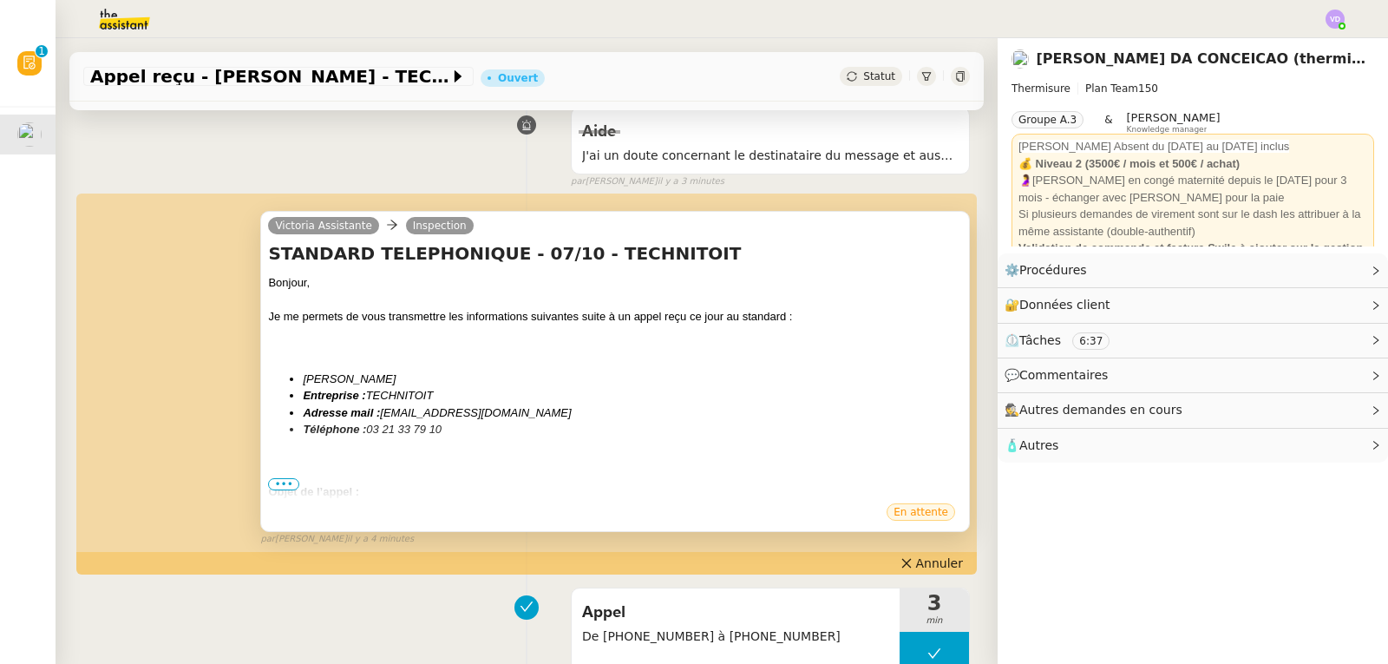
click at [286, 489] on span "•••" at bounding box center [283, 484] width 31 height 12
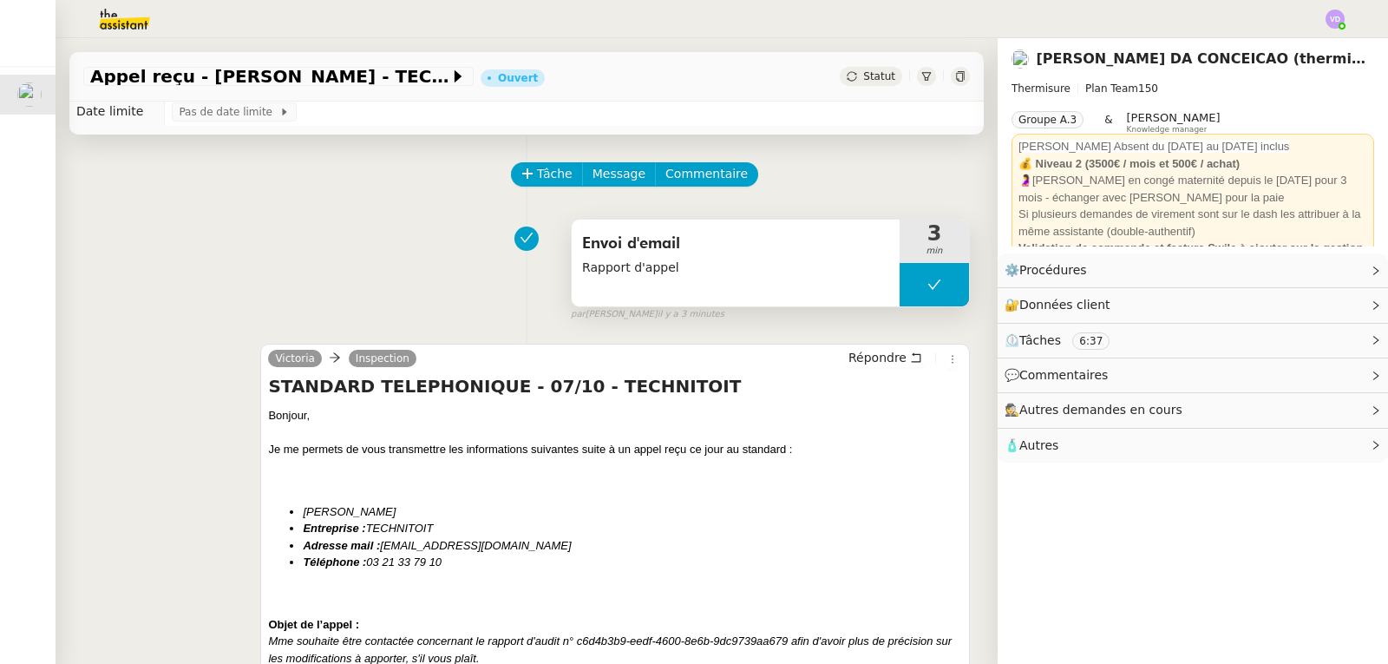
scroll to position [0, 0]
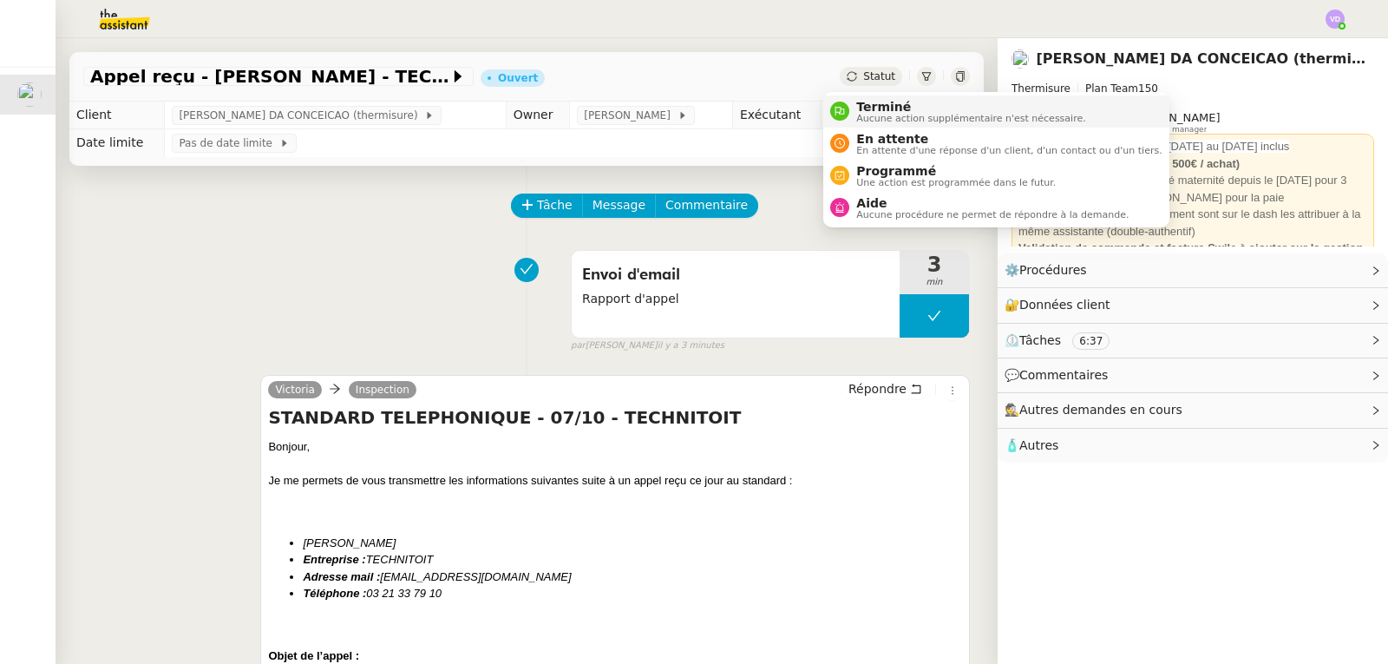
click at [883, 108] on span "Terminé" at bounding box center [971, 107] width 229 height 14
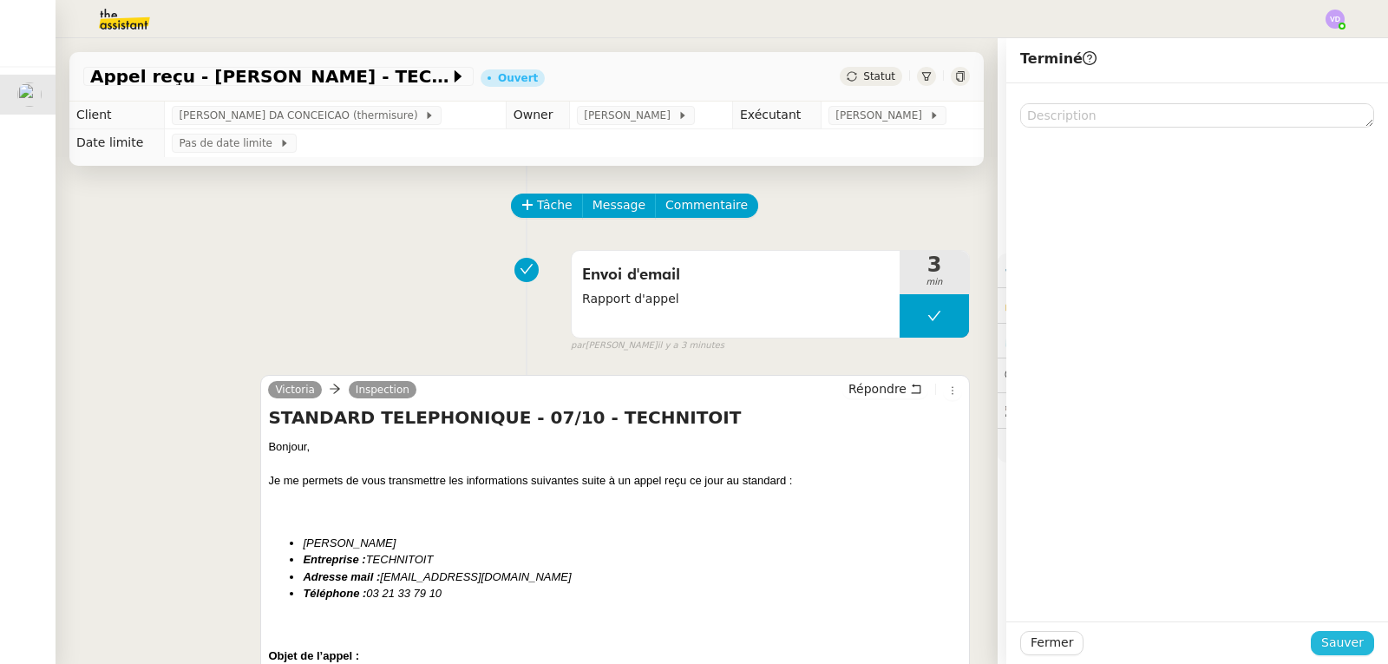
click at [1352, 644] on button "Sauver" at bounding box center [1342, 643] width 63 height 24
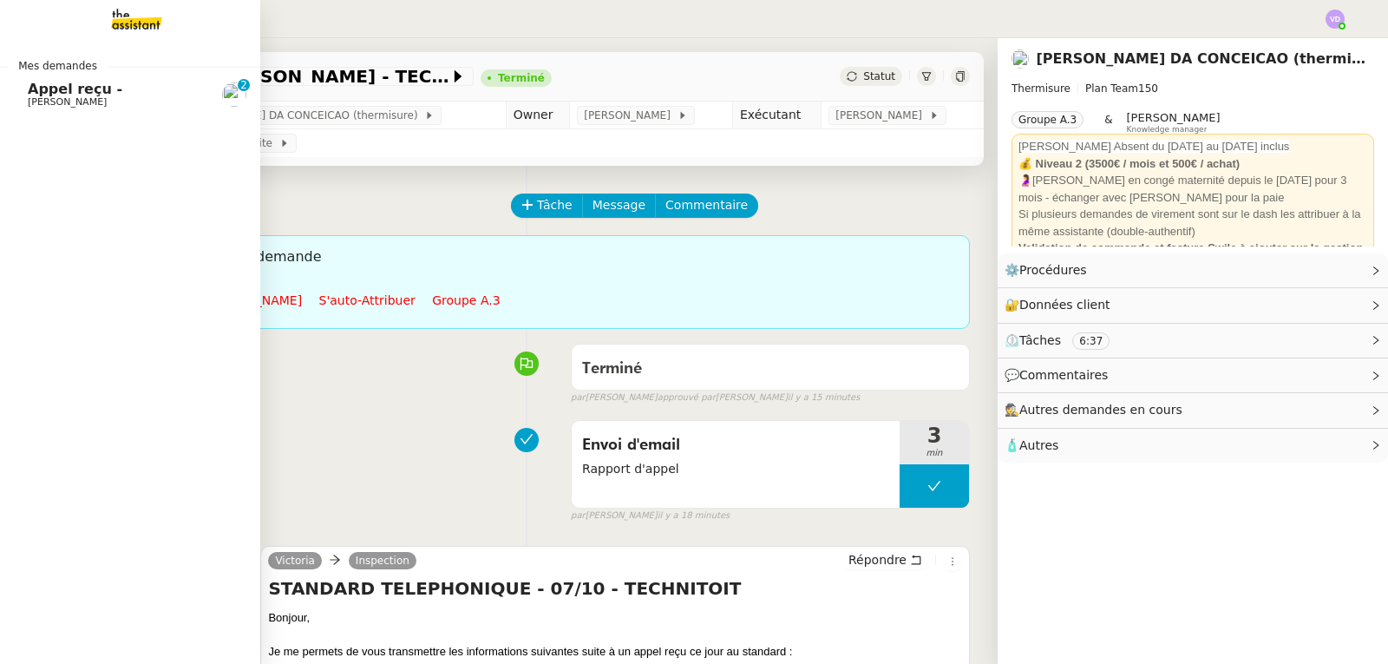
drag, startPoint x: 69, startPoint y: 102, endPoint x: 96, endPoint y: 114, distance: 29.5
click at [69, 102] on span "[PERSON_NAME]" at bounding box center [67, 101] width 79 height 11
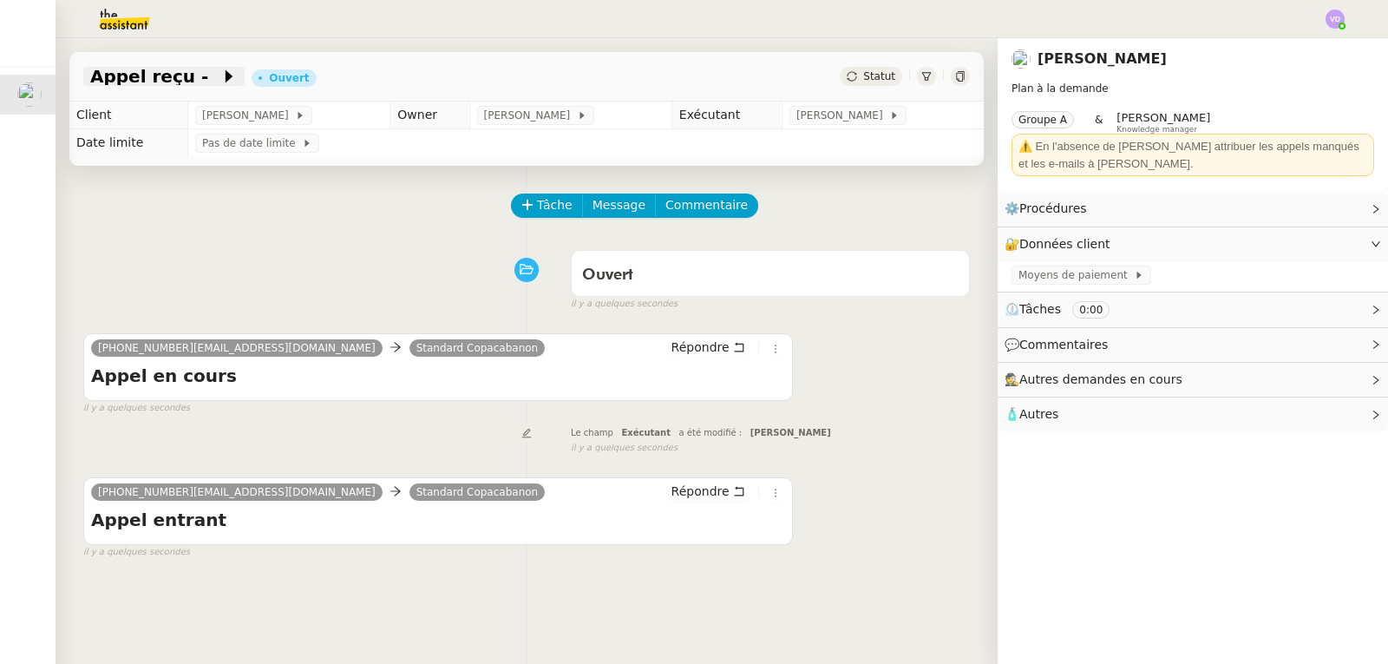
click at [159, 77] on span "Appel reçu -" at bounding box center [155, 76] width 130 height 17
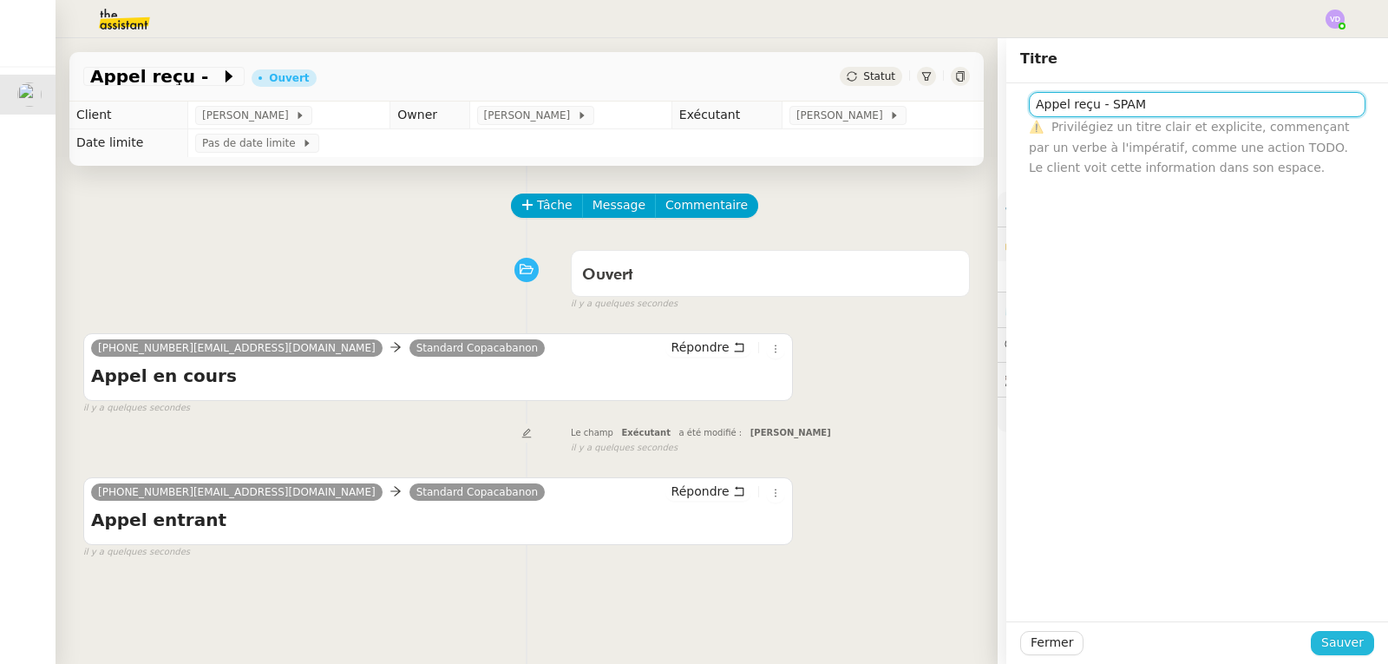
type input "Appel reçu - SPAM"
click at [1348, 645] on span "Sauver" at bounding box center [1343, 643] width 43 height 20
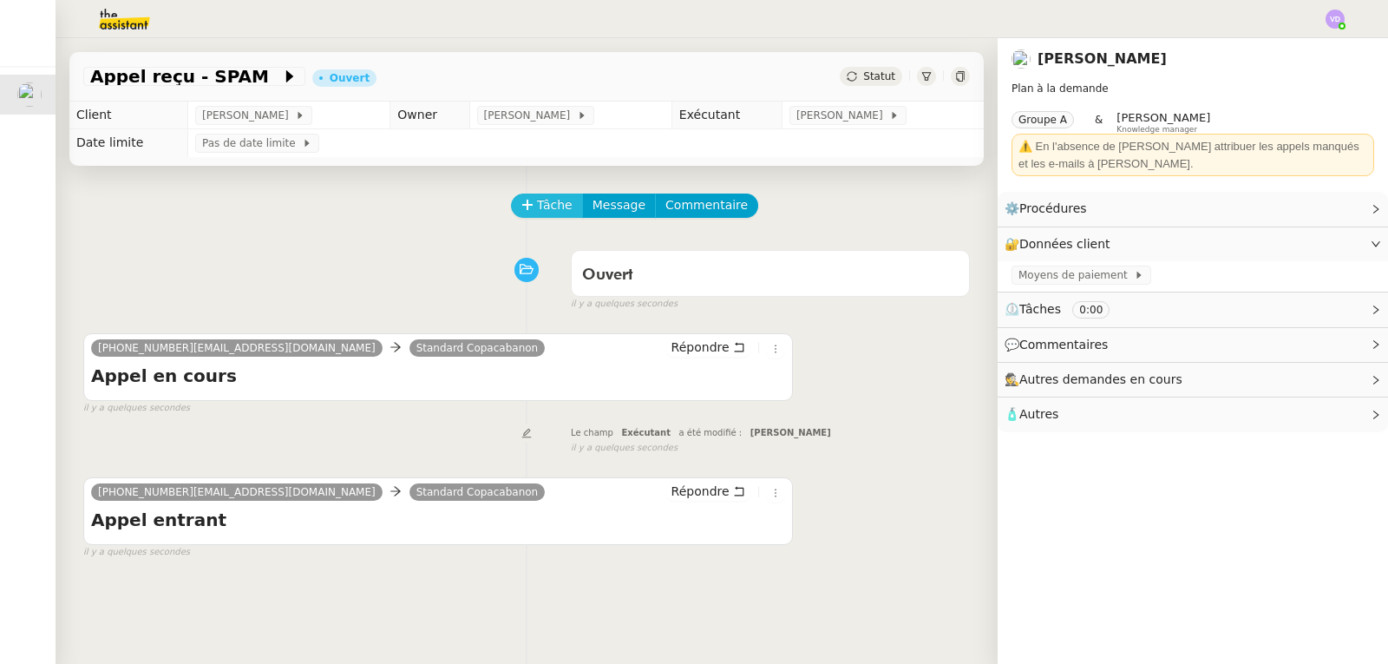
click at [548, 212] on span "Tâche" at bounding box center [555, 205] width 36 height 20
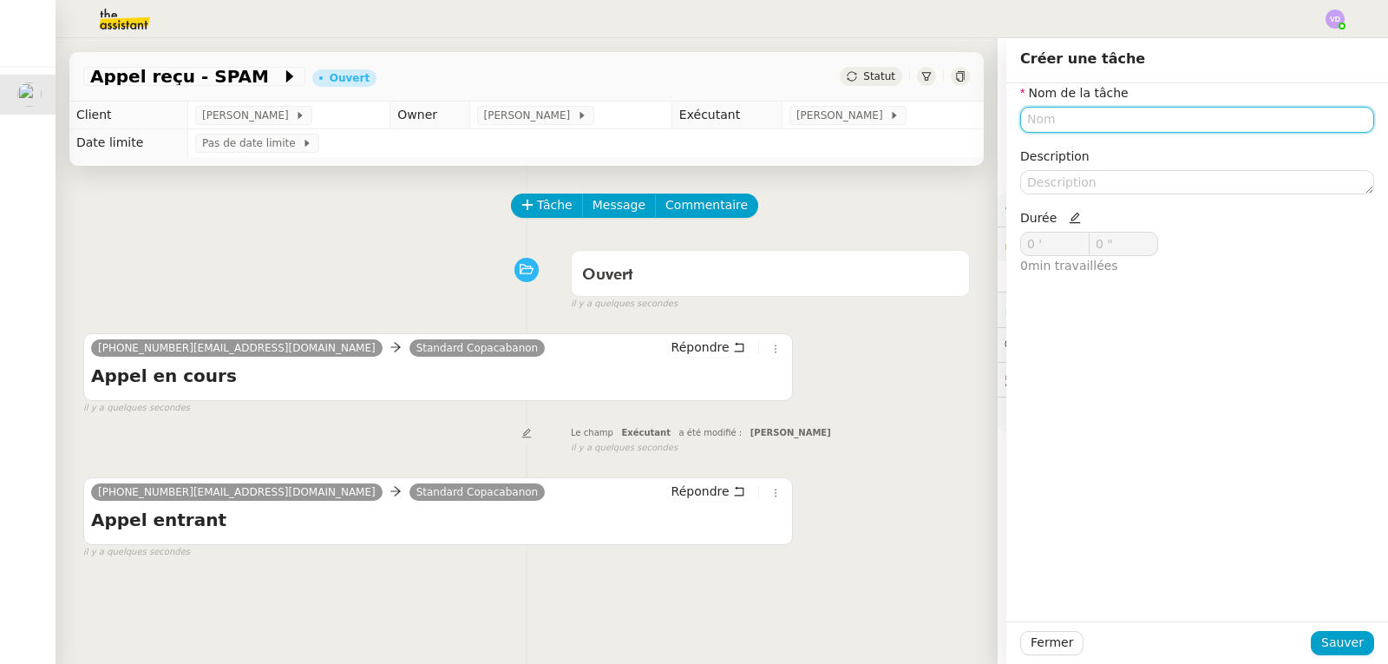
type input "A"
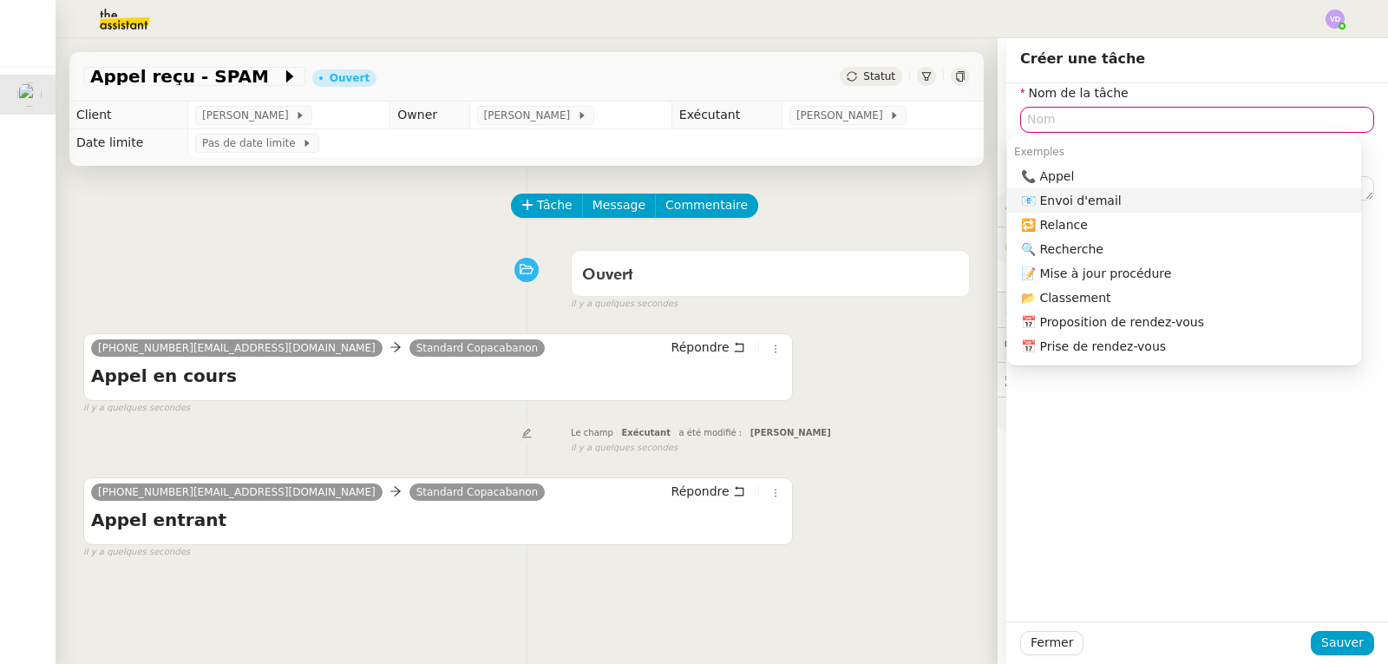
click at [887, 373] on div "[PHONE_NUMBER][EMAIL_ADDRESS][DOMAIN_NAME] Standard Copacabanon Répondre Appel …" at bounding box center [526, 367] width 887 height 98
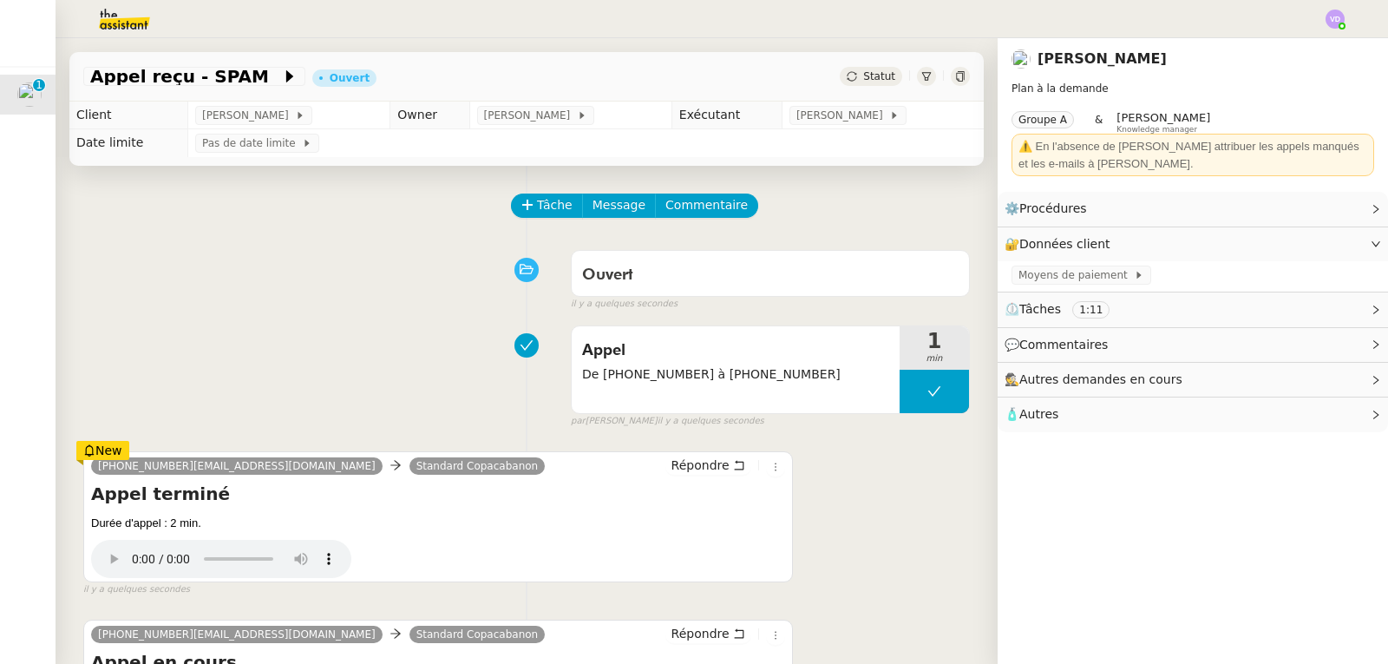
click at [204, 244] on div "Ouvert false il y a quelques secondes" at bounding box center [526, 276] width 887 height 69
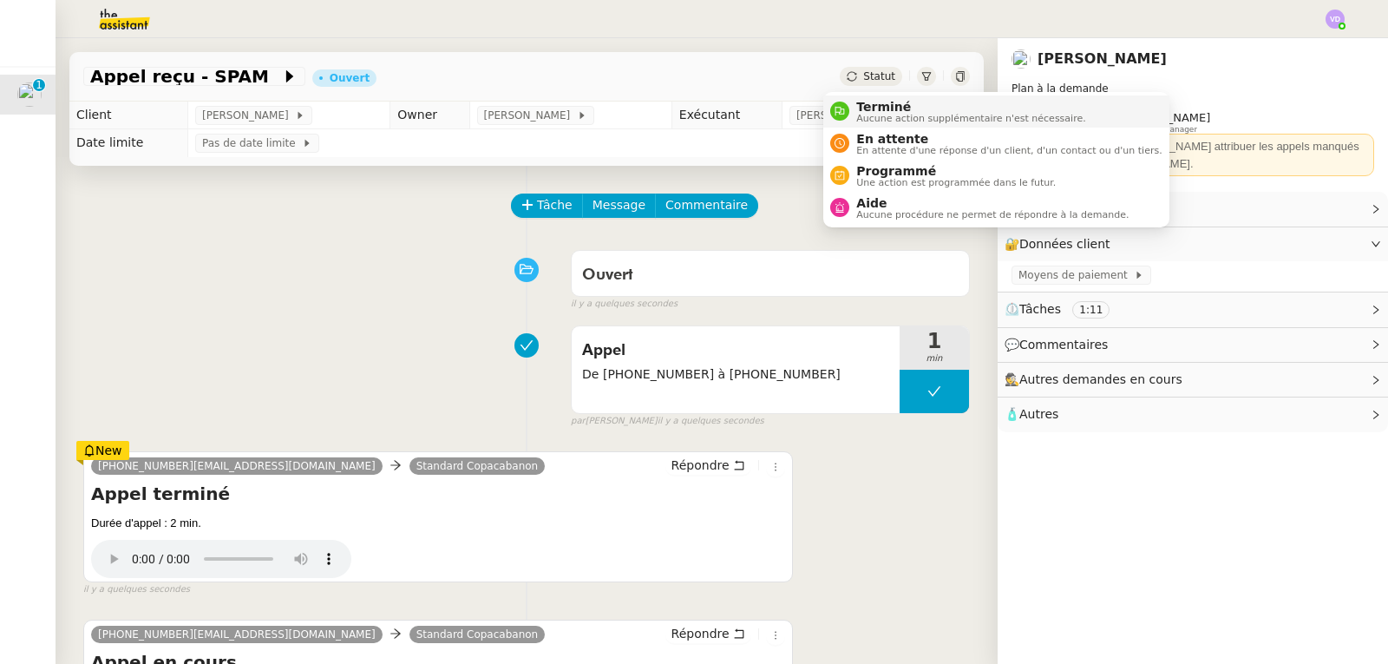
click at [885, 118] on span "Aucune action supplémentaire n'est nécessaire." at bounding box center [971, 119] width 229 height 10
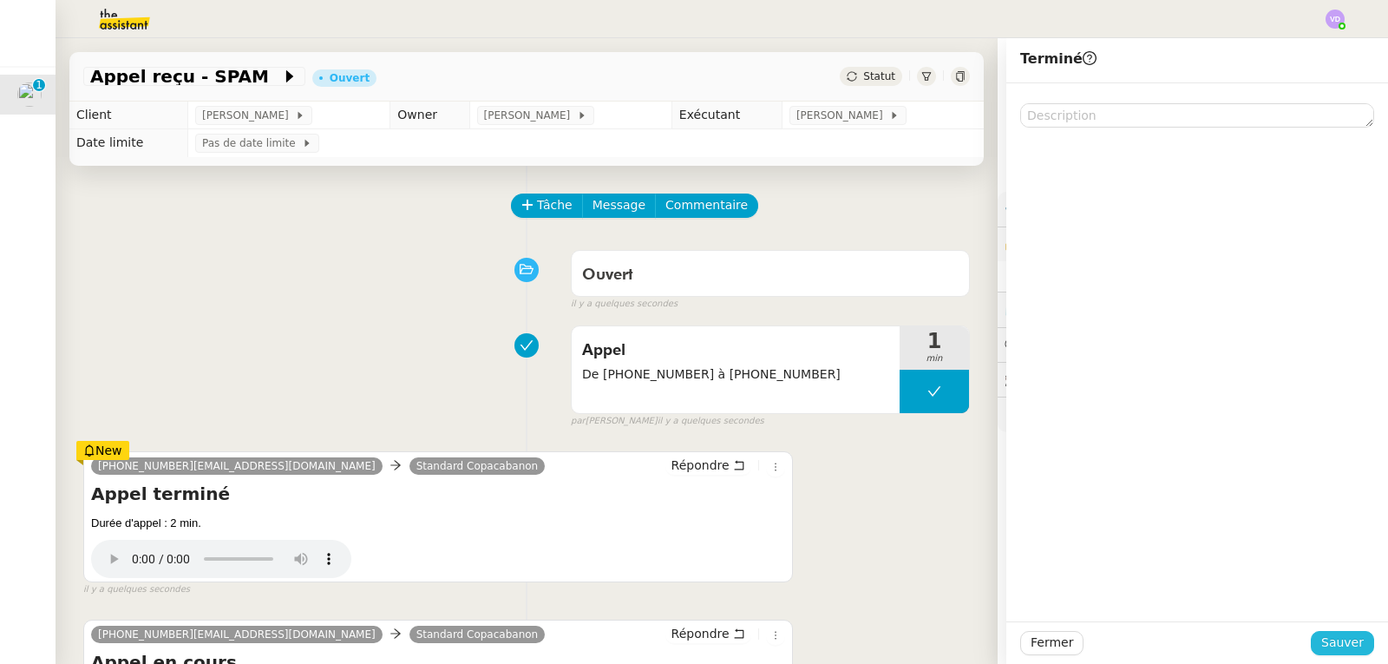
click at [1343, 647] on span "Sauver" at bounding box center [1343, 643] width 43 height 20
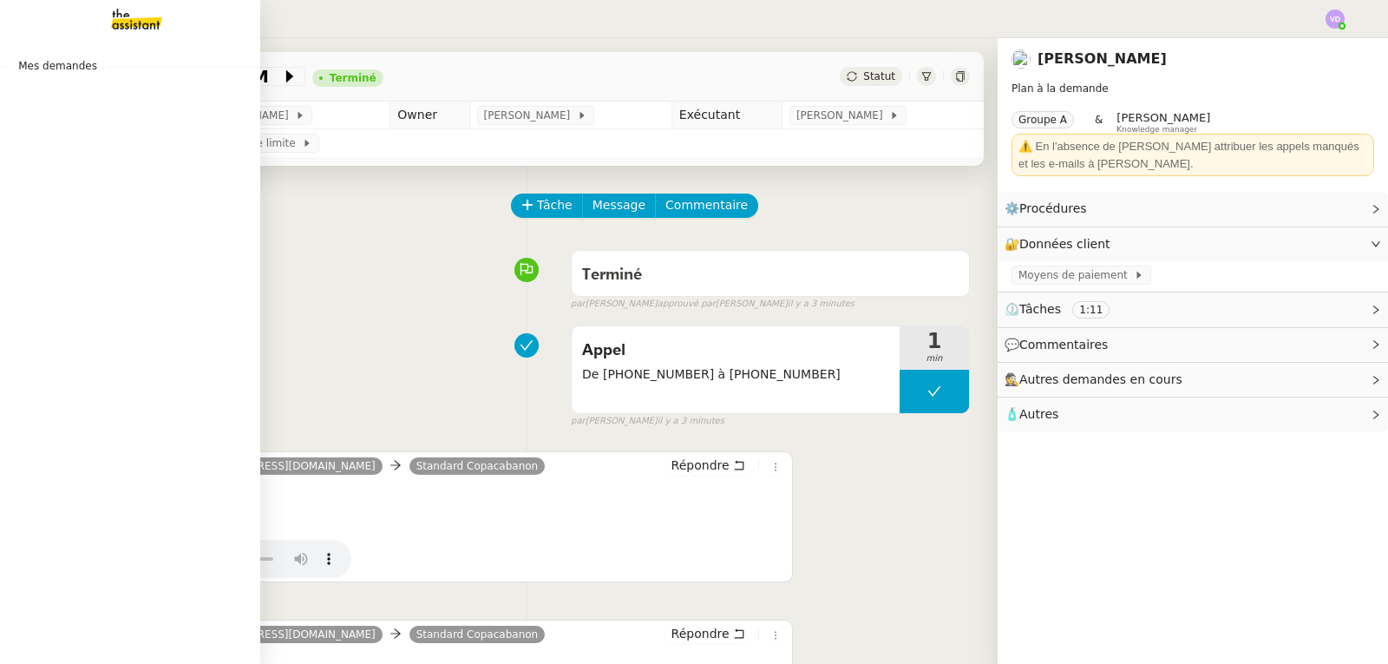
click at [136, 13] on img at bounding box center [123, 19] width 135 height 38
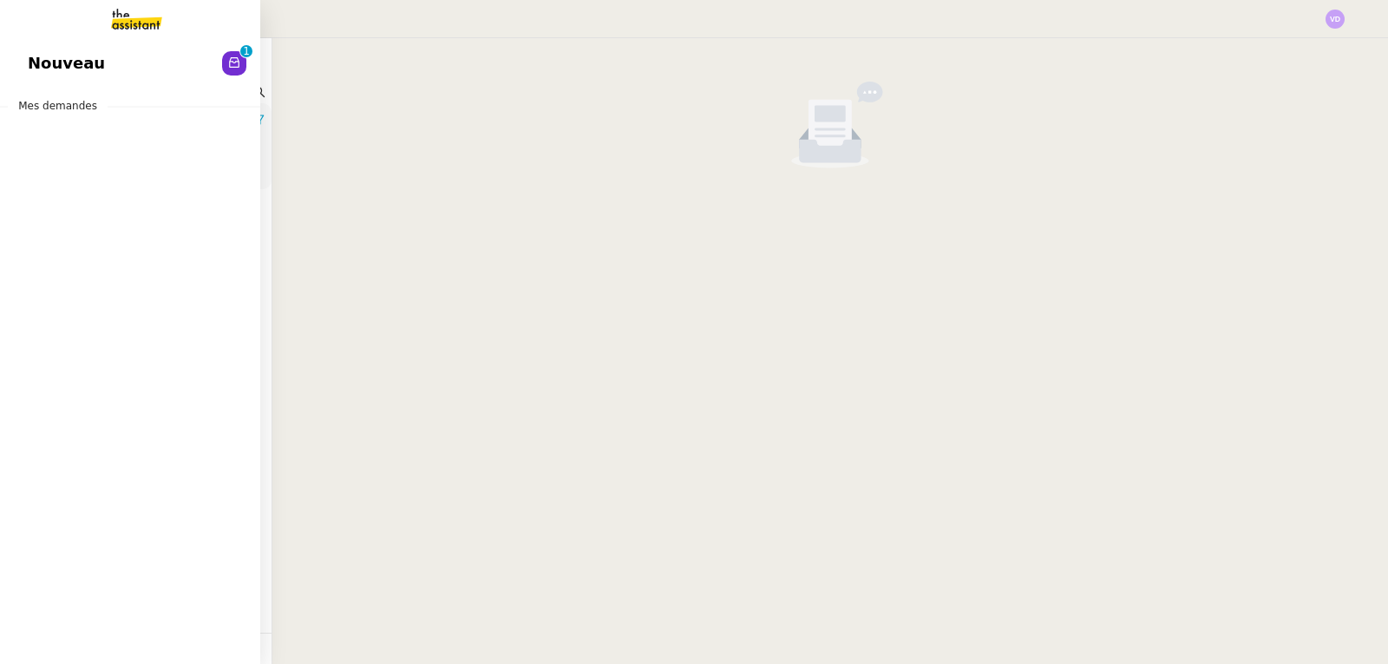
click at [45, 58] on span "Nouveau" at bounding box center [66, 63] width 77 height 26
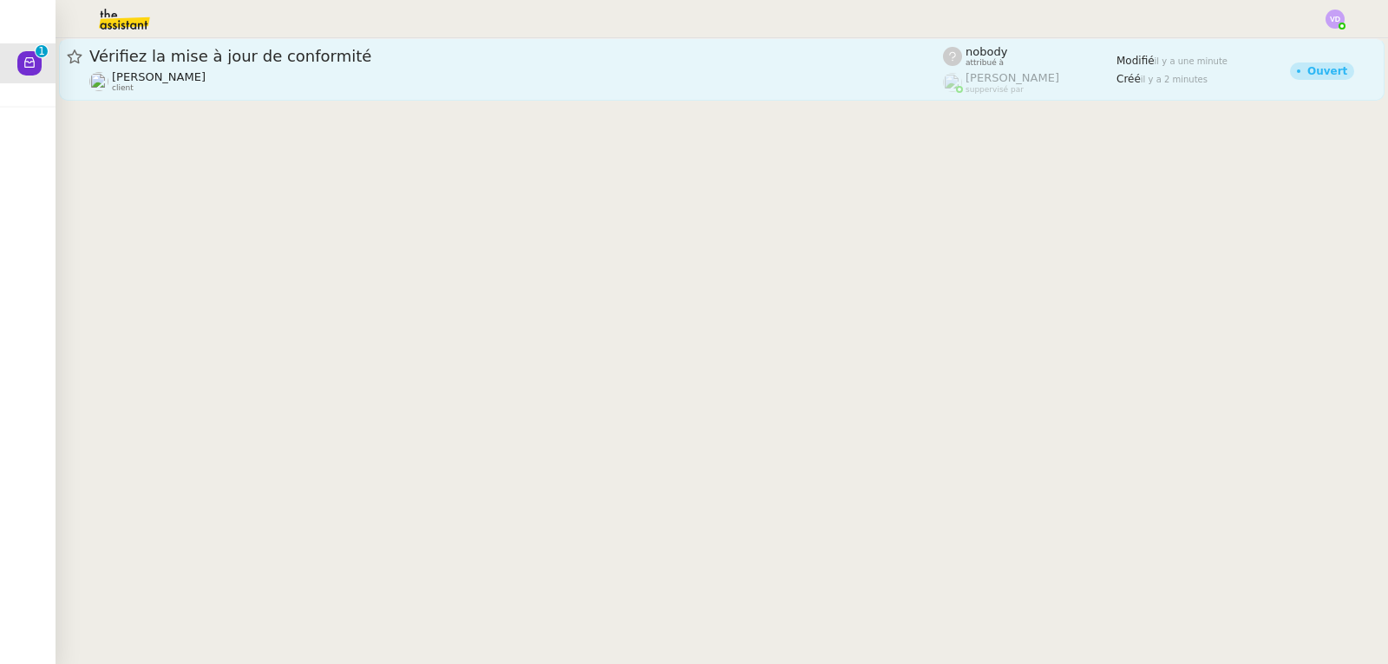
click at [307, 74] on div "[PERSON_NAME] client" at bounding box center [516, 81] width 854 height 23
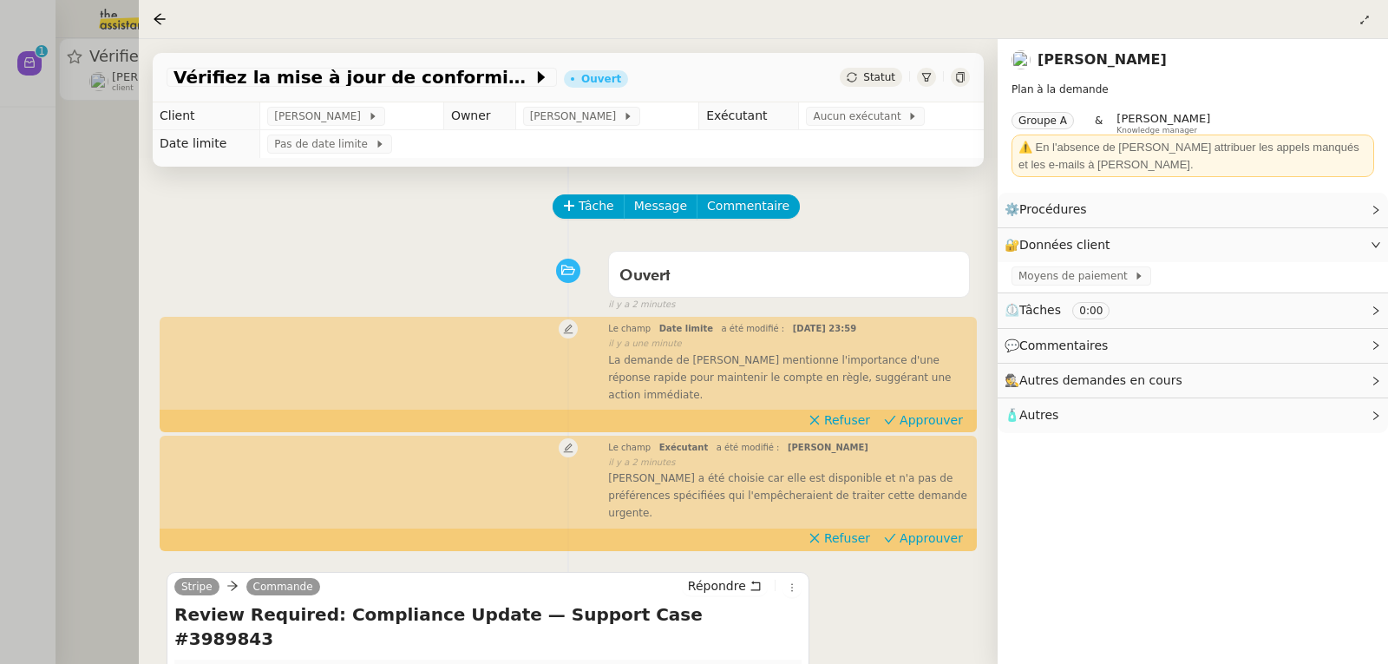
click at [894, 87] on div "Statut" at bounding box center [871, 77] width 62 height 19
click at [900, 111] on span "Aucun exécutant" at bounding box center [860, 116] width 95 height 17
click at [888, 83] on span "Statut" at bounding box center [879, 77] width 32 height 12
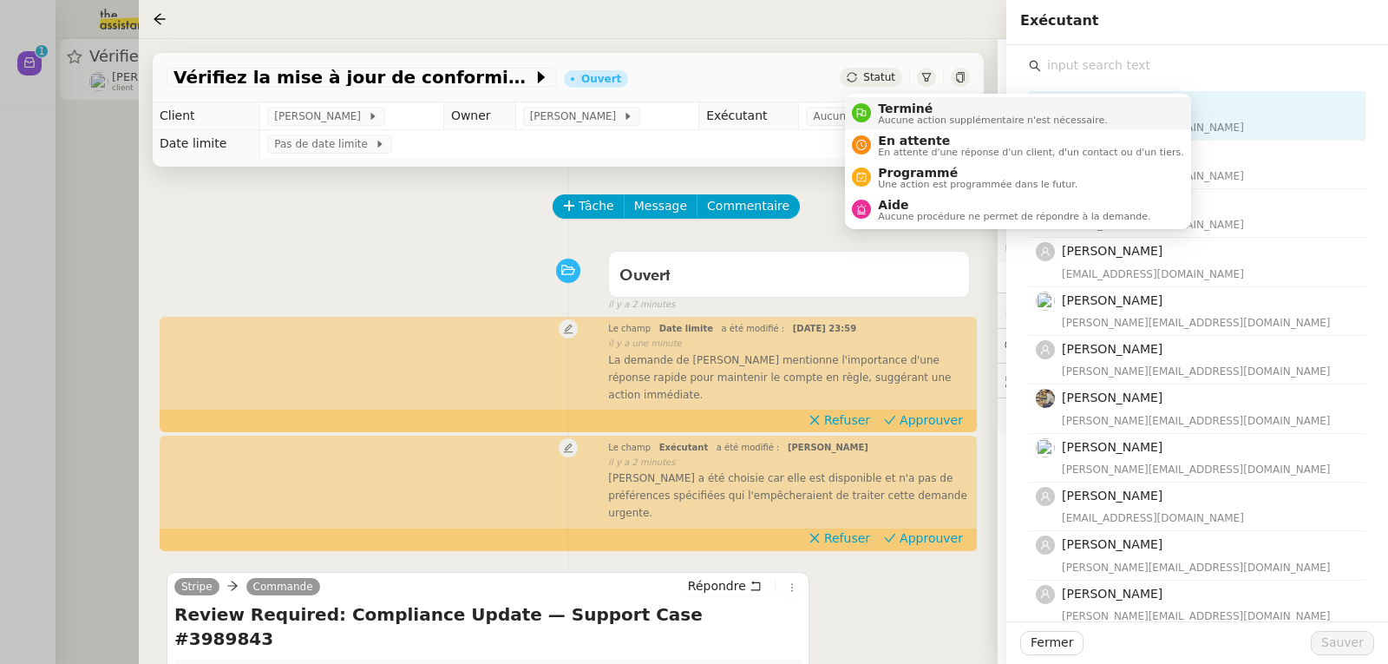
click at [897, 98] on li "Terminé Aucune action supplémentaire n'est nécessaire." at bounding box center [1017, 113] width 345 height 32
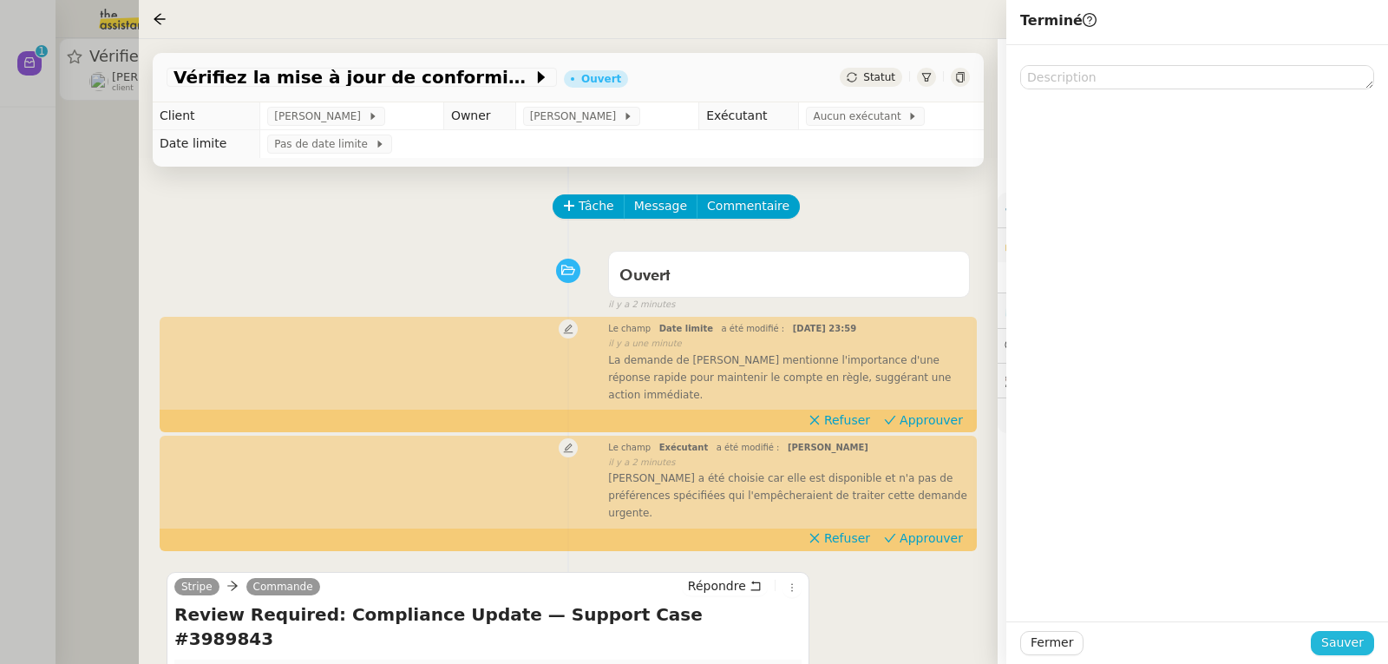
click at [1349, 641] on span "Sauver" at bounding box center [1343, 643] width 43 height 20
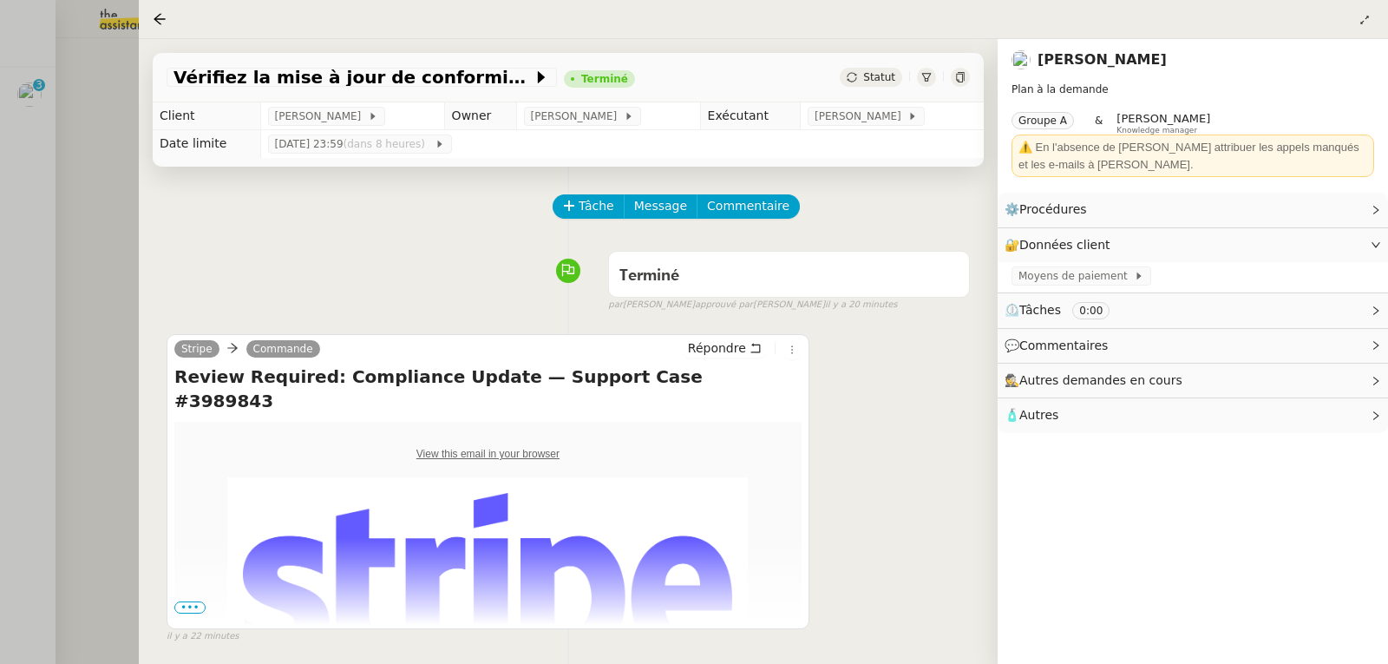
click at [34, 95] on div at bounding box center [694, 332] width 1388 height 664
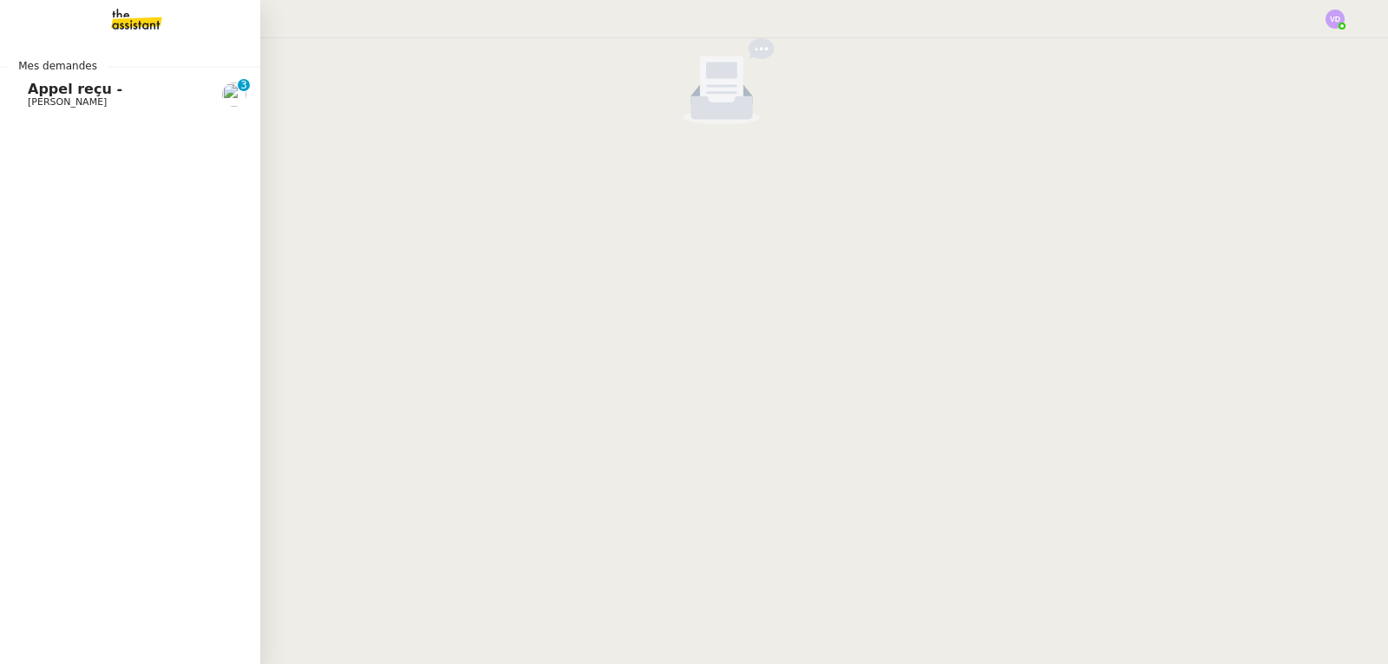
click at [50, 95] on span "Appel reçu -" at bounding box center [75, 89] width 95 height 16
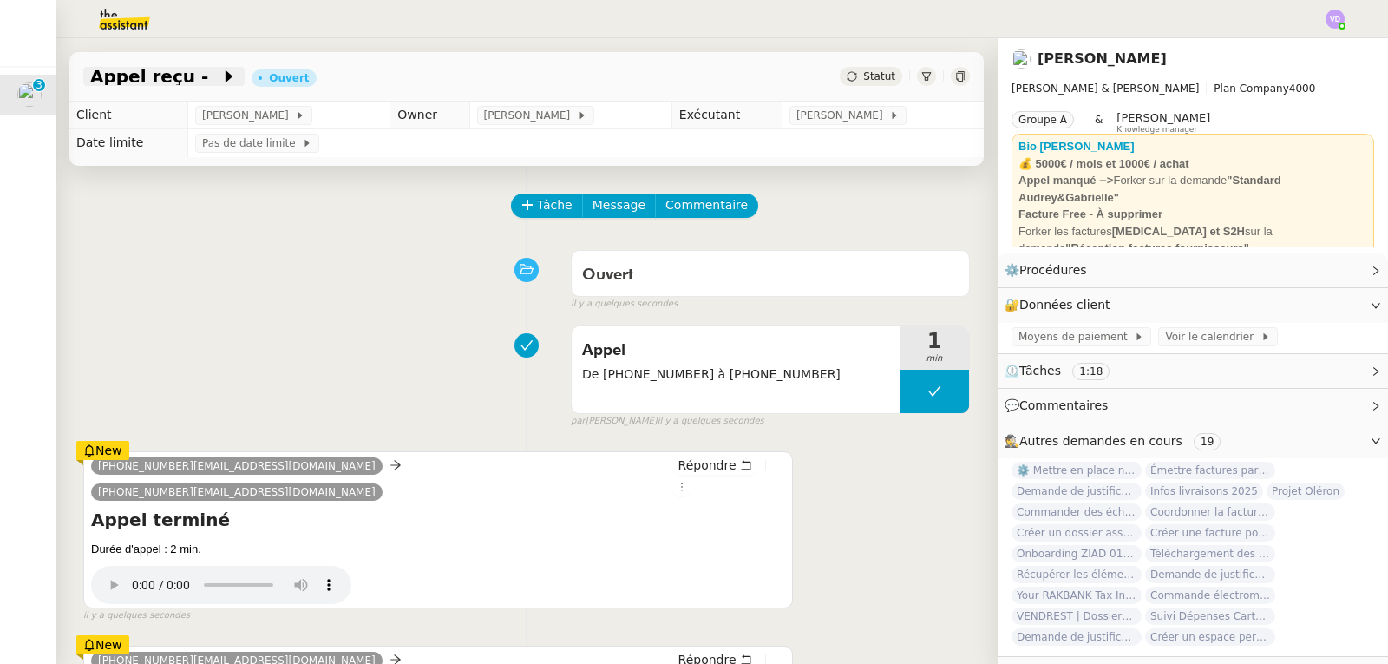
click at [153, 82] on span "Appel reçu -" at bounding box center [155, 76] width 130 height 17
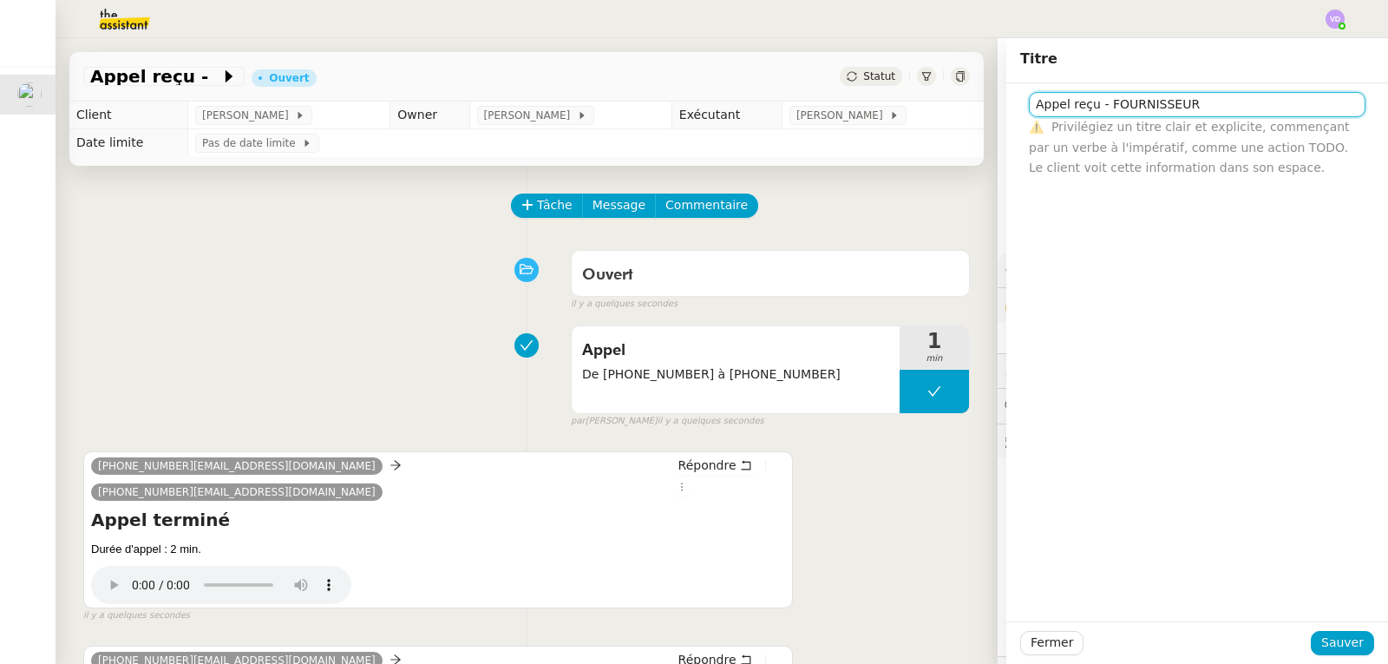
drag, startPoint x: 1202, startPoint y: 105, endPoint x: 1095, endPoint y: 107, distance: 106.8
click at [1095, 107] on input "Appel reçu - FOURNISSEUR" at bounding box center [1197, 104] width 337 height 25
type input "Appel reçu - FOURNISSEUR"
click at [1349, 648] on span "Sauver" at bounding box center [1343, 643] width 43 height 20
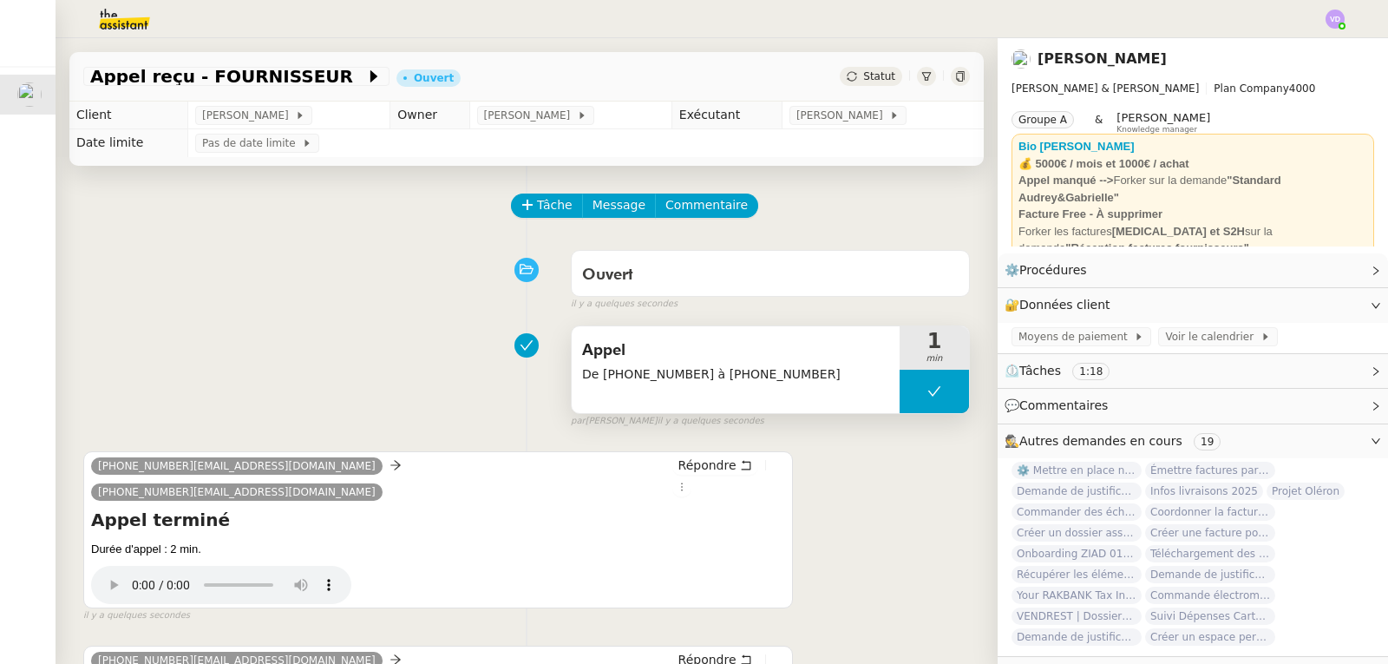
click at [657, 351] on span "Appel" at bounding box center [735, 351] width 307 height 26
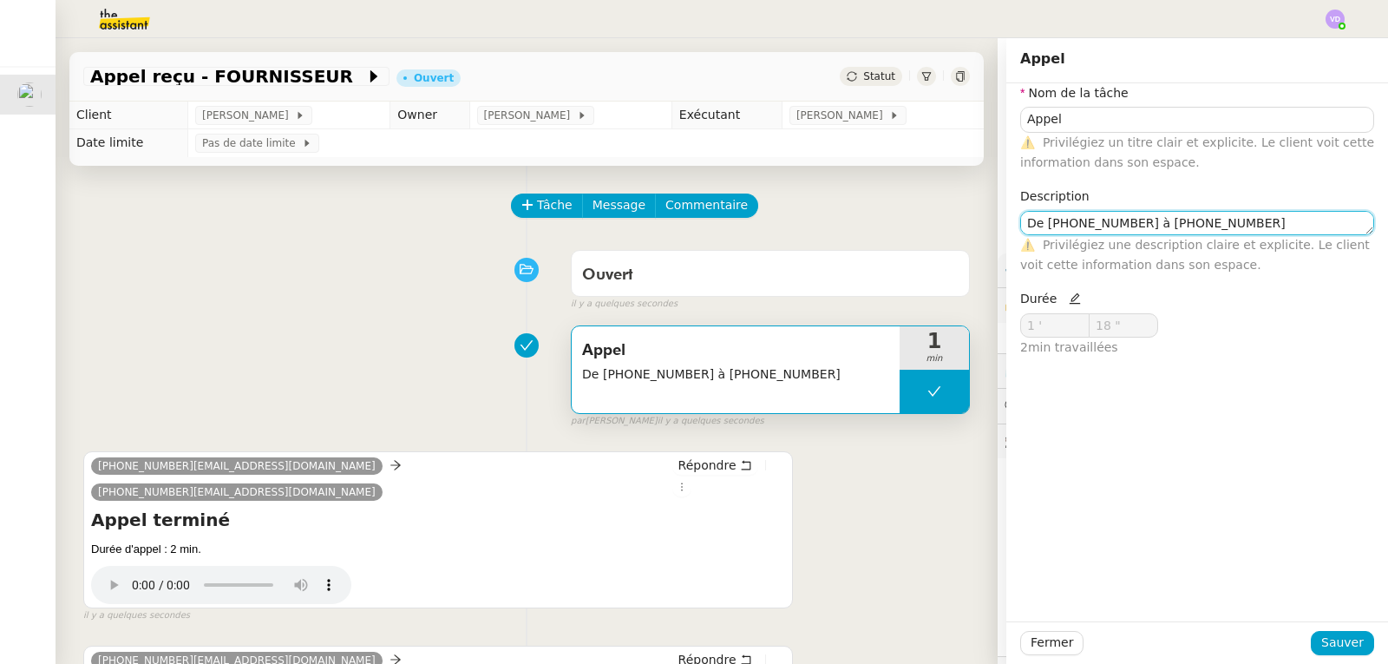
click at [1233, 227] on textarea "De [PHONE_NUMBER] à [PHONE_NUMBER]" at bounding box center [1198, 223] width 354 height 24
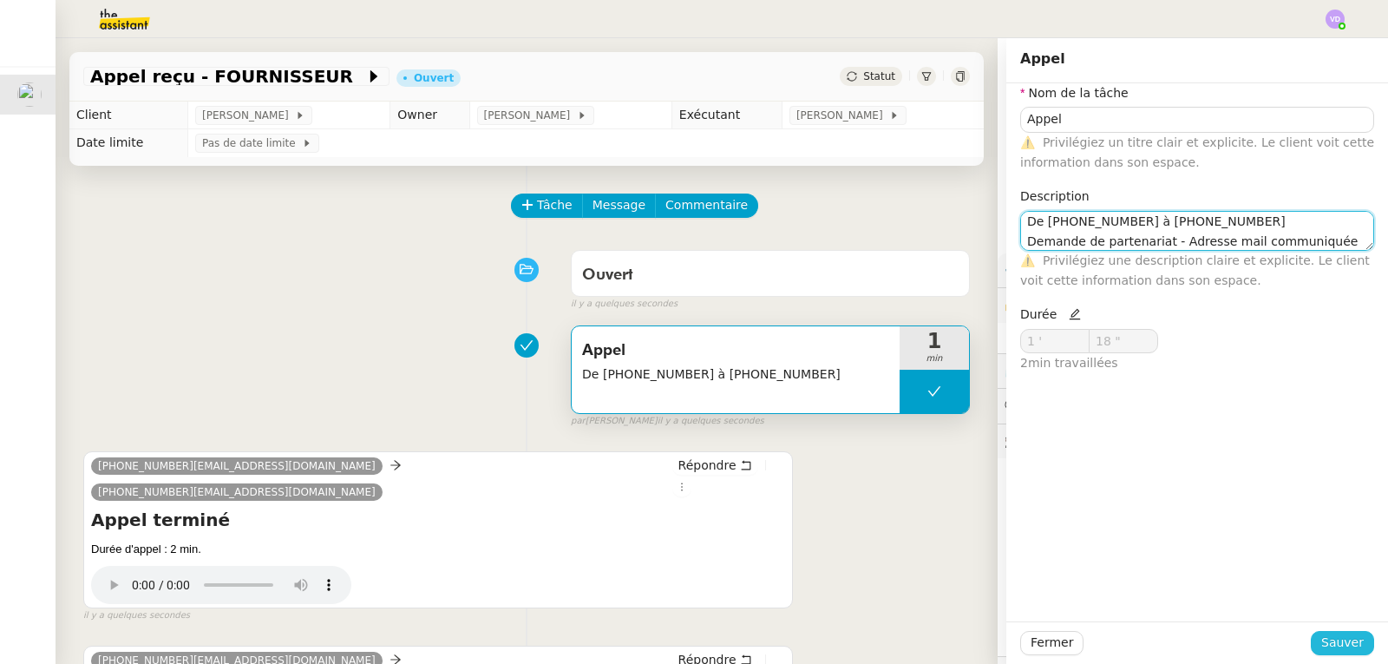
type textarea "De [PHONE_NUMBER] à [PHONE_NUMBER] Demande de partenariat - Adresse mail commun…"
click at [1335, 635] on span "Sauver" at bounding box center [1343, 643] width 43 height 20
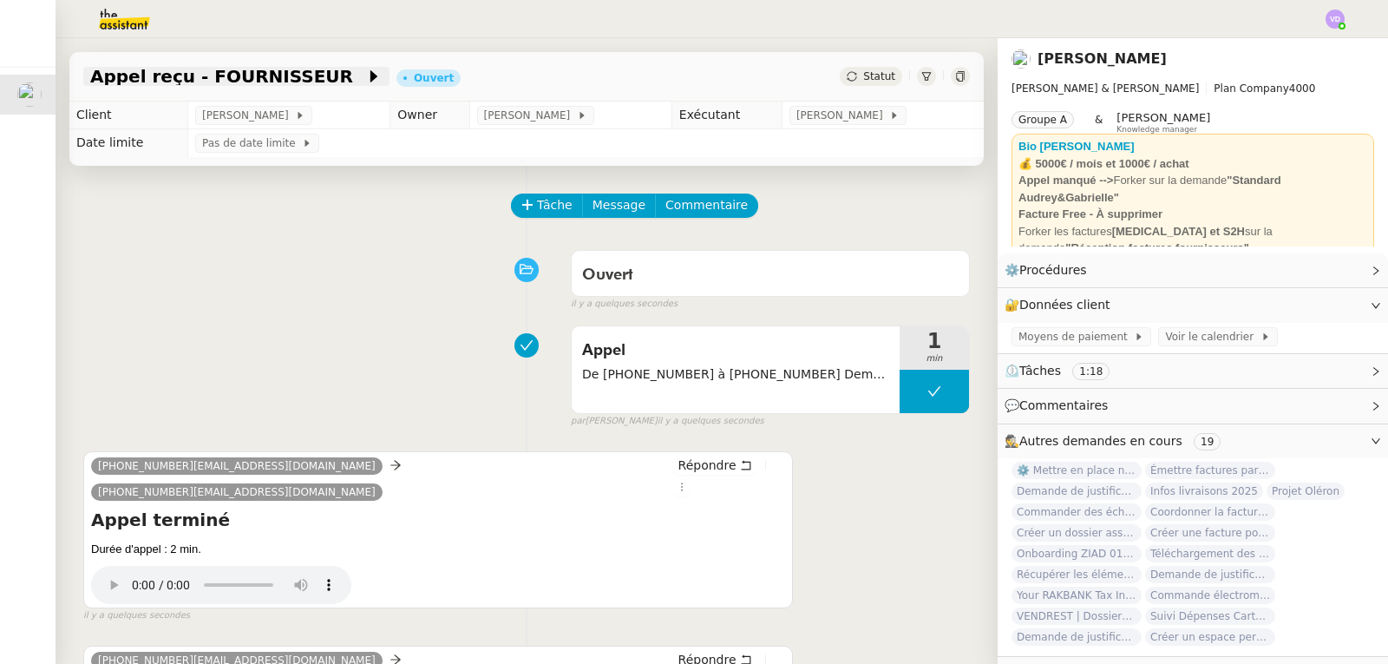
click at [234, 83] on span "Appel reçu - FOURNISSEUR" at bounding box center [227, 76] width 275 height 17
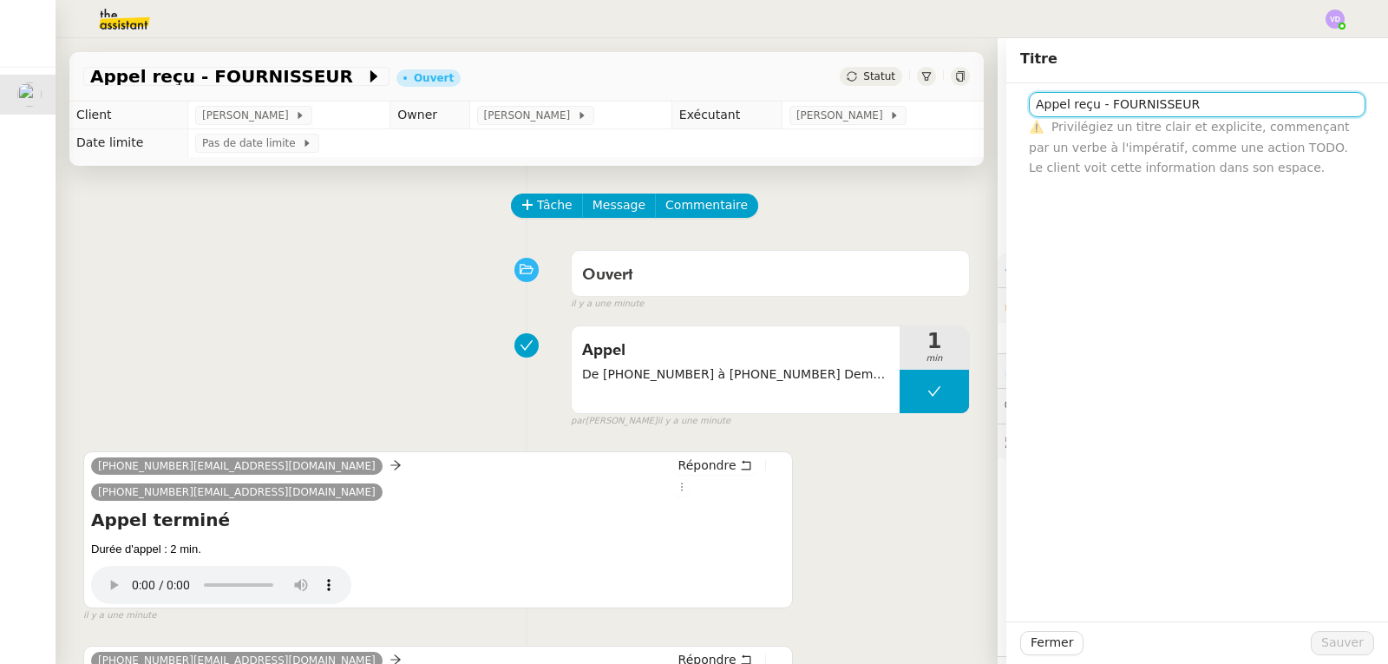
drag, startPoint x: 1122, startPoint y: 107, endPoint x: 1094, endPoint y: 105, distance: 27.8
click at [1094, 105] on input "Appel reçu - FOURNISSEUR" at bounding box center [1197, 104] width 337 height 25
type input "Appel reçu - DEMANDE DE PARTENARIAT"
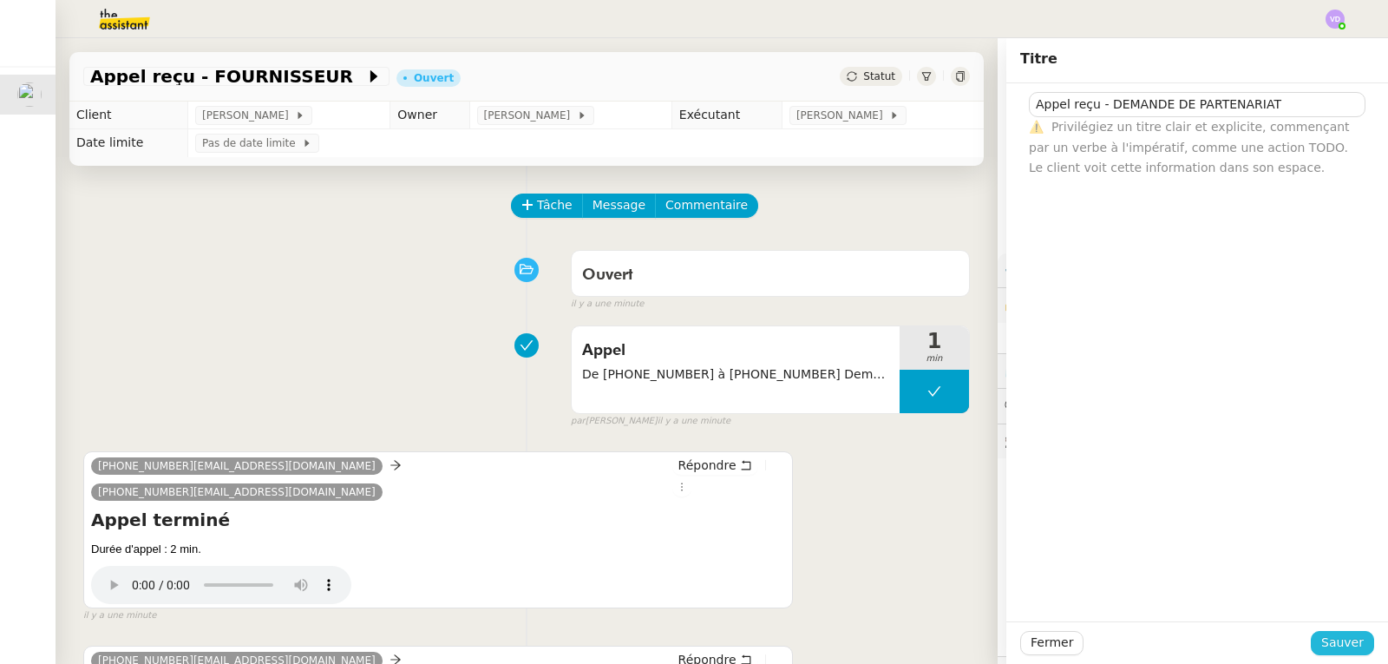
click at [1342, 646] on span "Sauver" at bounding box center [1343, 643] width 43 height 20
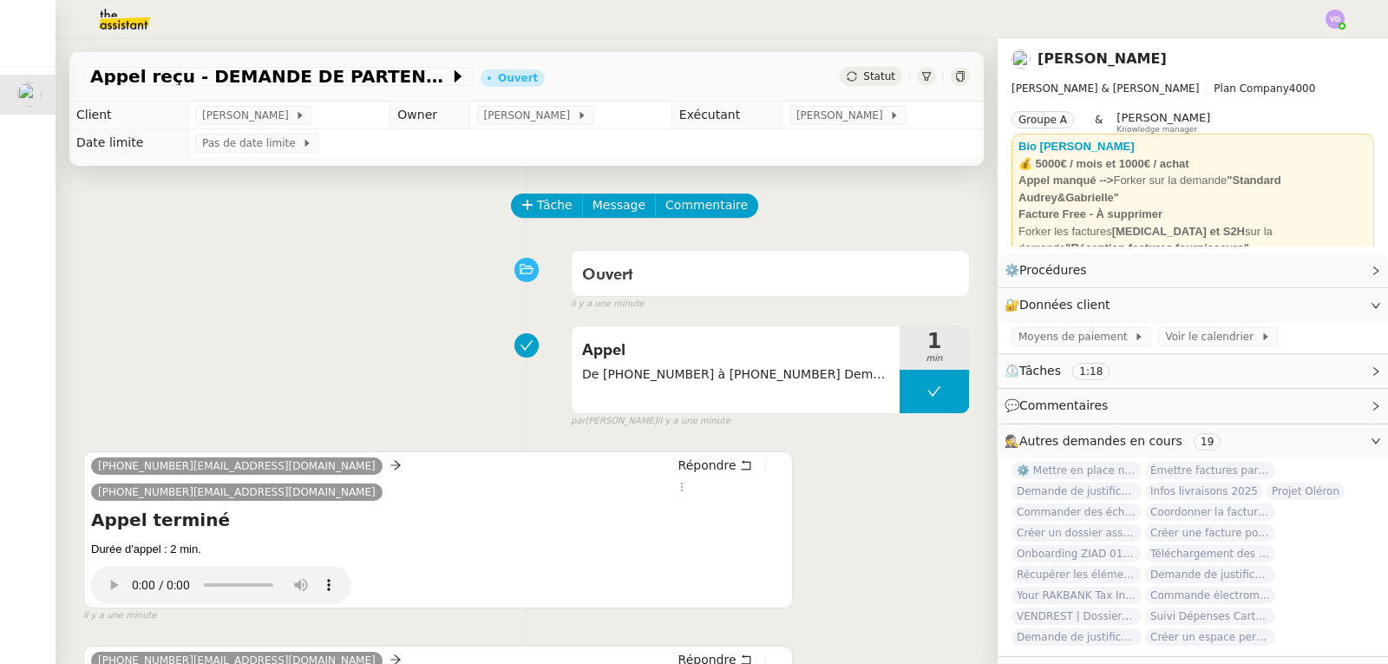
click at [206, 231] on div "Tâche Message Commentaire" at bounding box center [526, 215] width 887 height 42
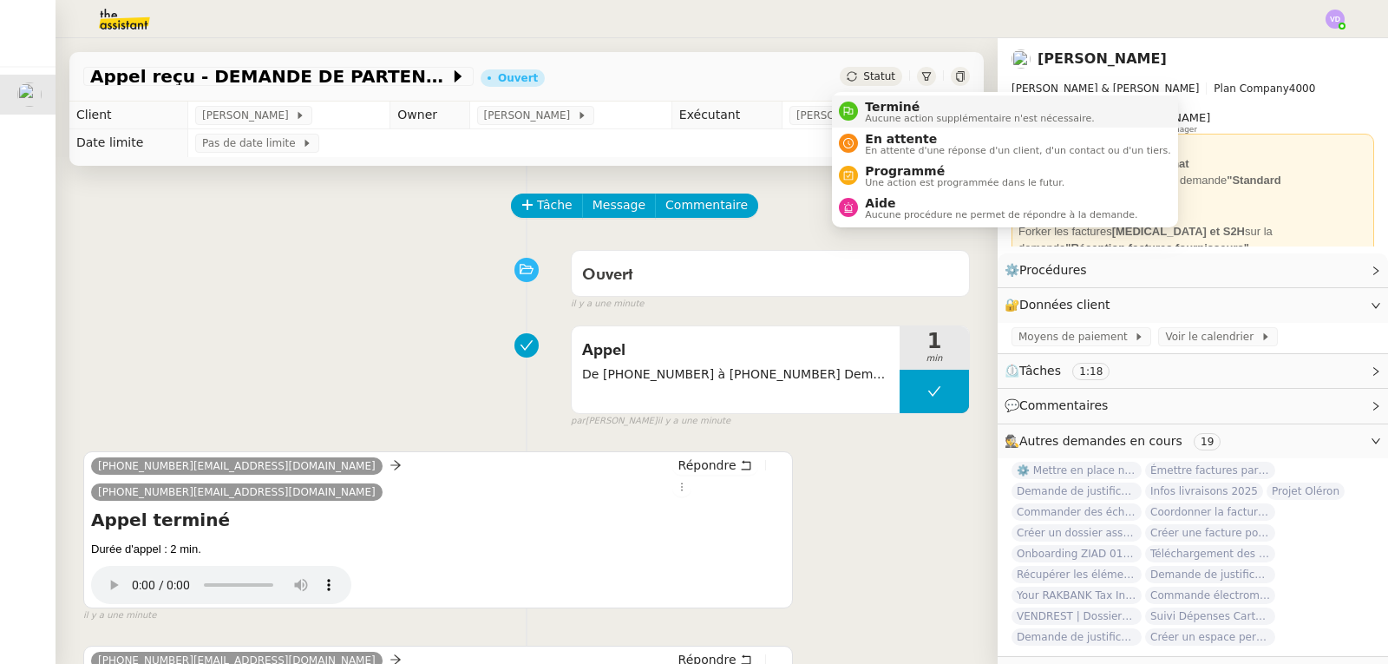
click at [888, 110] on span "Terminé" at bounding box center [979, 107] width 229 height 14
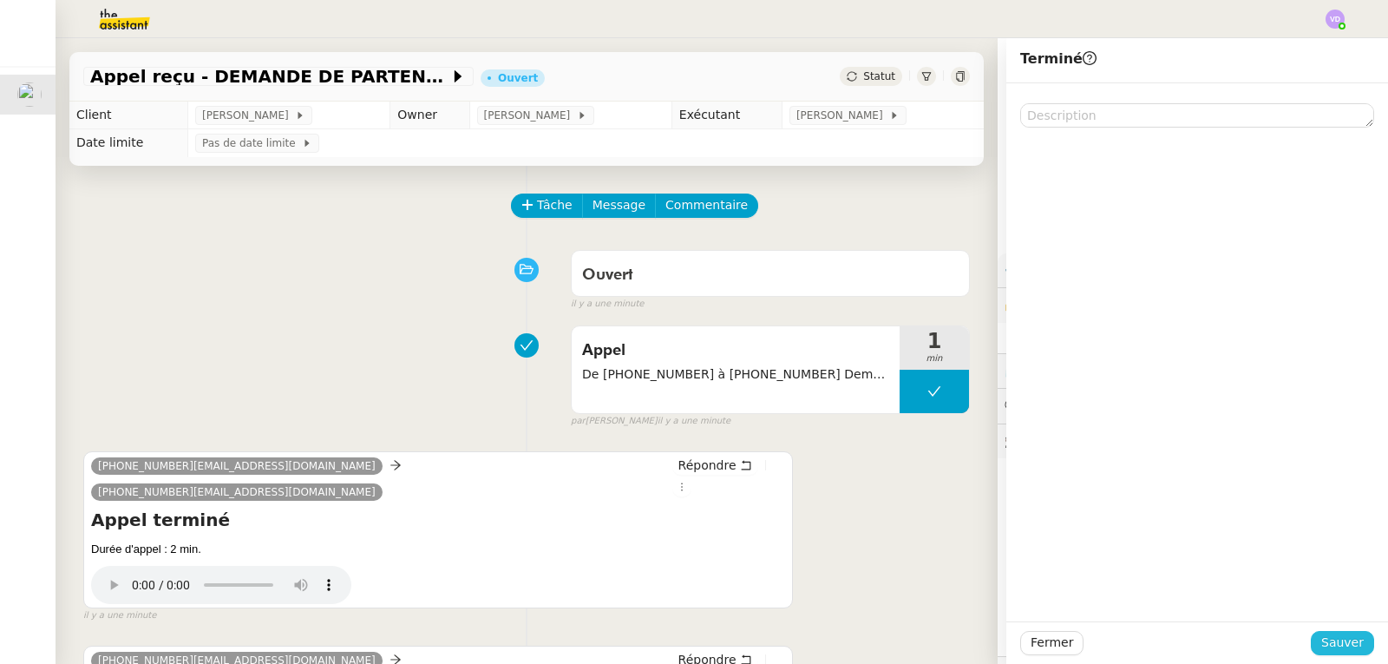
click at [1324, 638] on span "Sauver" at bounding box center [1343, 643] width 43 height 20
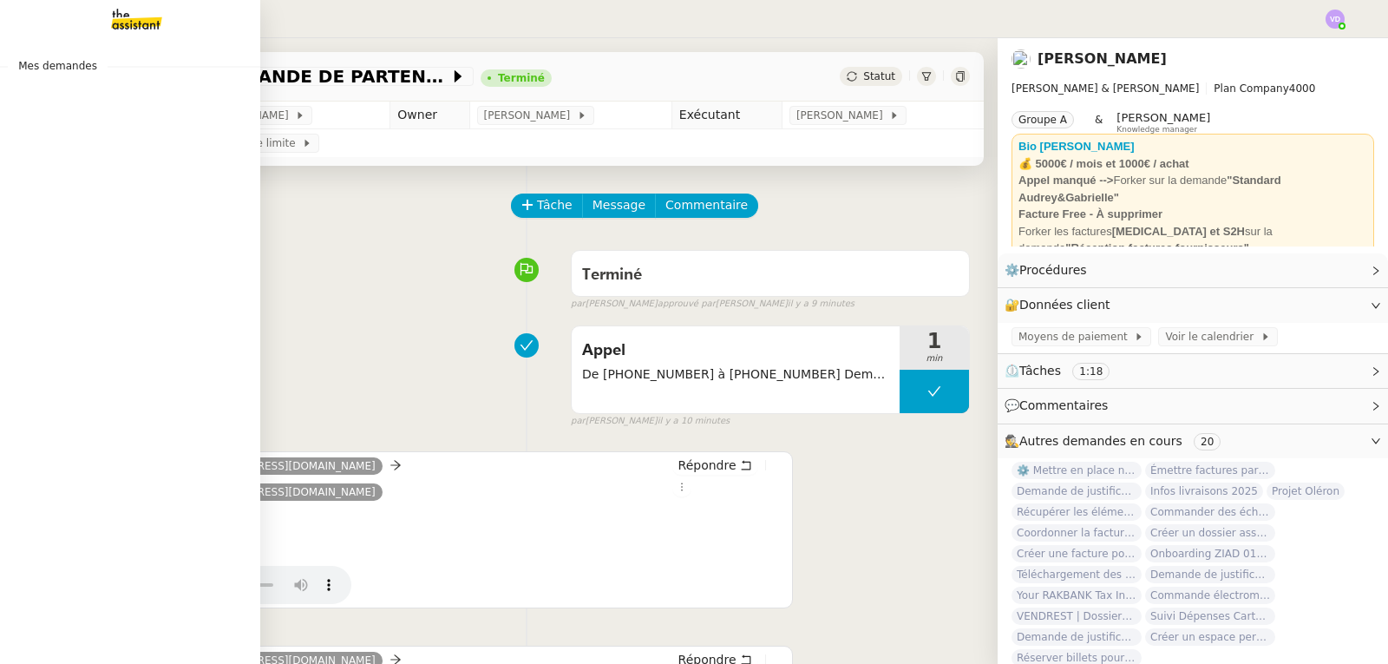
click at [28, 52] on div "Mes demandes" at bounding box center [130, 351] width 260 height 626
click at [118, 22] on img at bounding box center [123, 19] width 135 height 38
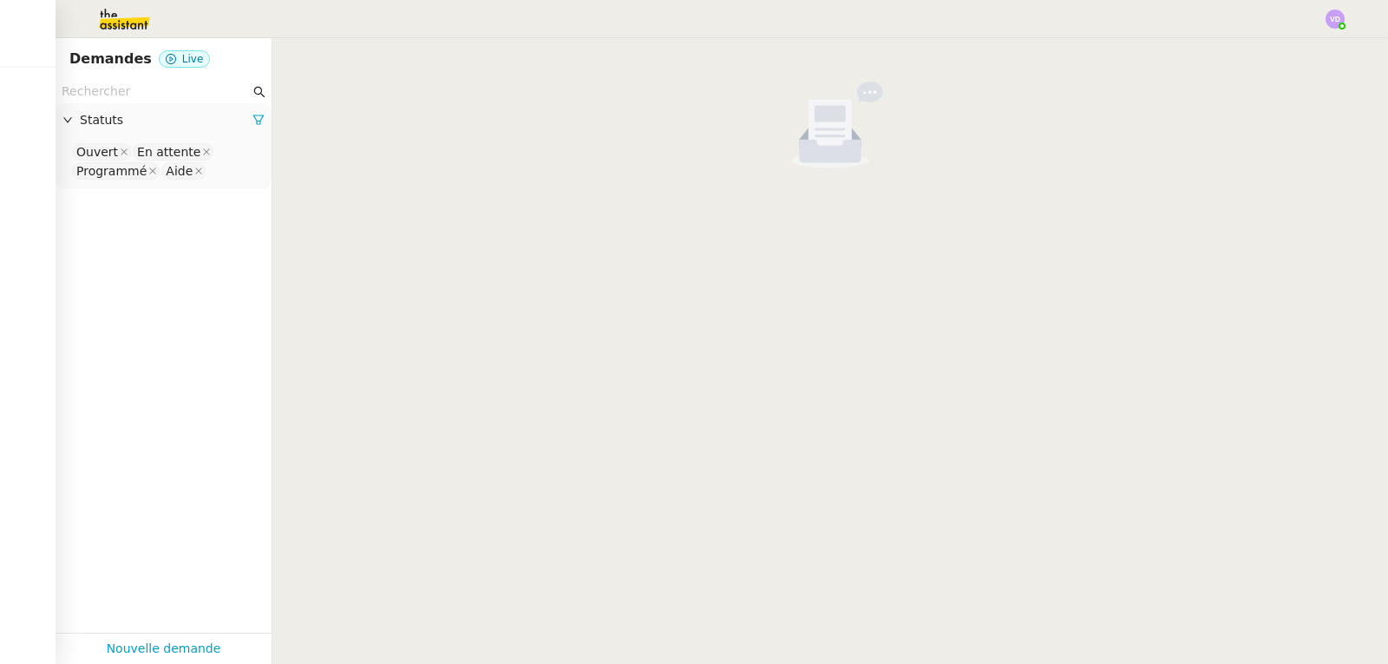
click at [1336, 19] on img at bounding box center [1335, 19] width 19 height 19
click at [1310, 49] on li "Suivi" at bounding box center [1288, 49] width 113 height 24
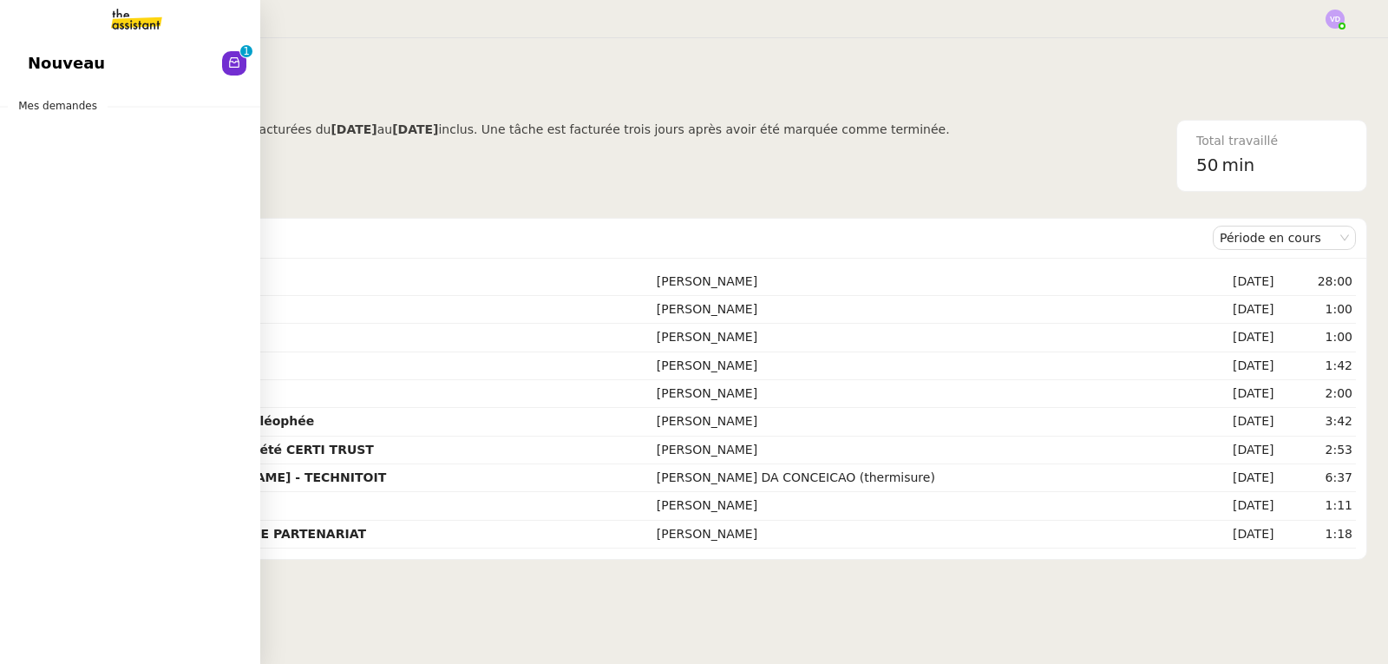
click at [49, 45] on link "Nouveau 0 1 2 3 4 5 6 7 8 9" at bounding box center [130, 63] width 260 height 40
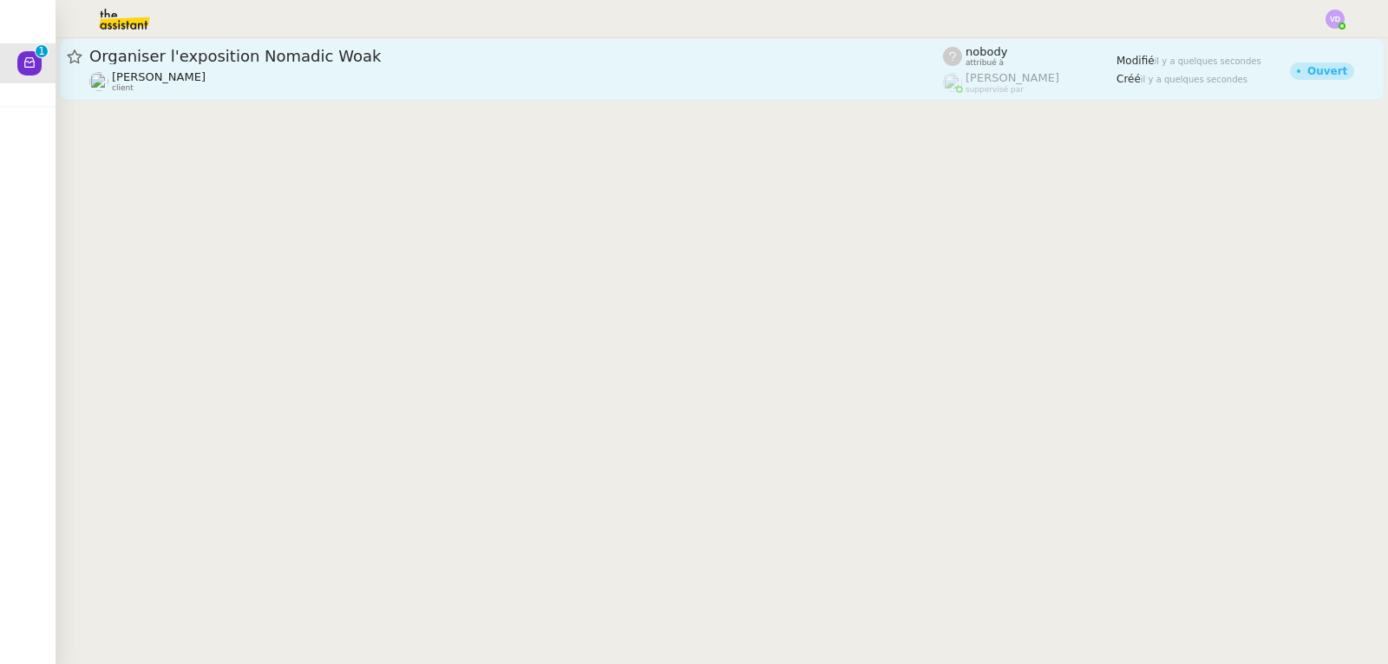
click at [335, 61] on span "Organiser l'exposition Nomadic Woak" at bounding box center [516, 57] width 854 height 16
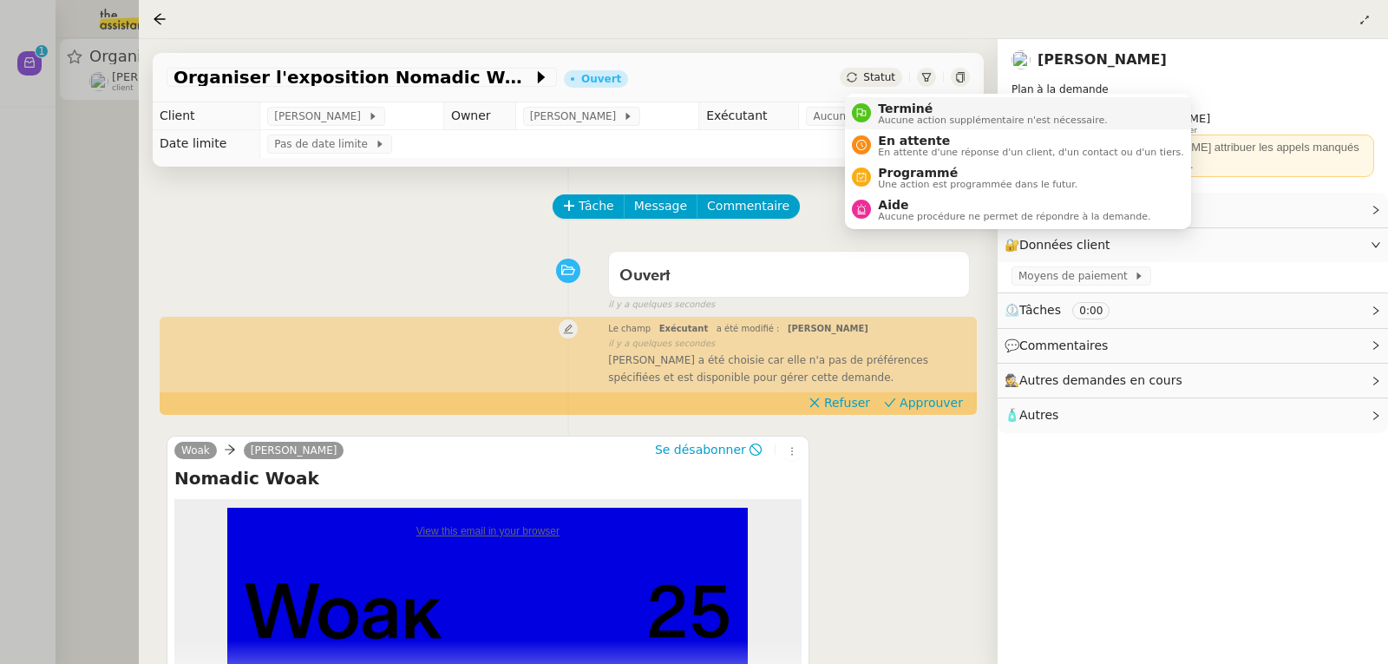
click at [891, 113] on span "Terminé" at bounding box center [992, 109] width 229 height 14
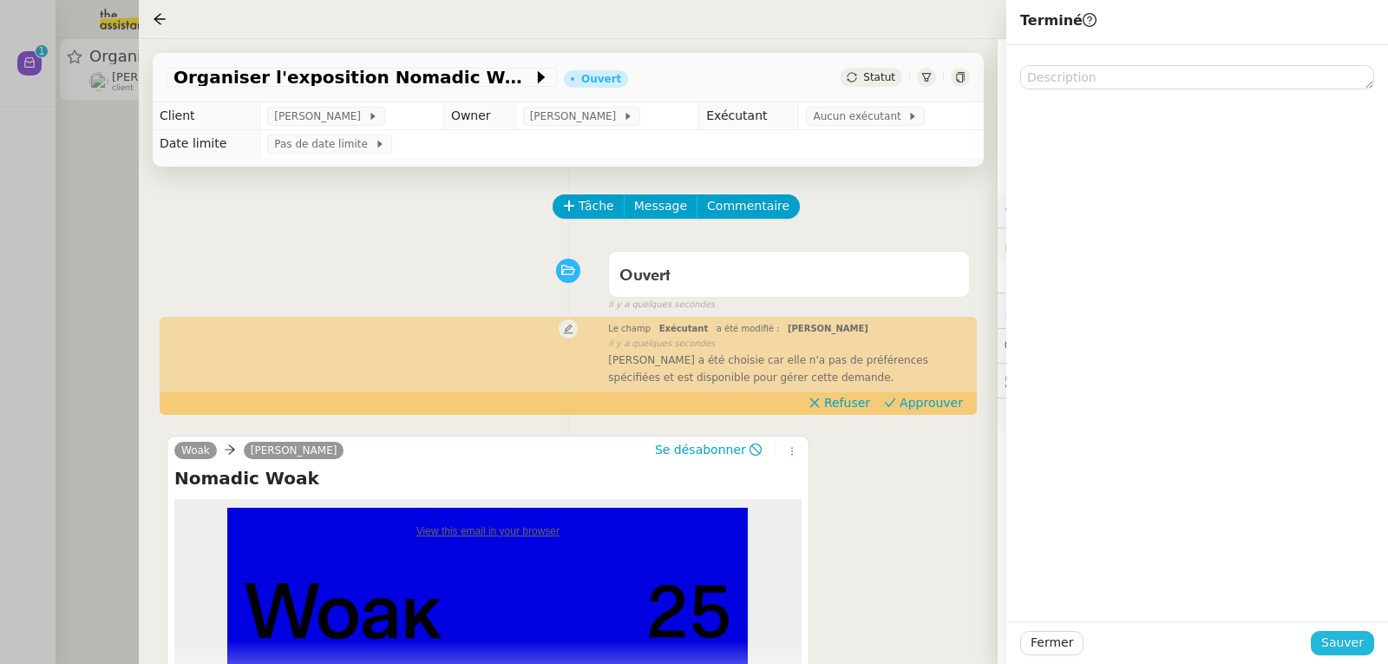
click at [1347, 646] on span "Sauver" at bounding box center [1343, 643] width 43 height 20
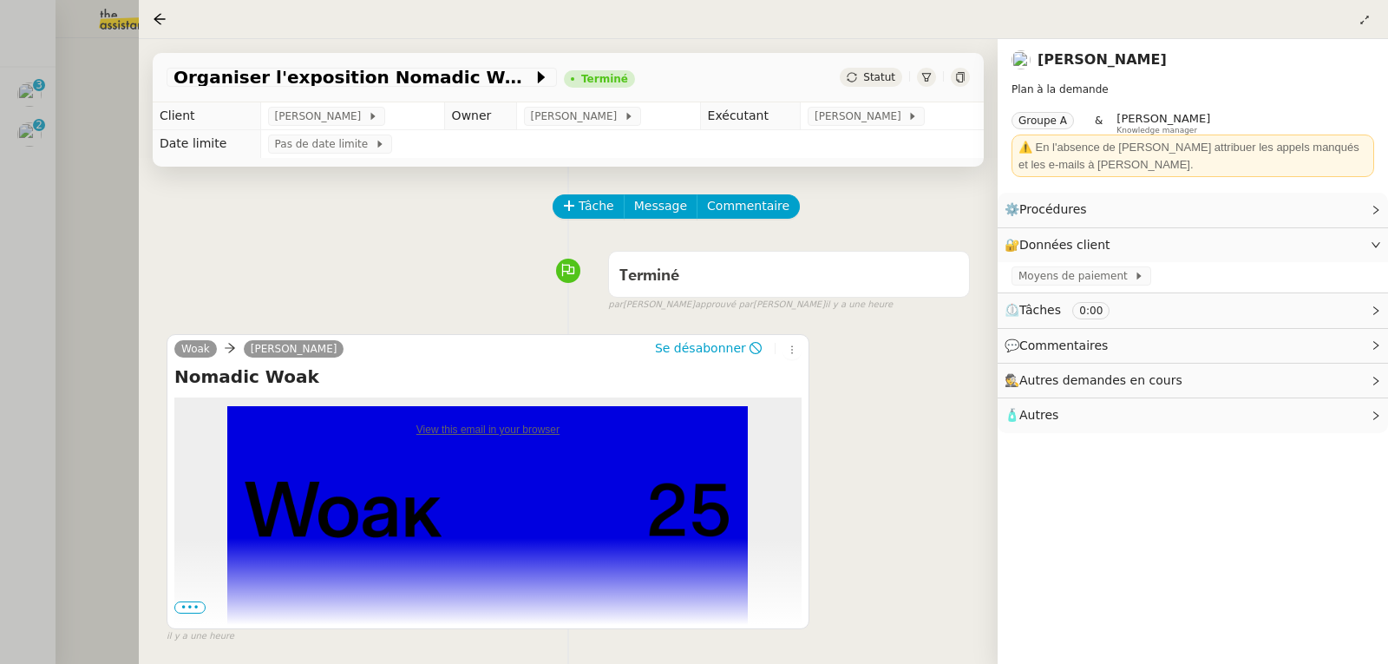
click at [45, 154] on div at bounding box center [694, 332] width 1388 height 664
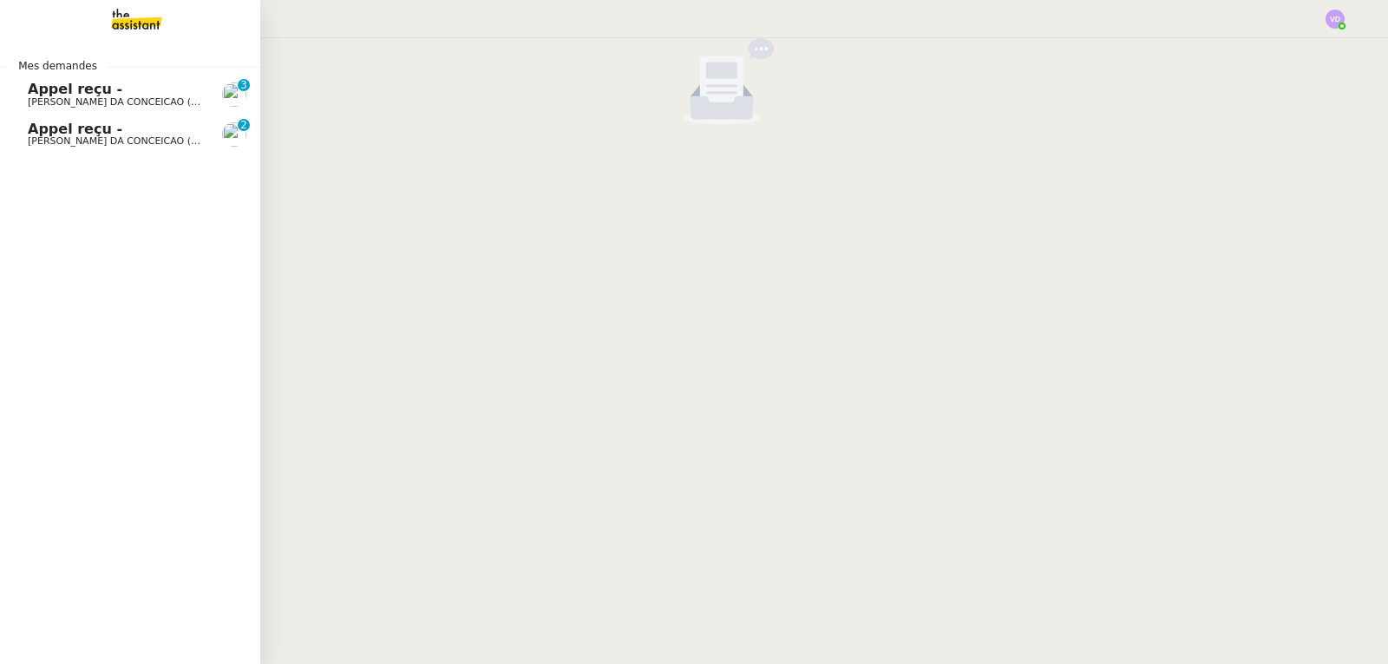
click at [50, 95] on span "Appel reçu -" at bounding box center [75, 89] width 95 height 16
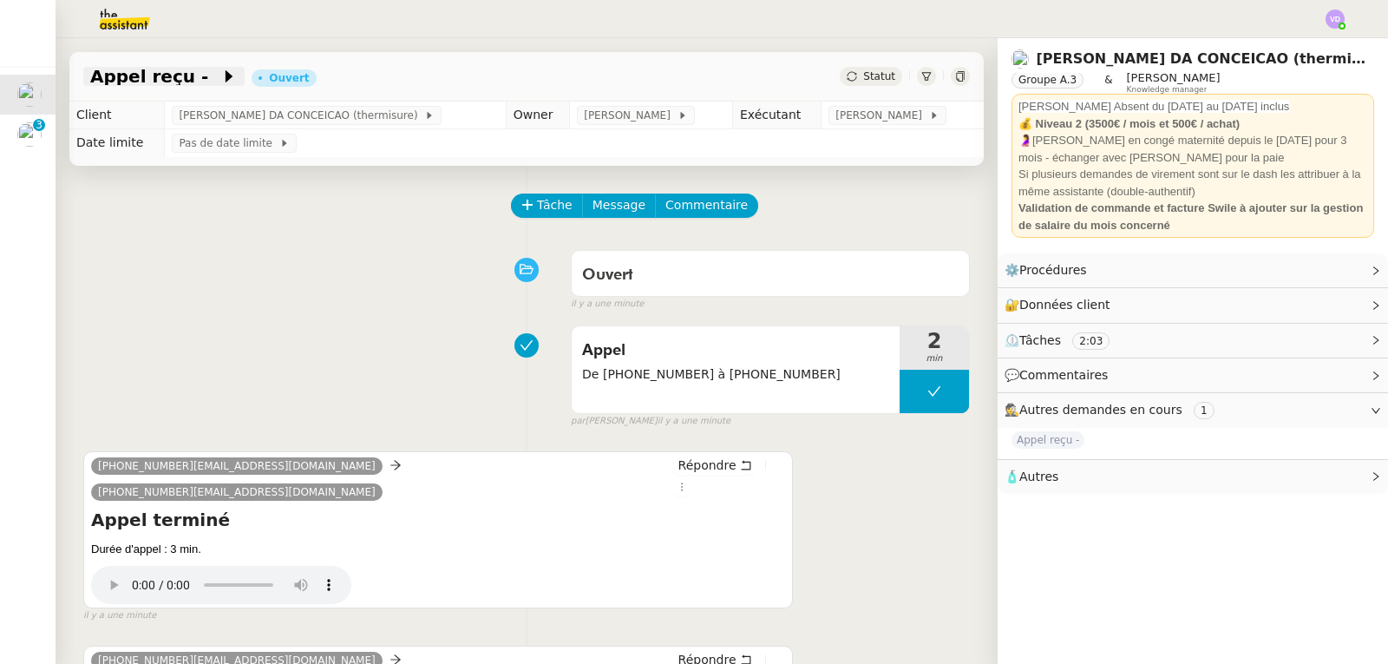
click at [131, 81] on span "Appel reçu -" at bounding box center [155, 76] width 130 height 17
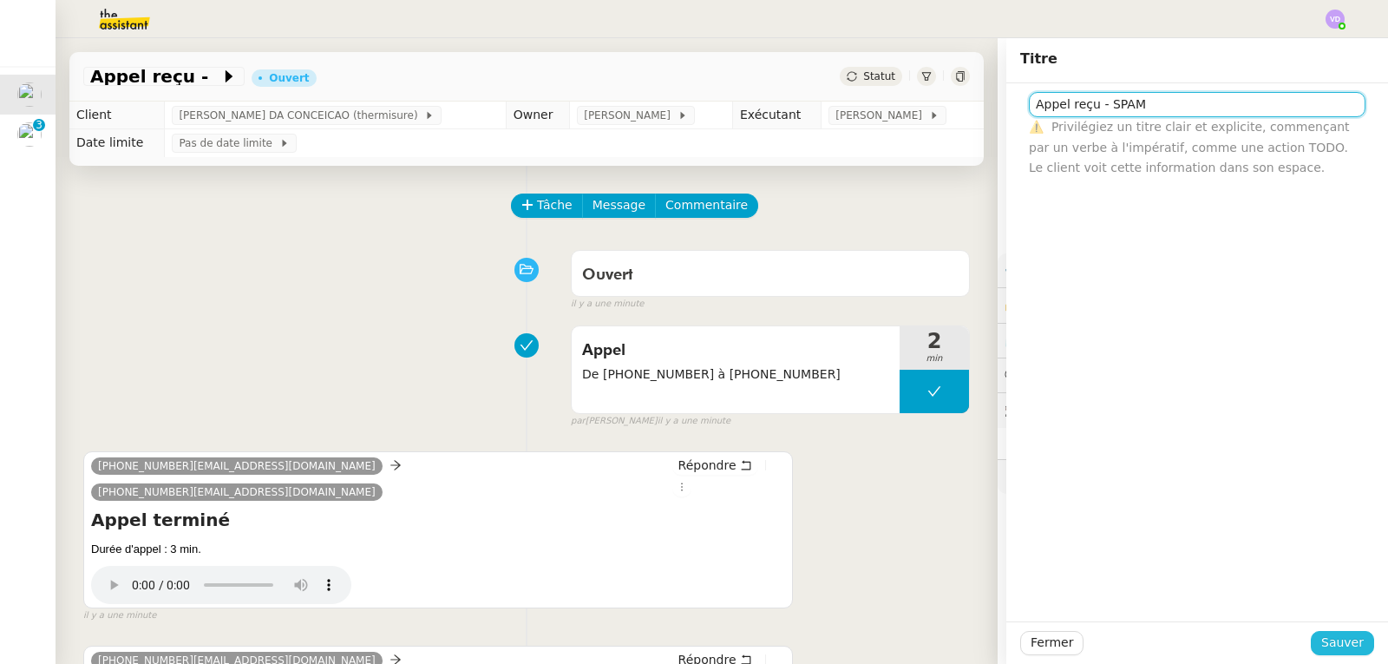
type input "Appel reçu - SPAM"
click at [1351, 654] on button "Sauver" at bounding box center [1342, 643] width 63 height 24
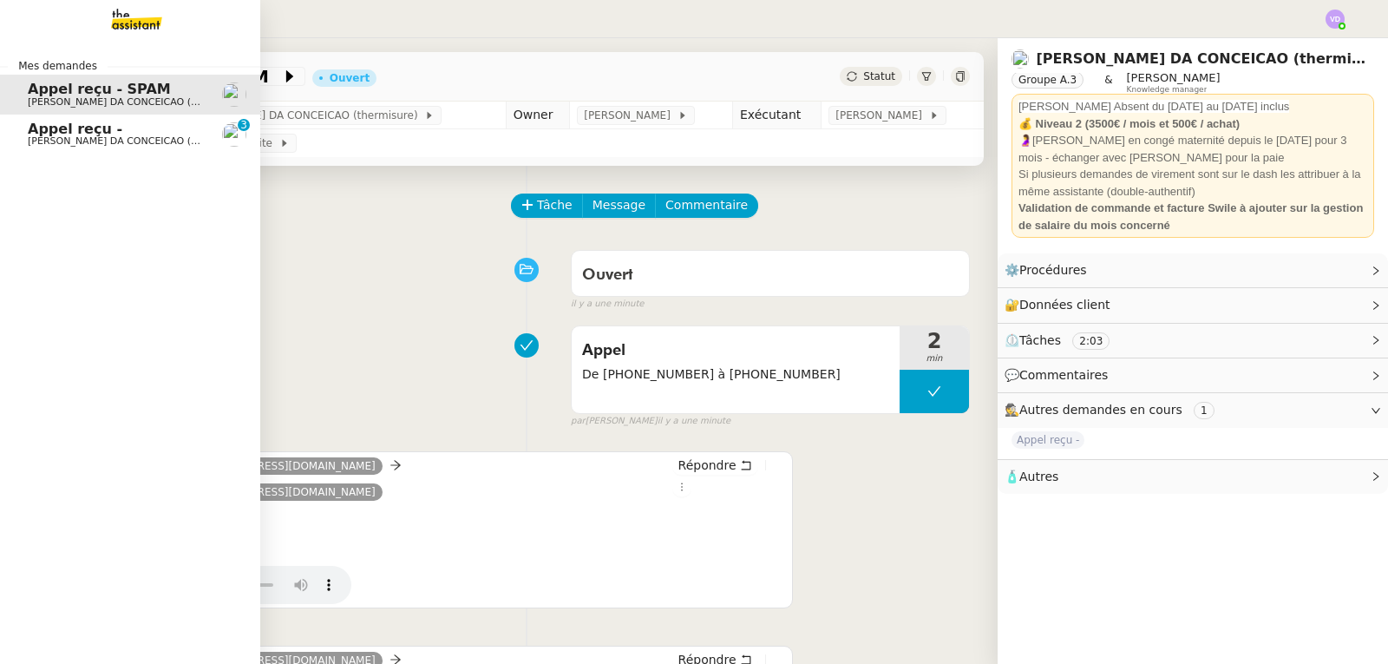
click at [53, 135] on span "Appel reçu -" at bounding box center [75, 129] width 95 height 16
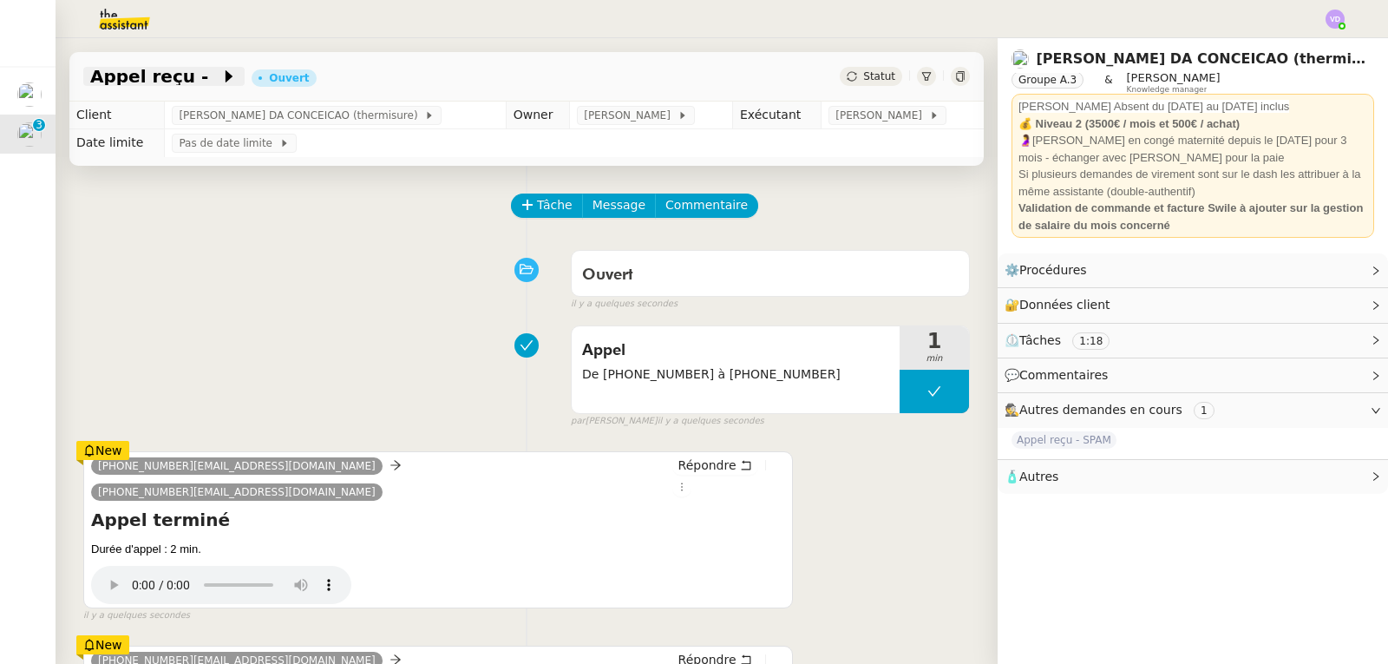
click at [154, 79] on span "Appel reçu -" at bounding box center [155, 76] width 130 height 17
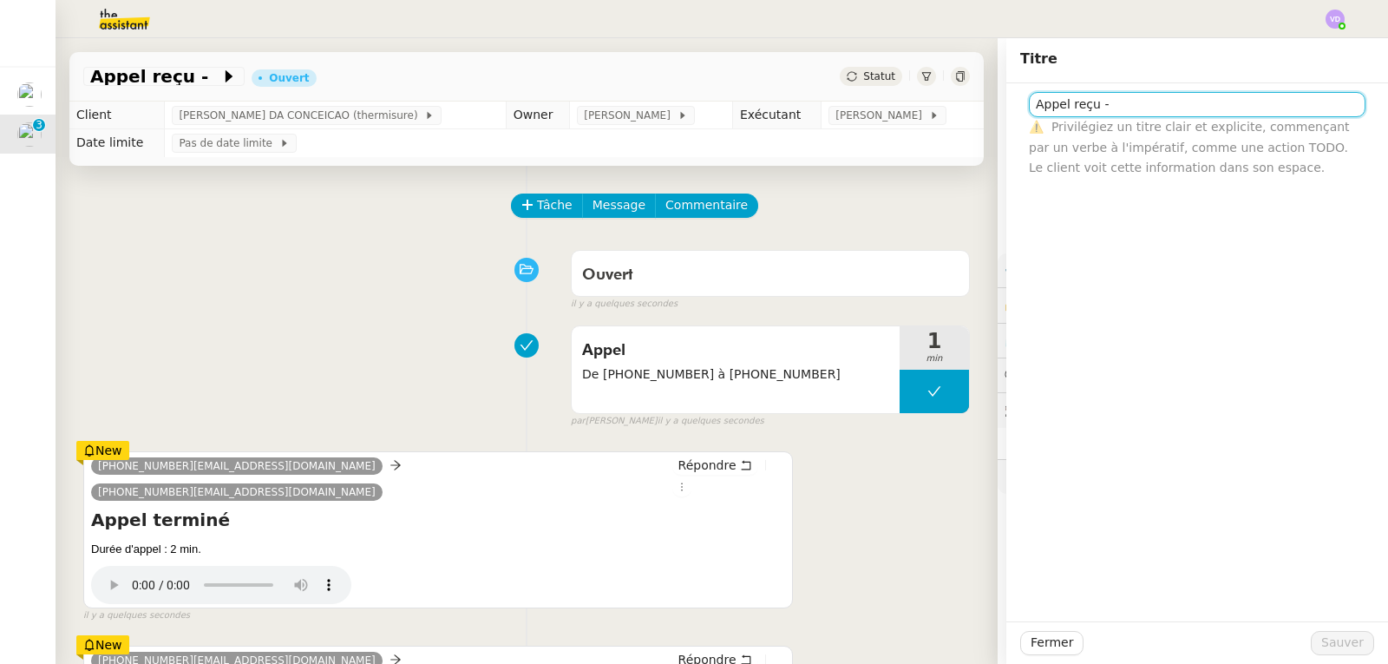
click at [1156, 107] on input "Appel reçu -" at bounding box center [1197, 104] width 337 height 25
type input "Appel reçu - SPAM"
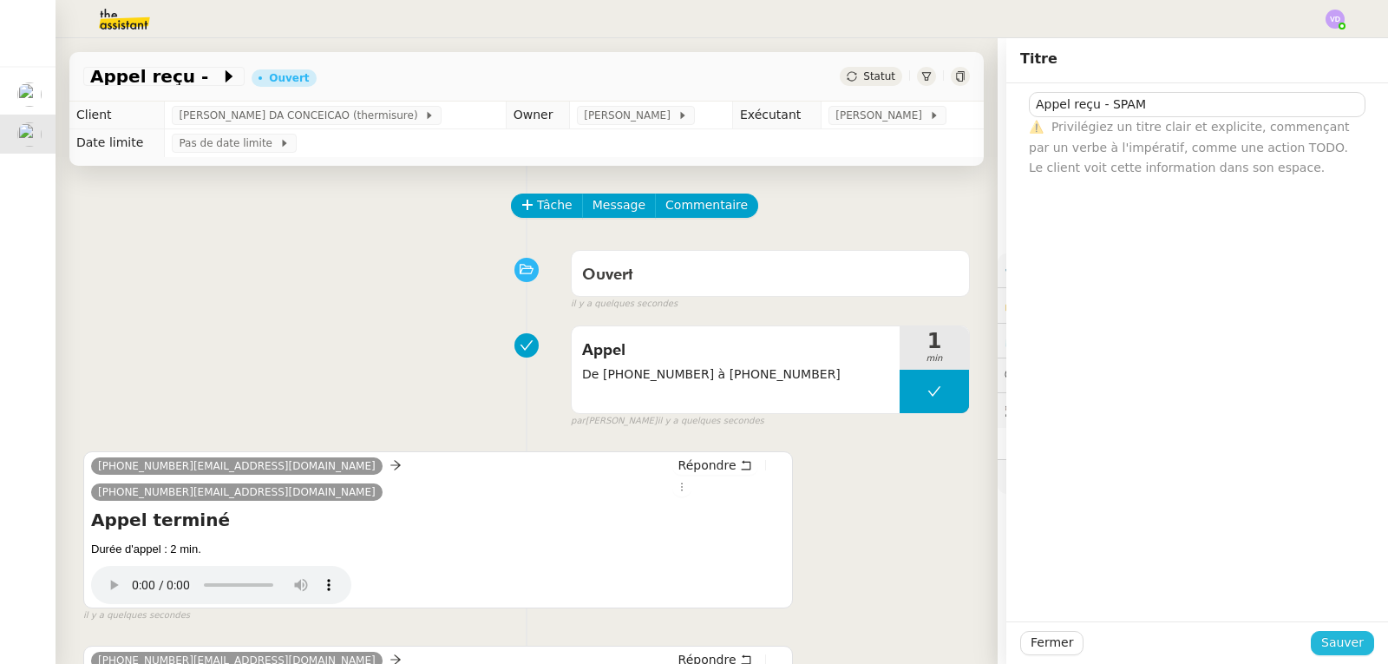
click at [1339, 646] on span "Sauver" at bounding box center [1343, 643] width 43 height 20
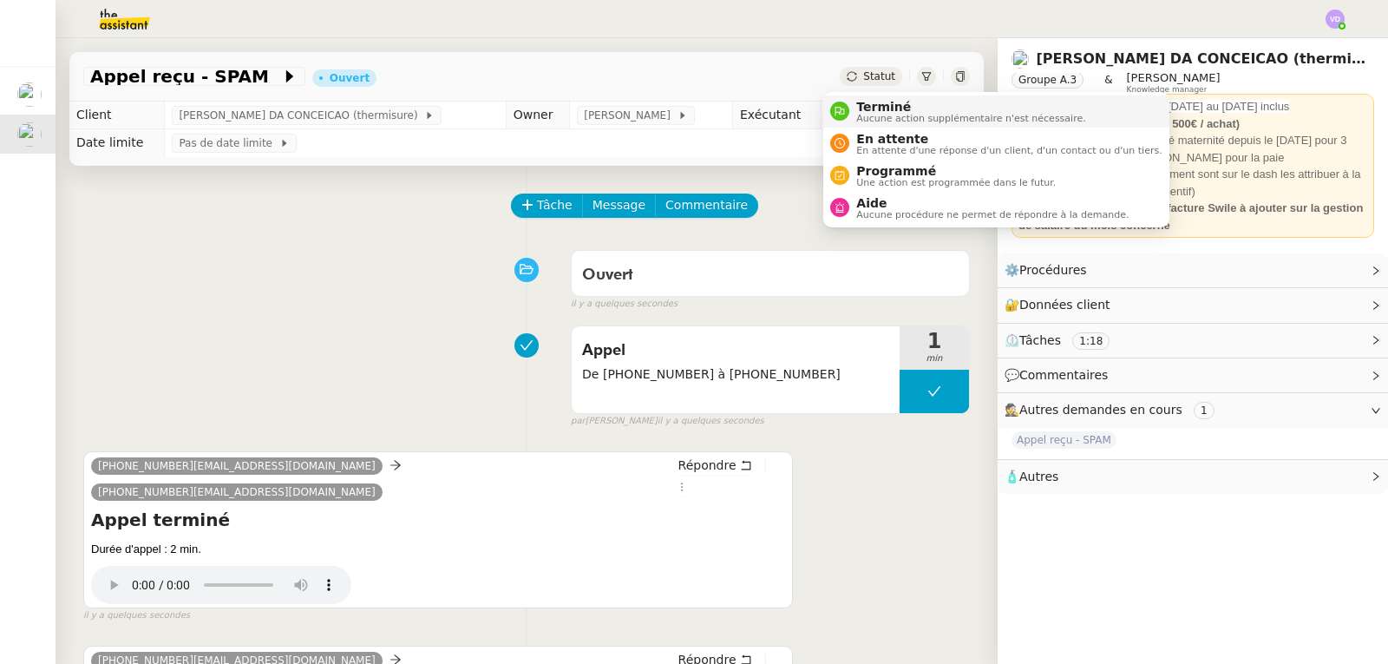
click at [894, 115] on span "Aucune action supplémentaire n'est nécessaire." at bounding box center [971, 119] width 229 height 10
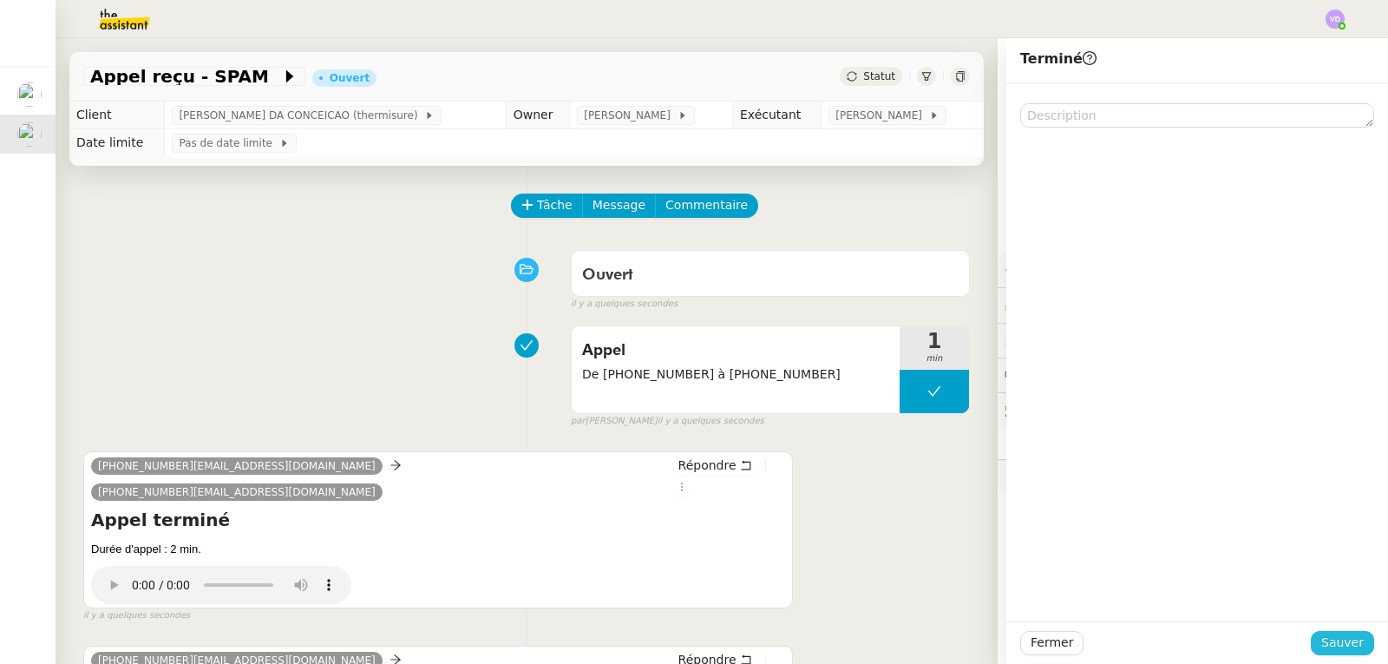
click at [1333, 642] on span "Sauver" at bounding box center [1343, 643] width 43 height 20
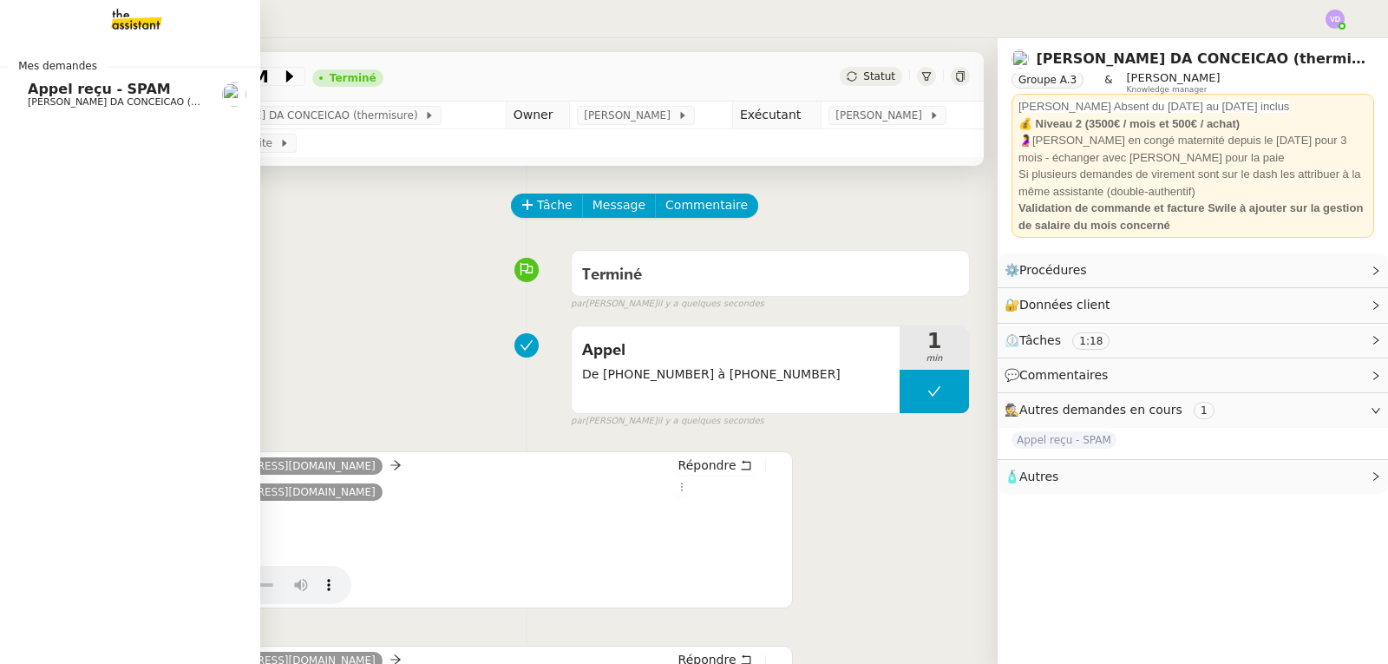
click at [76, 95] on span "Appel reçu - SPAM" at bounding box center [99, 89] width 143 height 16
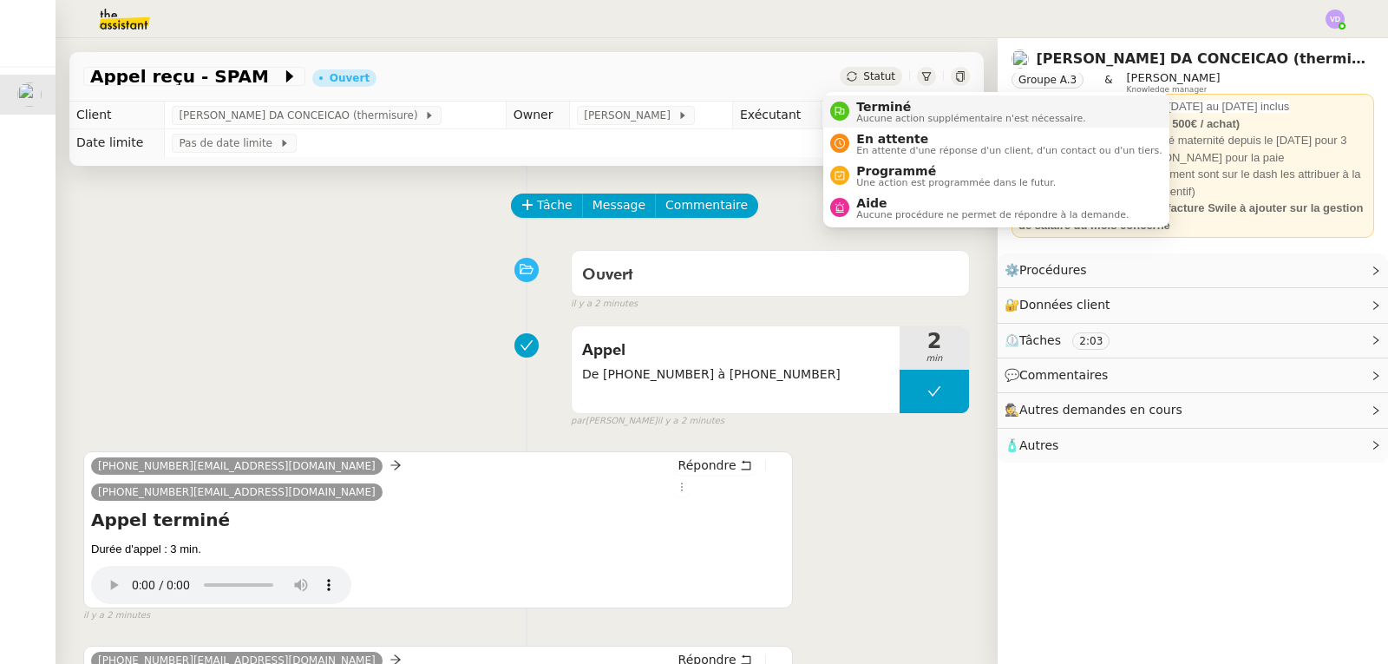
click at [872, 97] on li "Terminé Aucune action supplémentaire n'est nécessaire." at bounding box center [996, 111] width 345 height 32
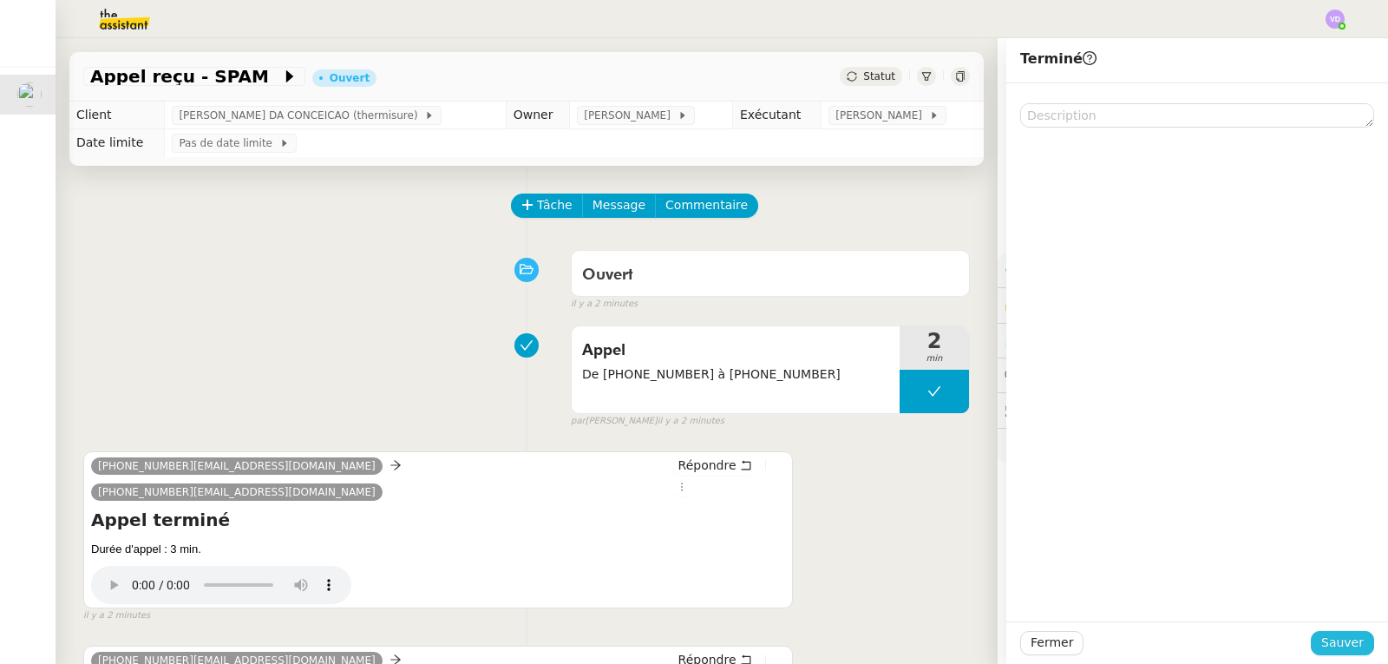
click at [1336, 644] on span "Sauver" at bounding box center [1343, 643] width 43 height 20
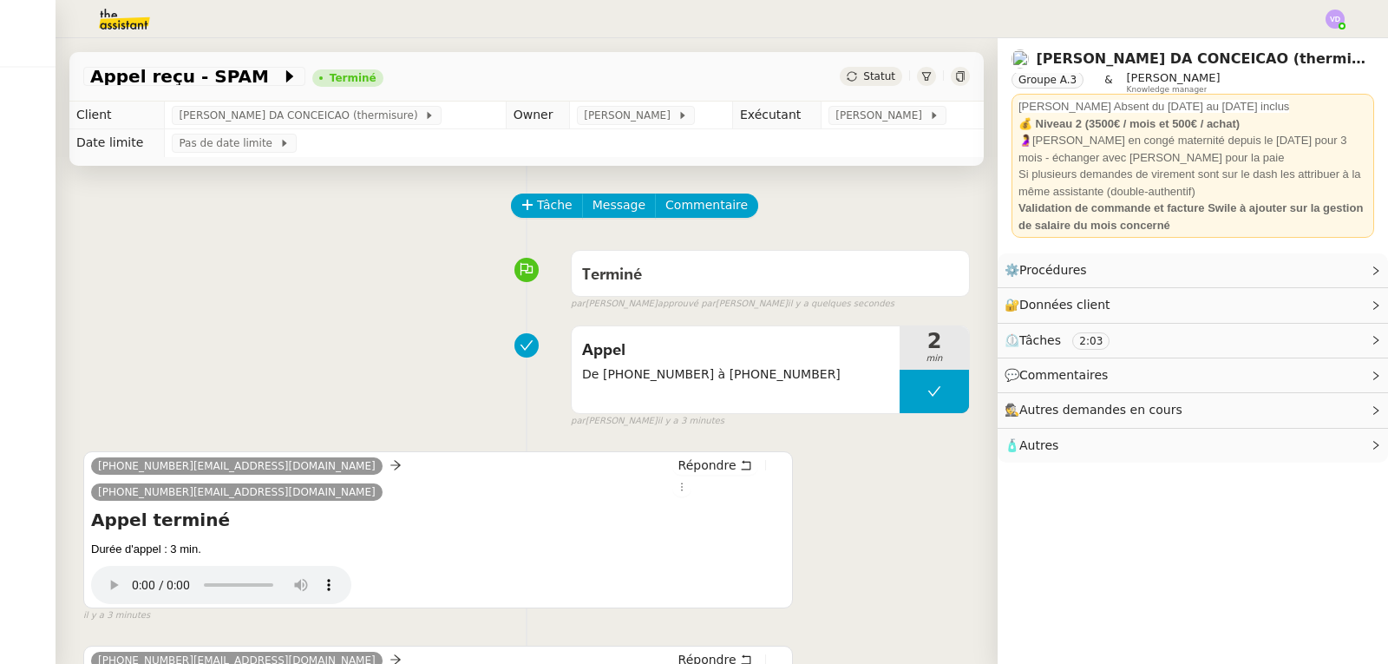
click at [161, 291] on div "Terminé false par [PERSON_NAME] approuvé par [PERSON_NAME] il y a quelques seco…" at bounding box center [526, 276] width 887 height 69
click at [1042, 304] on span "Données client" at bounding box center [1065, 305] width 91 height 14
click at [1046, 273] on span "Procédures" at bounding box center [1054, 270] width 68 height 14
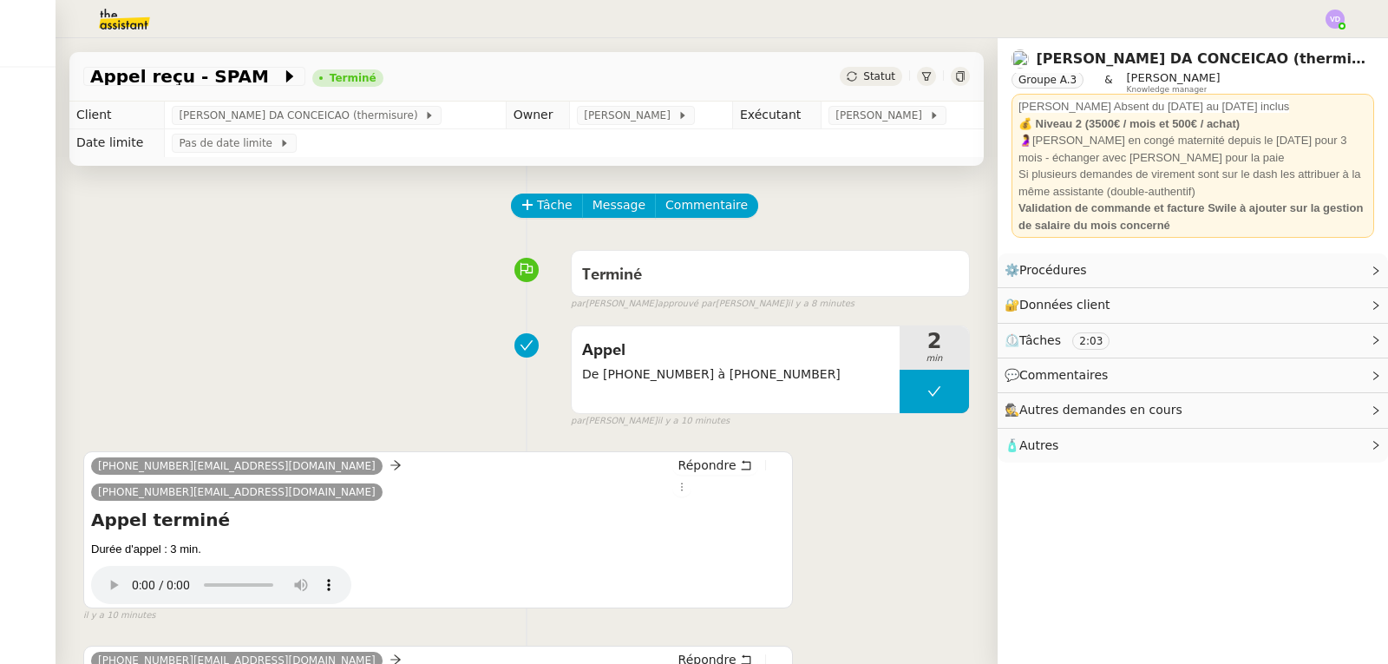
click at [1076, 410] on span "Autres demandes en cours" at bounding box center [1101, 410] width 163 height 14
click at [1371, 271] on icon at bounding box center [1376, 271] width 10 height 10
click at [1326, 268] on link "Modifier" at bounding box center [1328, 270] width 49 height 20
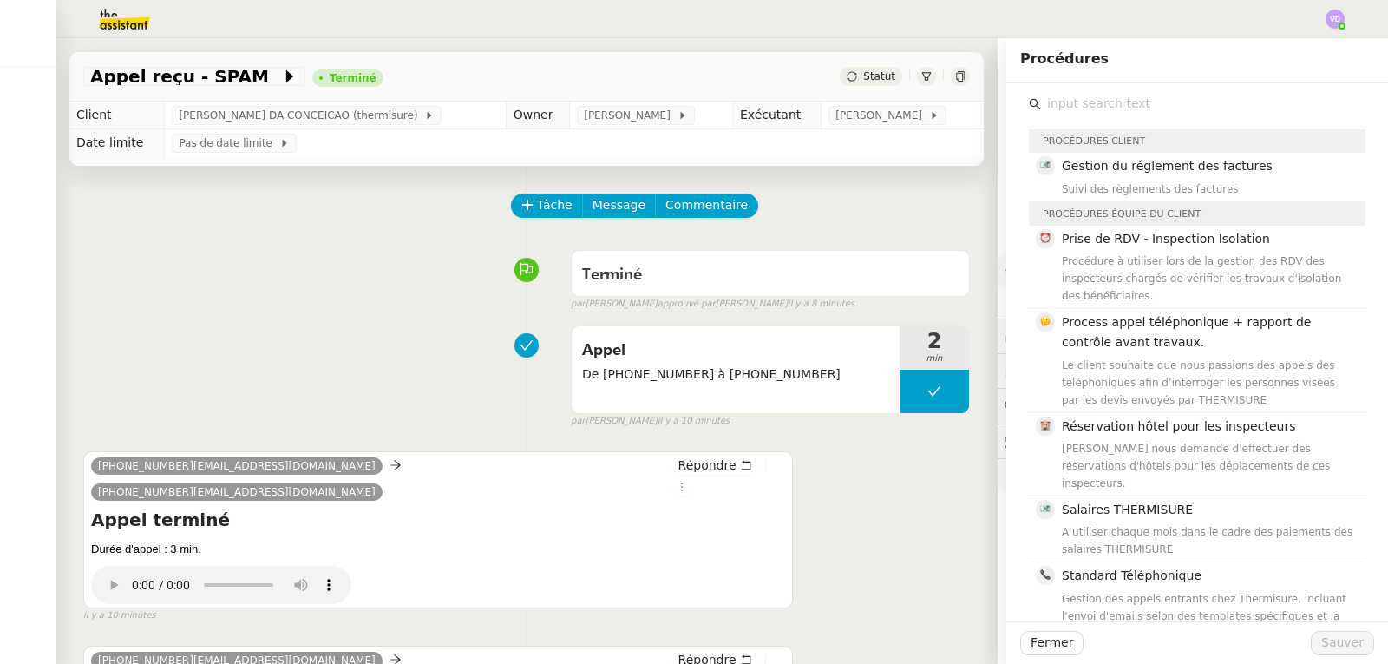
scroll to position [538, 0]
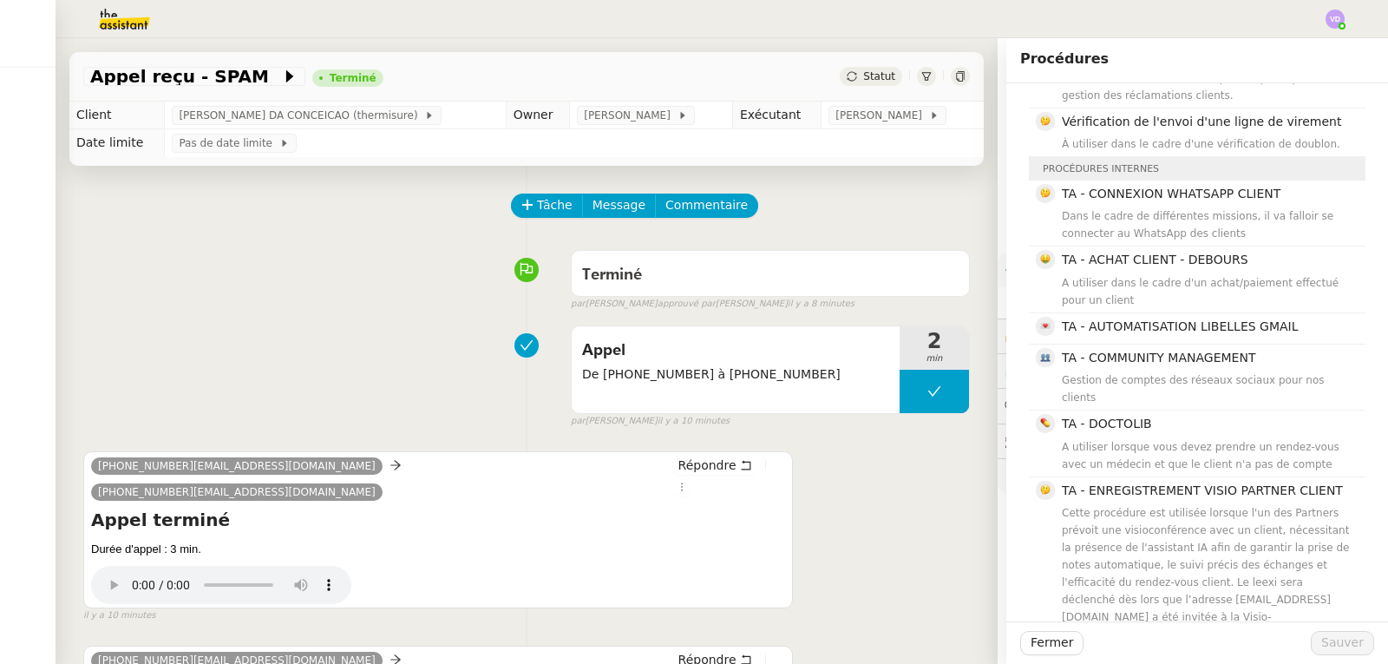
click at [909, 514] on div "[PHONE_NUMBER][EMAIL_ADDRESS][DOMAIN_NAME] [PHONE_NUMBER][EMAIL_ADDRESS][DOMAIN…" at bounding box center [526, 529] width 887 height 187
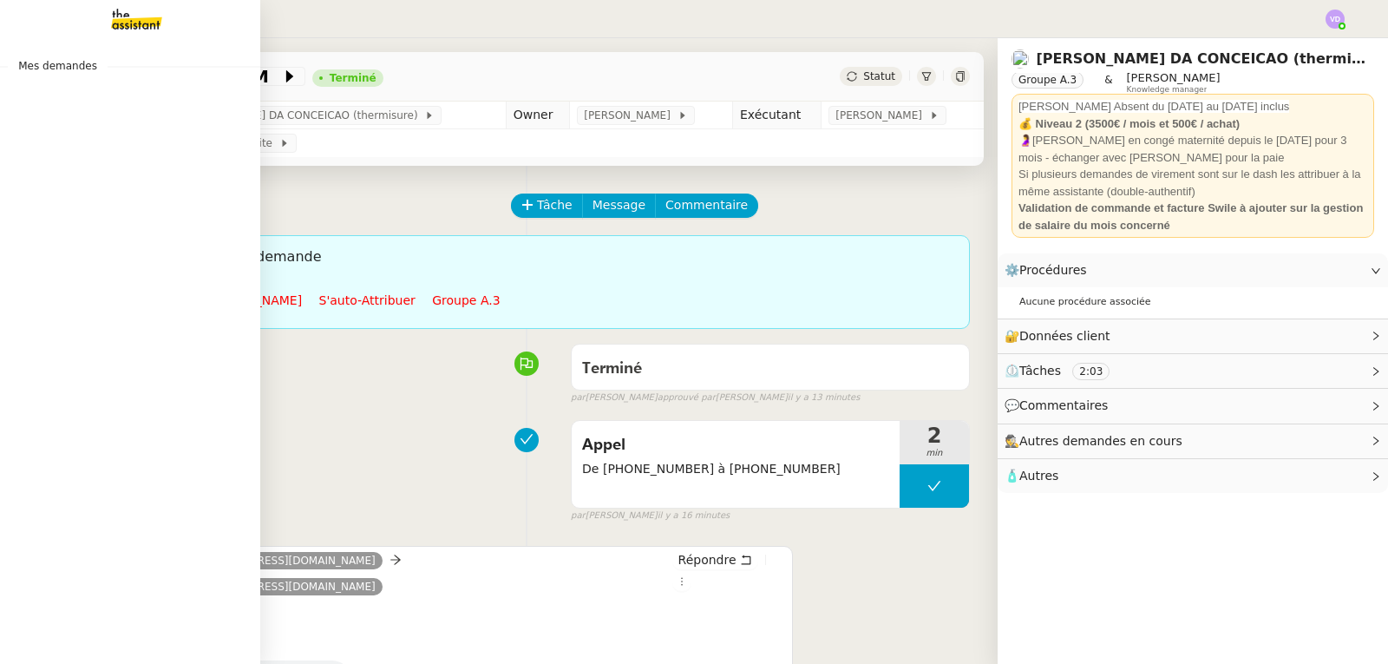
click at [16, 49] on div "Mes demandes" at bounding box center [130, 351] width 260 height 626
click at [101, 16] on img at bounding box center [123, 19] width 135 height 38
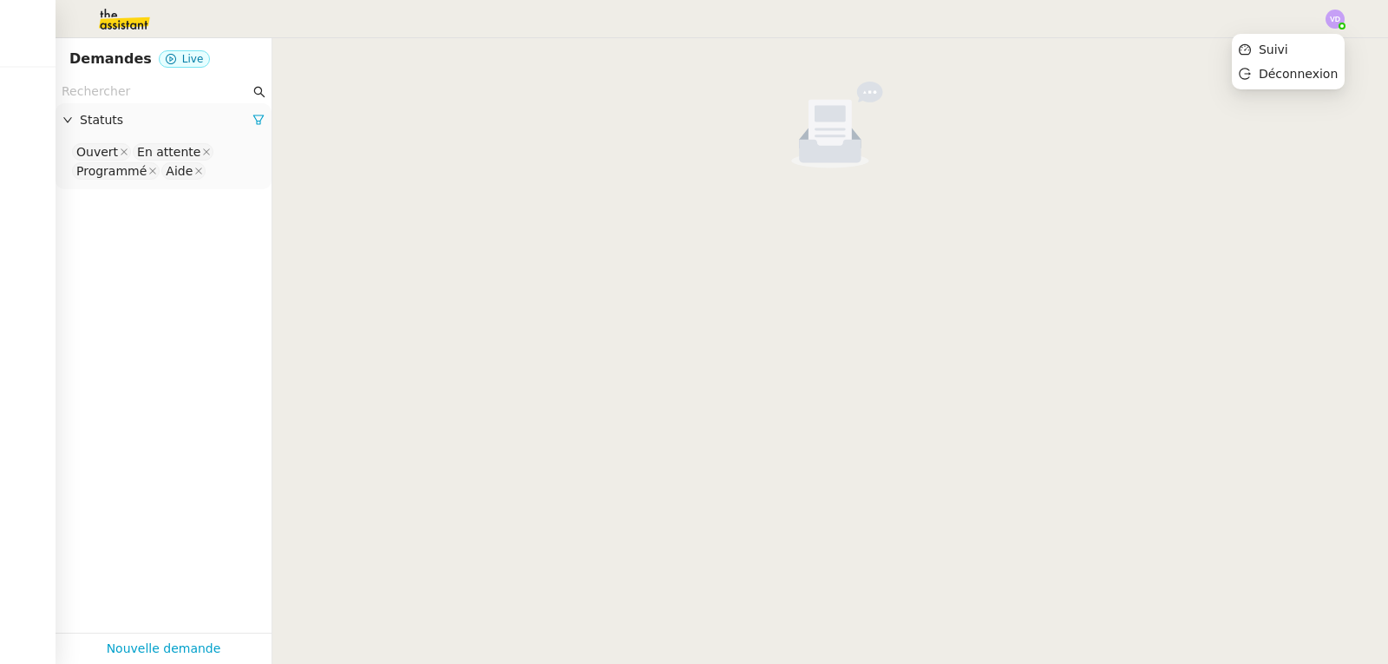
click at [1335, 23] on img at bounding box center [1335, 19] width 19 height 19
click at [1305, 49] on li "Suivi" at bounding box center [1288, 49] width 113 height 24
